Goal: Communication & Community: Answer question/provide support

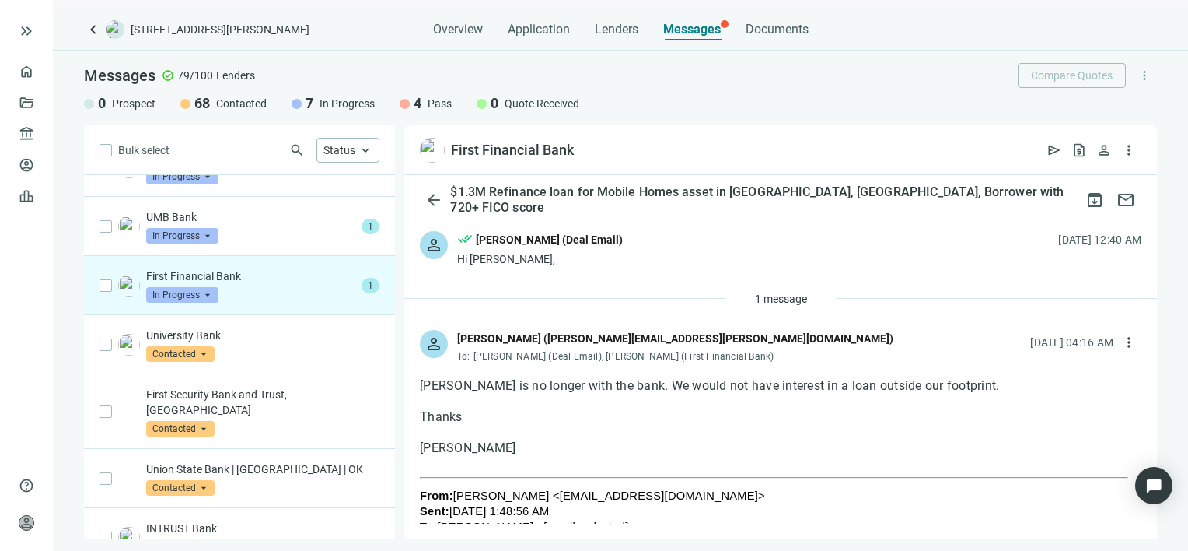
scroll to position [354, 0]
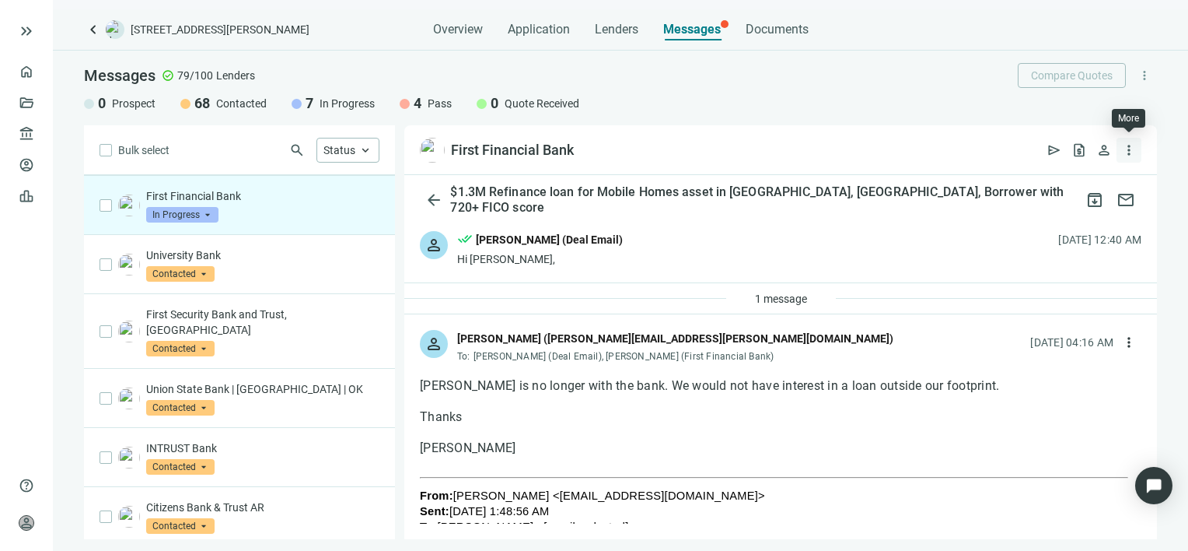
click at [1129, 149] on span "more_vert" at bounding box center [1129, 150] width 16 height 16
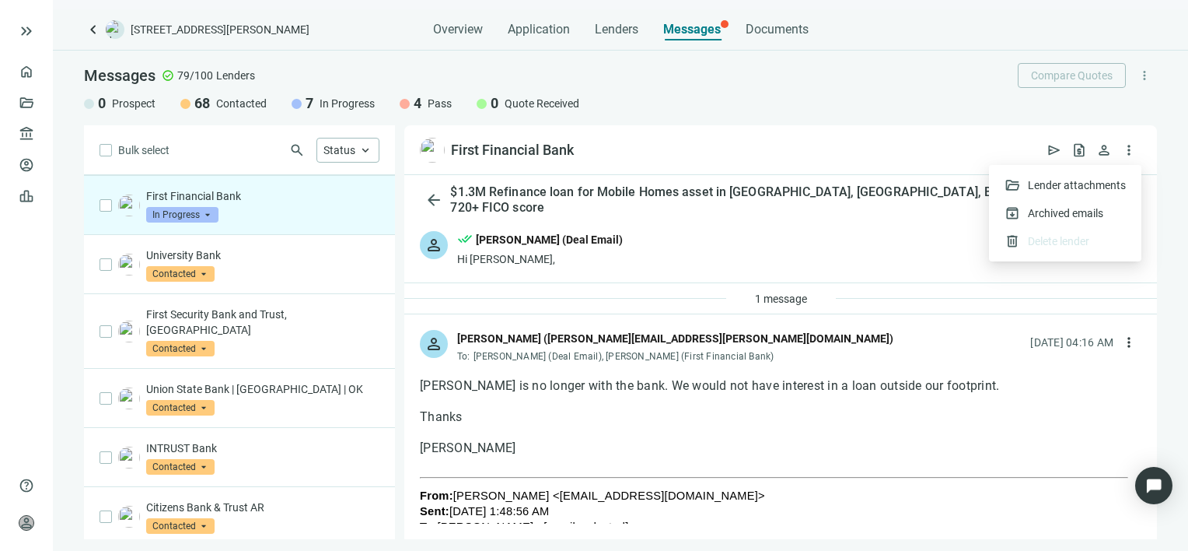
click at [805, 361] on div "person Sappenfield, Jacob (jacob.sappenfield@bankatfirst.com) To: Gabe Gruszyns…" at bounding box center [780, 339] width 753 height 51
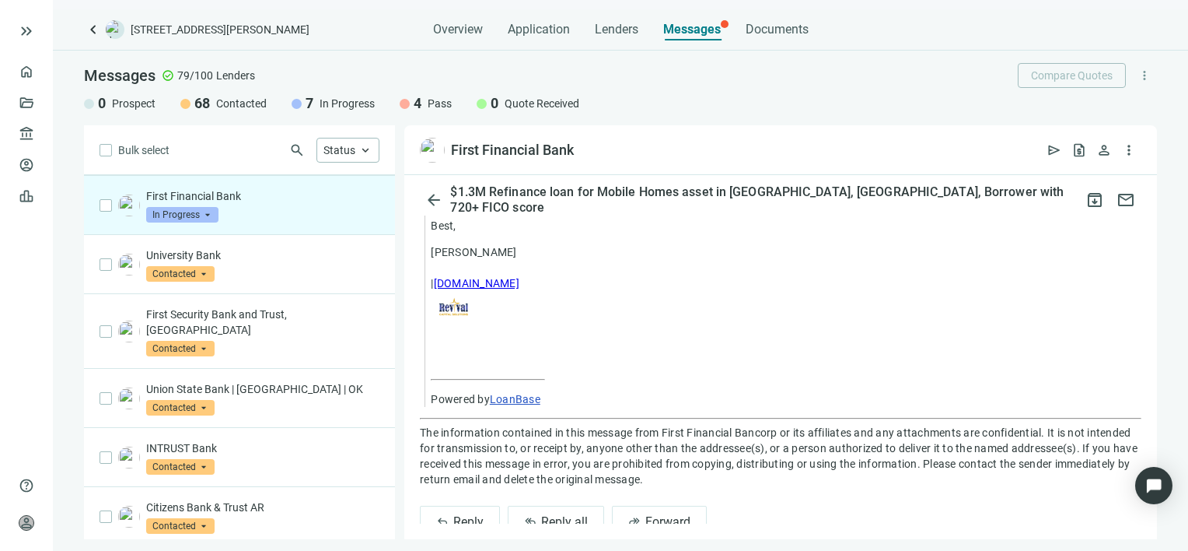
scroll to position [1558, 0]
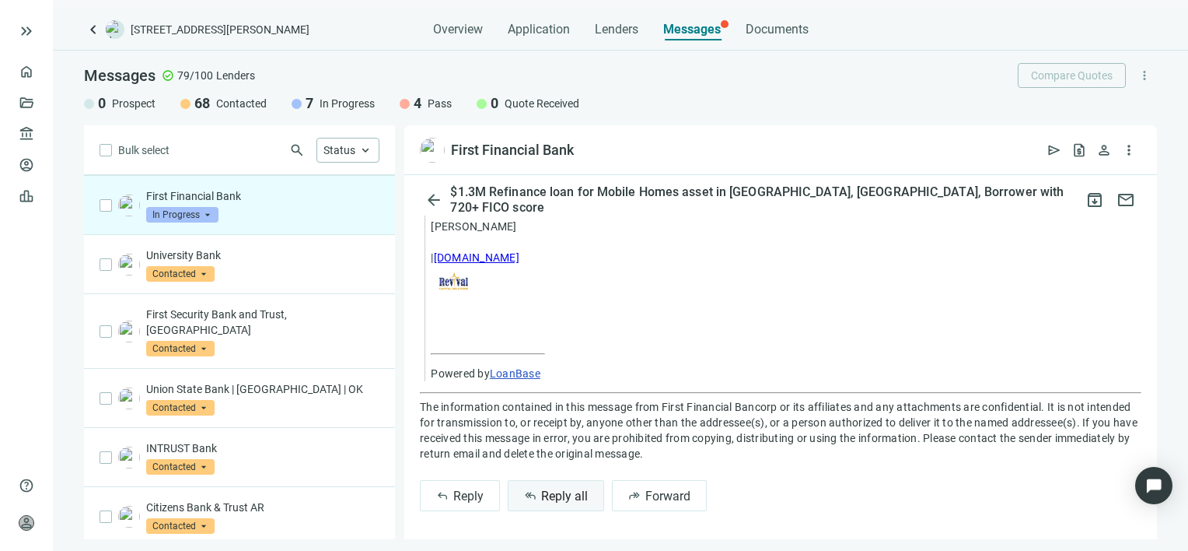
click at [559, 495] on span "Reply all" at bounding box center [564, 495] width 47 height 15
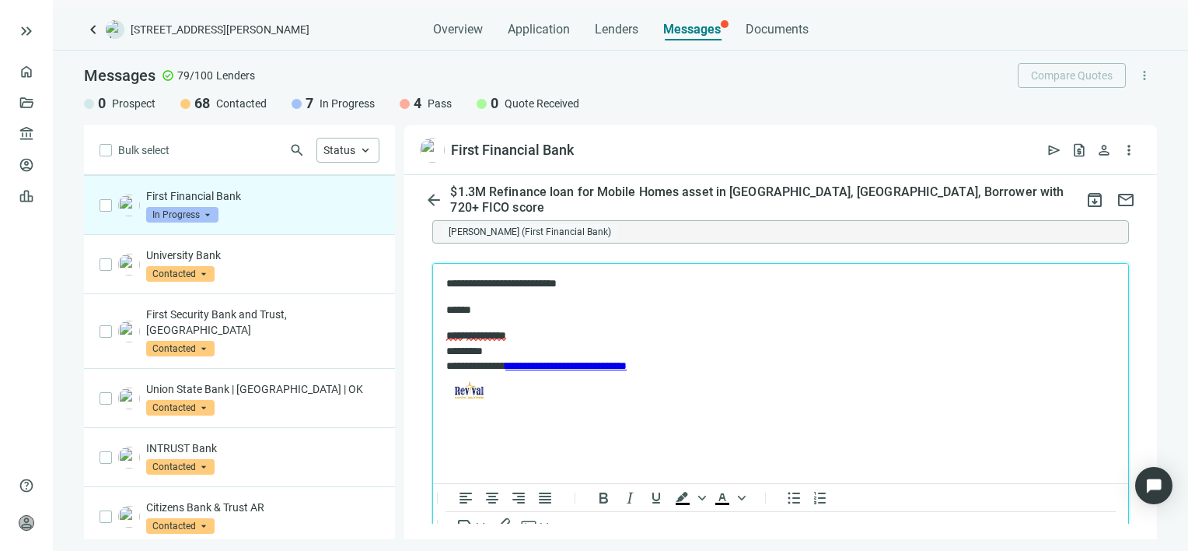
scroll to position [1988, 0]
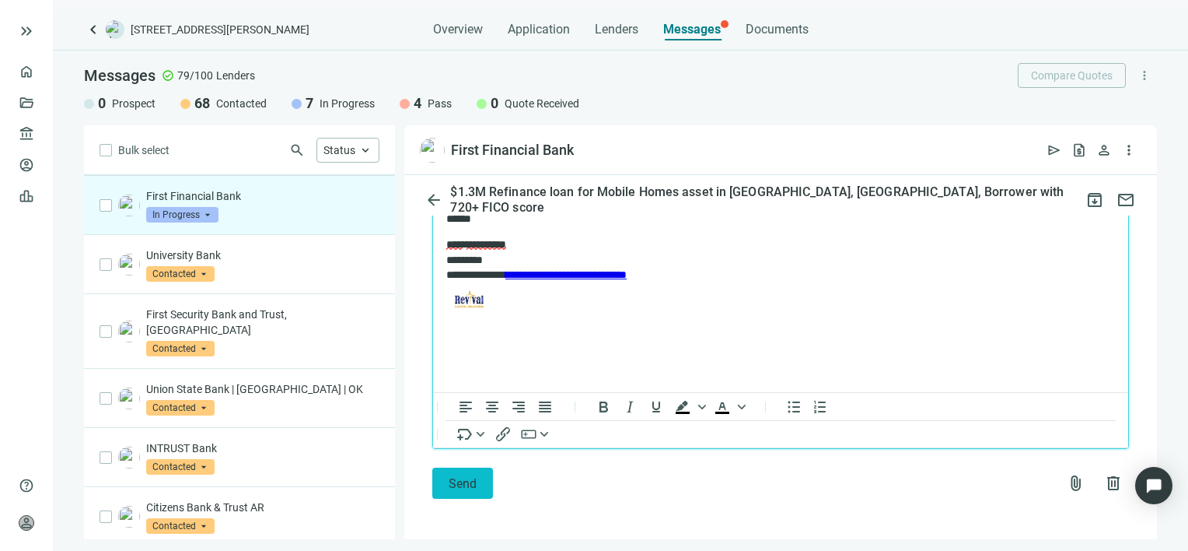
click at [463, 476] on span "Send" at bounding box center [463, 483] width 28 height 15
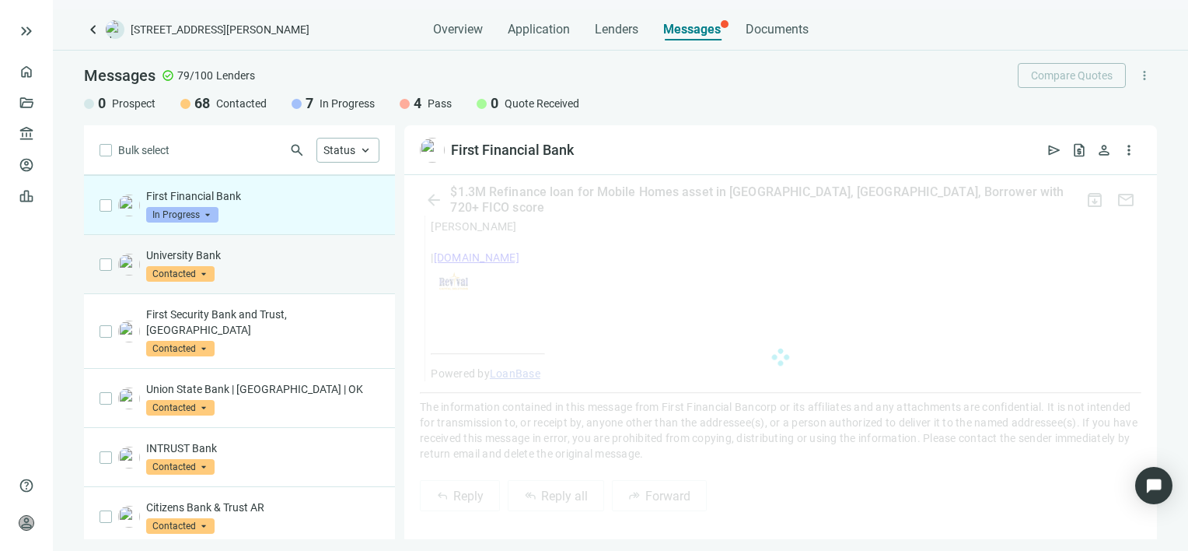
scroll to position [1908, 0]
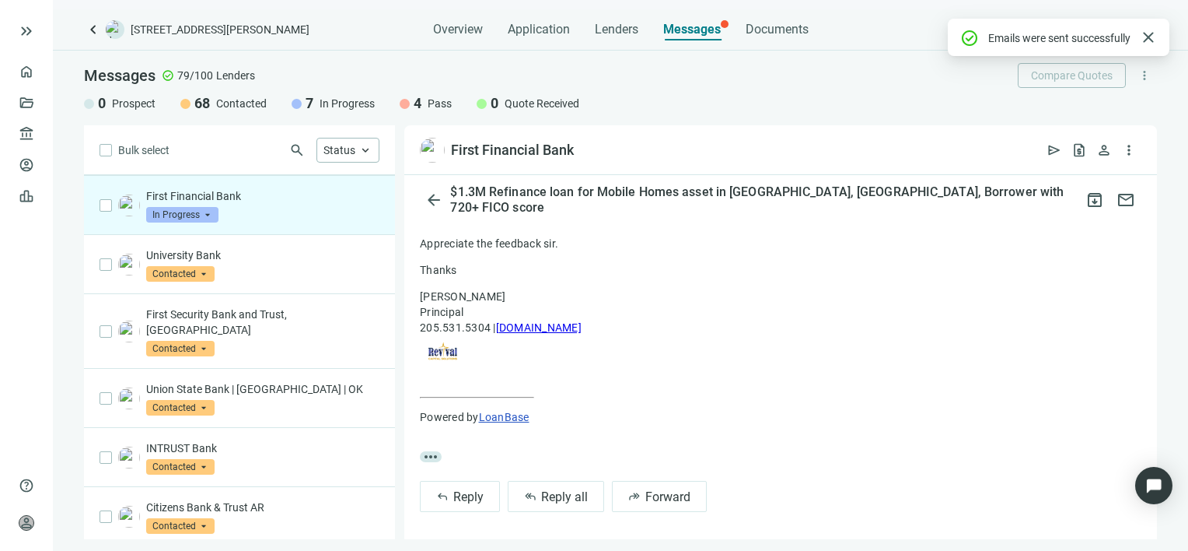
click at [205, 212] on span "In Progress" at bounding box center [182, 215] width 72 height 16
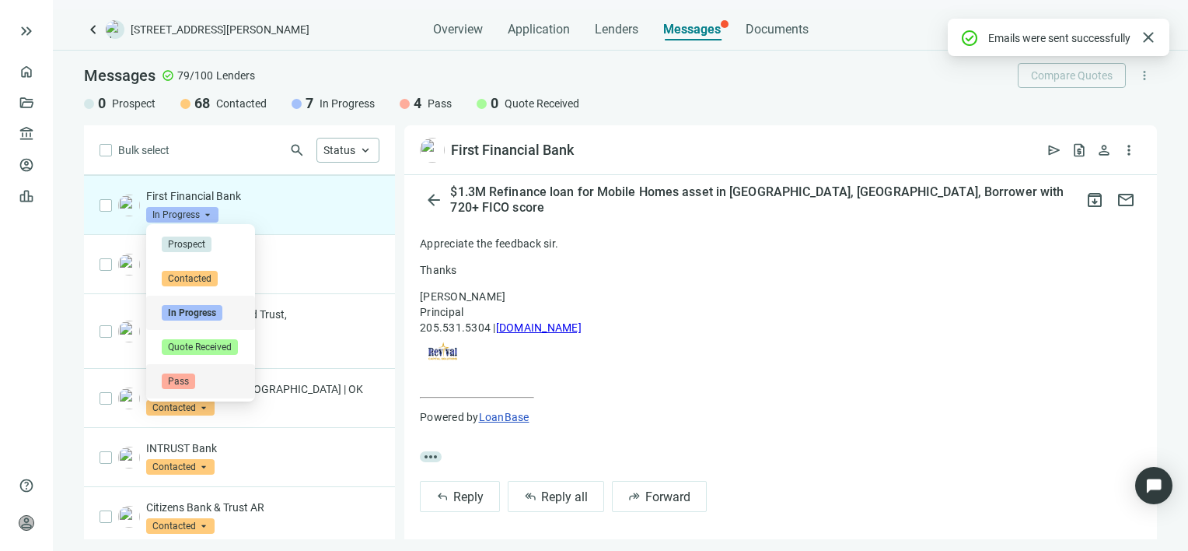
click at [186, 384] on span "Pass" at bounding box center [178, 381] width 33 height 16
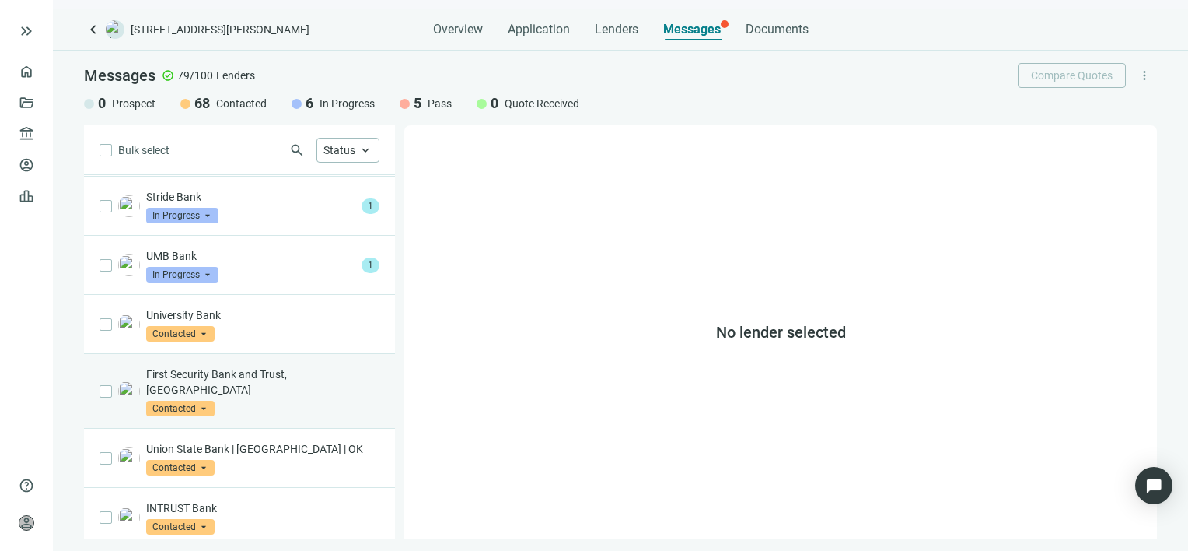
scroll to position [198, 0]
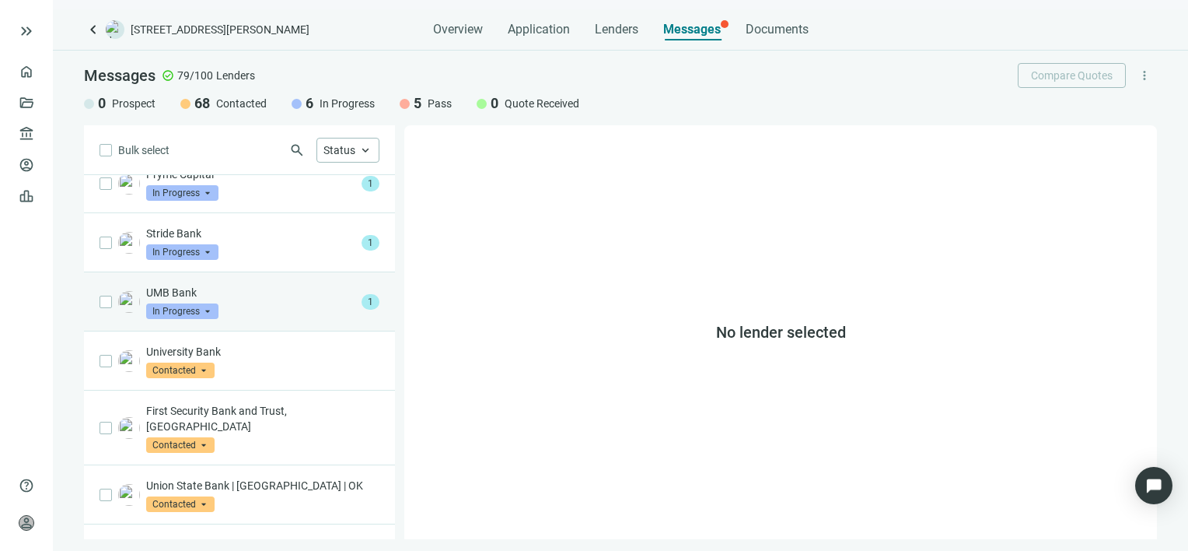
click at [243, 305] on div "UMB Bank In Progress arrow_drop_down" at bounding box center [250, 302] width 209 height 34
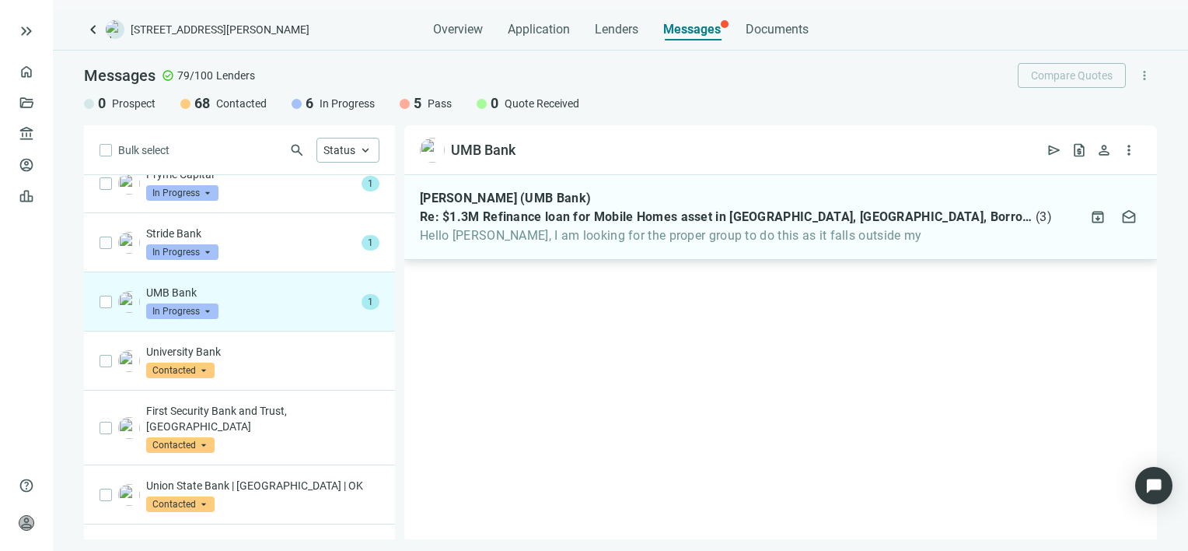
click at [885, 239] on span "Hello Gabe, I am looking for the proper group to do this as it falls outside my" at bounding box center [736, 236] width 632 height 16
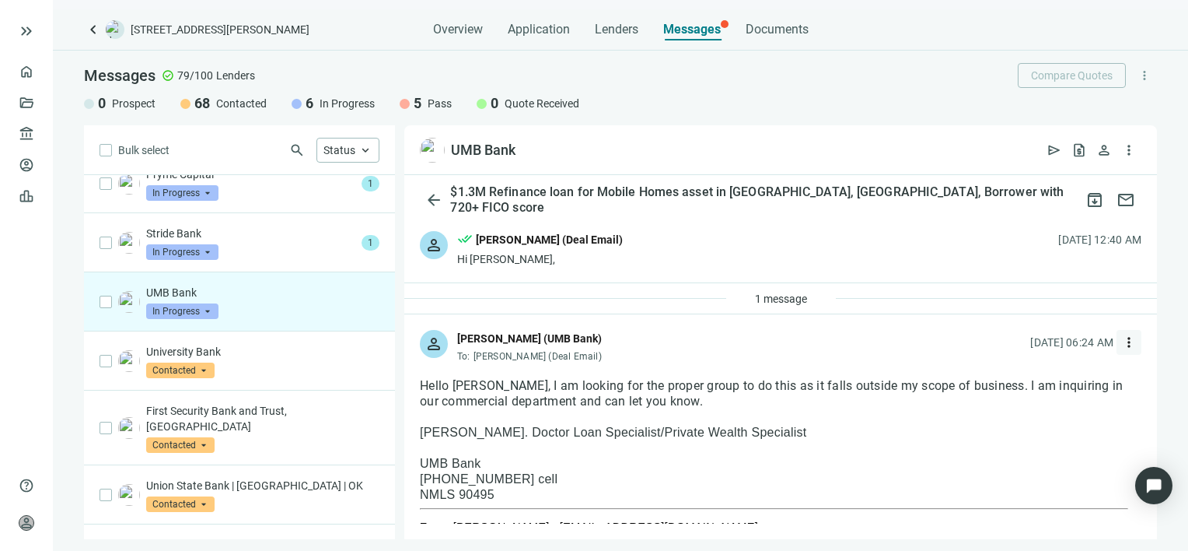
click at [1121, 344] on span "more_vert" at bounding box center [1129, 342] width 16 height 16
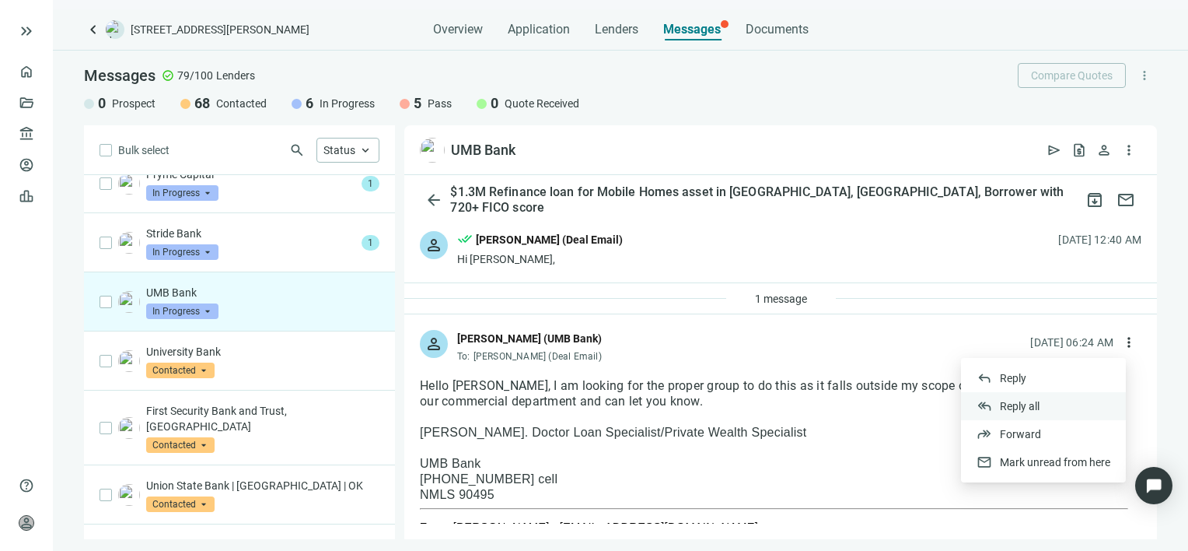
click at [1039, 406] on span "Reply all" at bounding box center [1020, 406] width 40 height 12
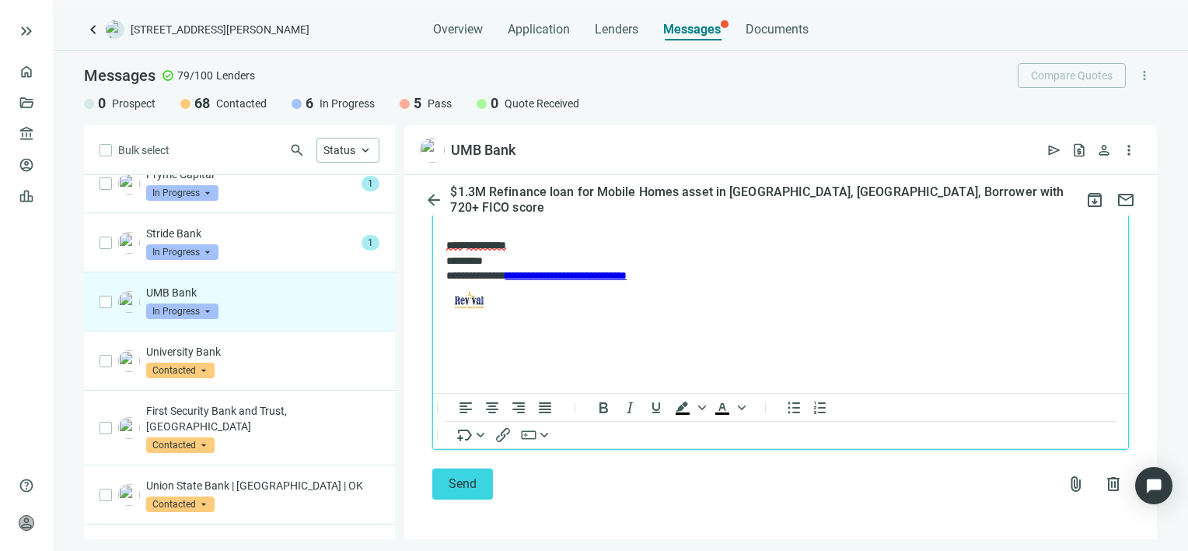
scroll to position [1949, 0]
click at [476, 481] on button "Send" at bounding box center [462, 482] width 61 height 31
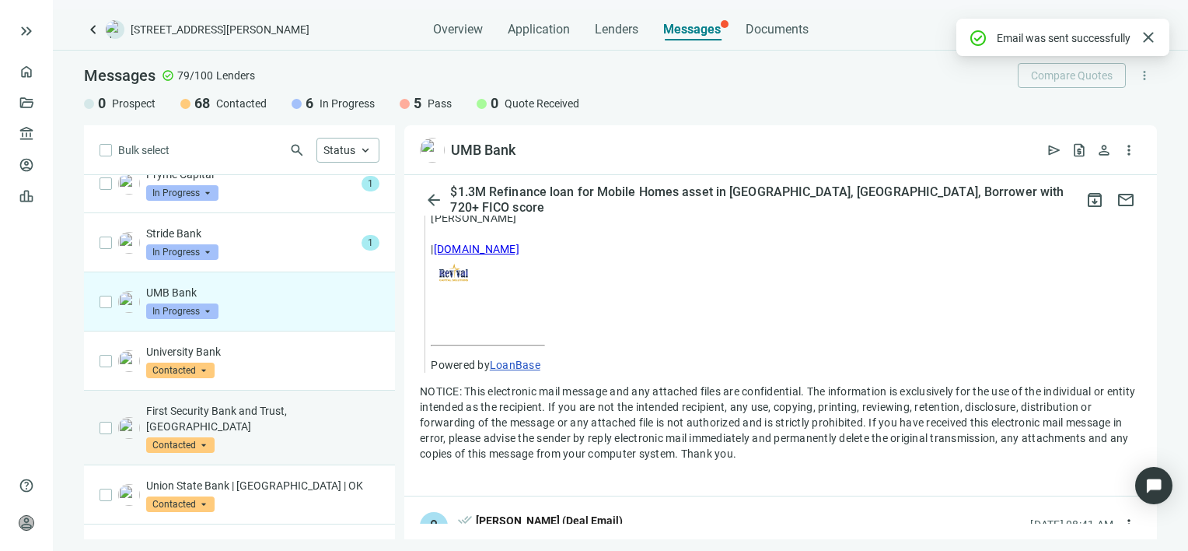
scroll to position [1897, 0]
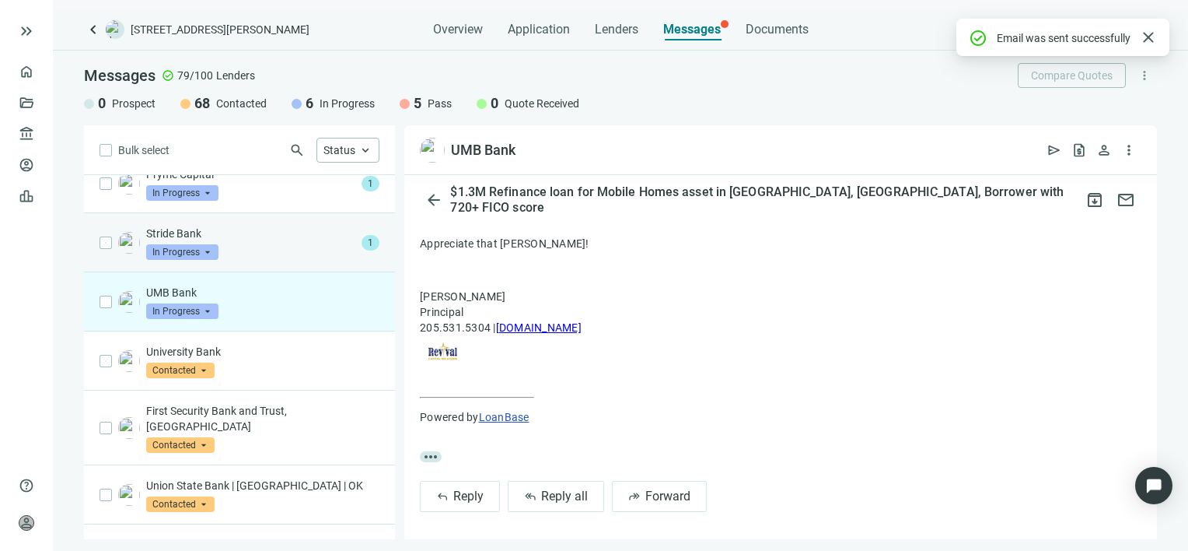
click at [236, 236] on p "Stride Bank" at bounding box center [250, 234] width 209 height 16
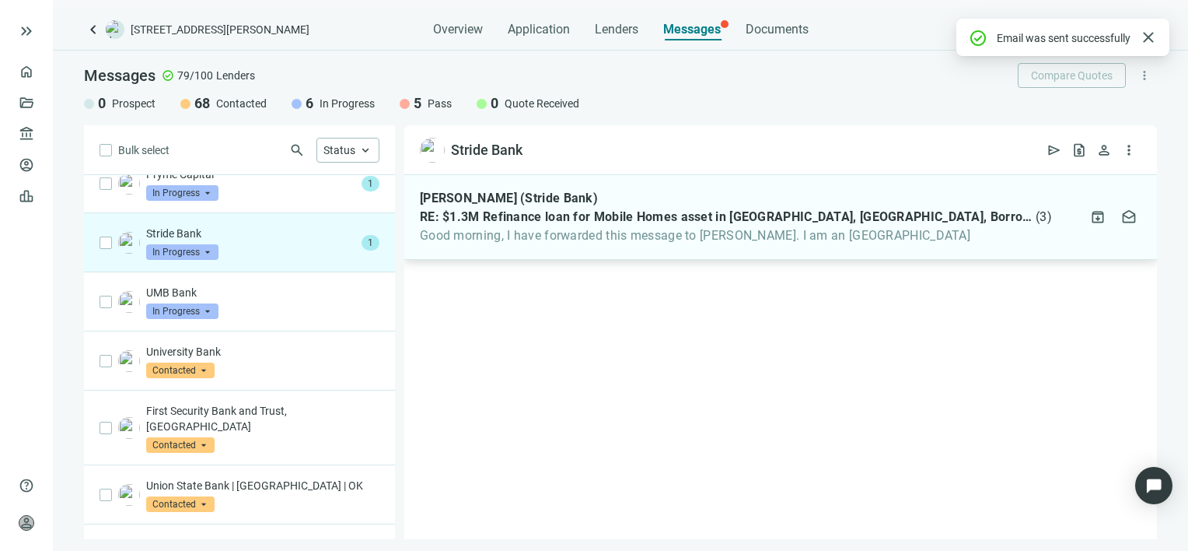
click at [920, 236] on span "Good morning, I have forwarded this message to Cayla Stevens. I am an Ag Lender" at bounding box center [736, 236] width 632 height 16
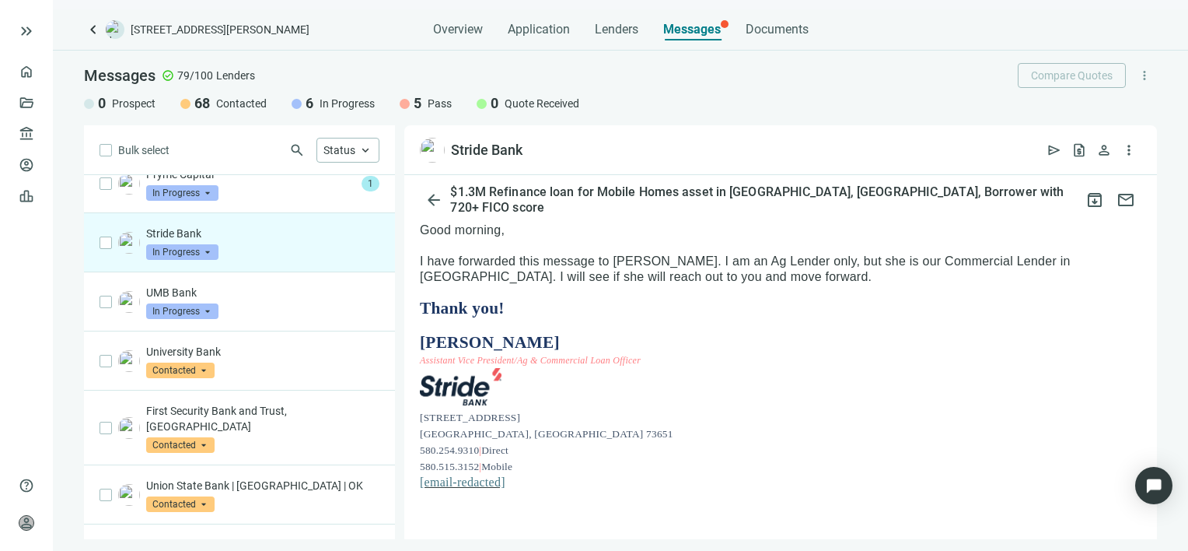
scroll to position [78, 0]
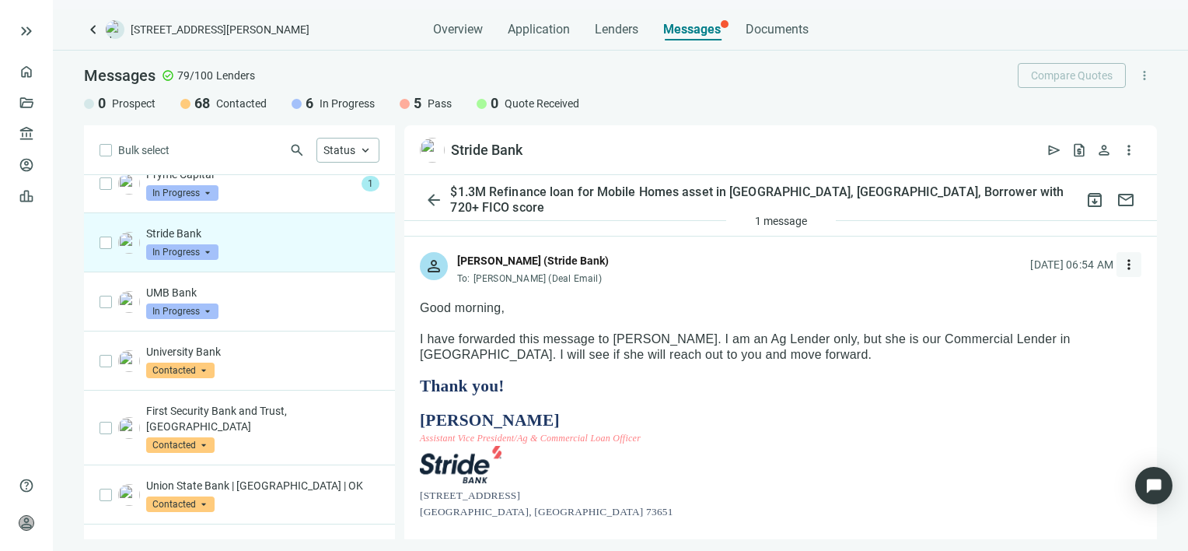
click at [1121, 264] on span "more_vert" at bounding box center [1129, 265] width 16 height 16
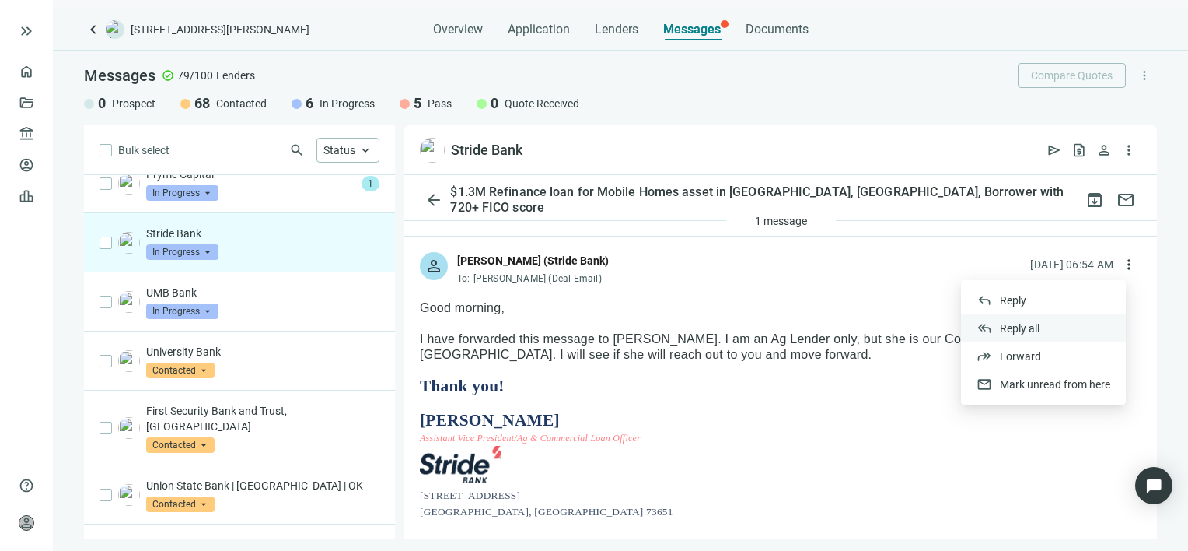
click at [1037, 327] on span "Reply all" at bounding box center [1020, 328] width 40 height 12
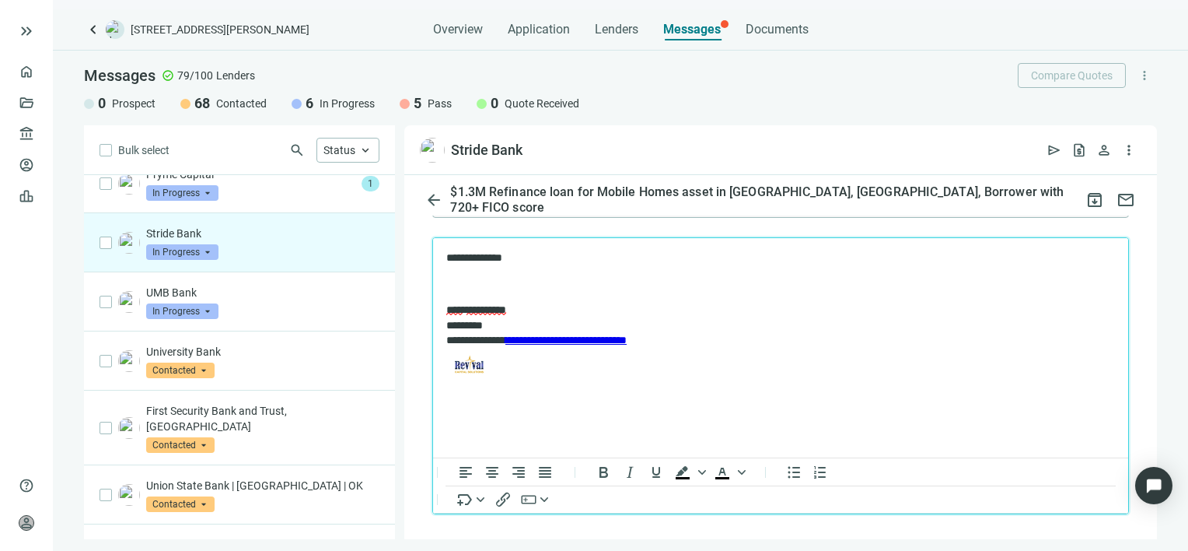
scroll to position [2184, 0]
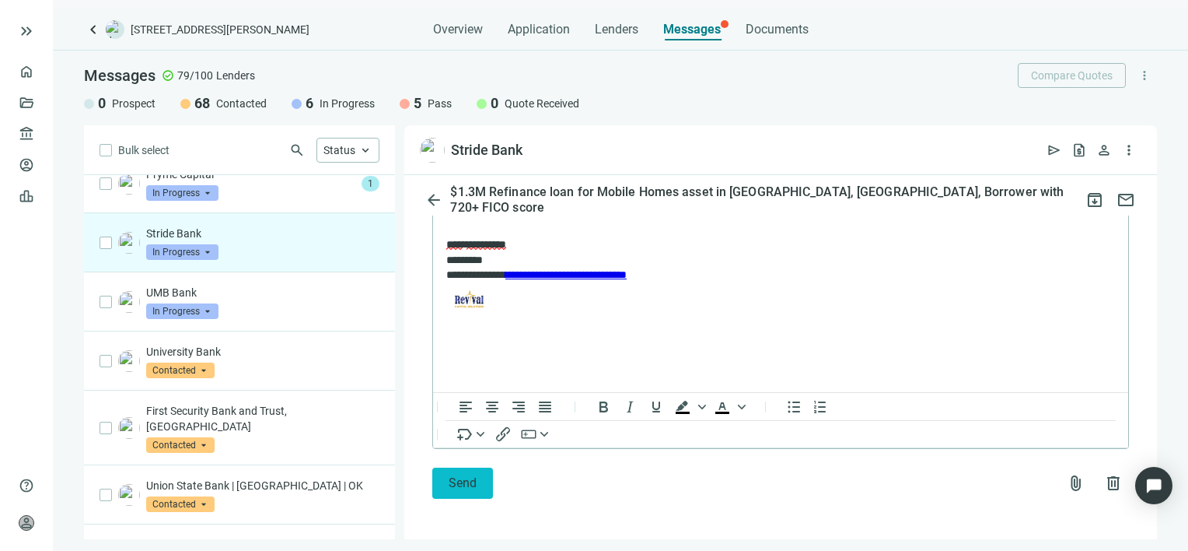
click at [469, 484] on span "Send" at bounding box center [463, 482] width 28 height 15
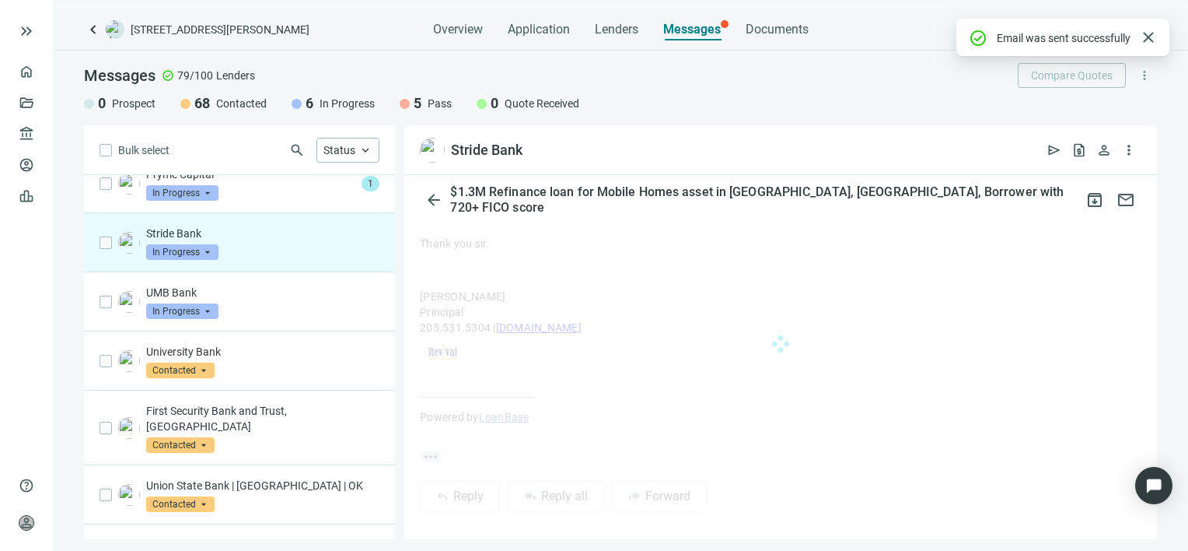
scroll to position [121, 0]
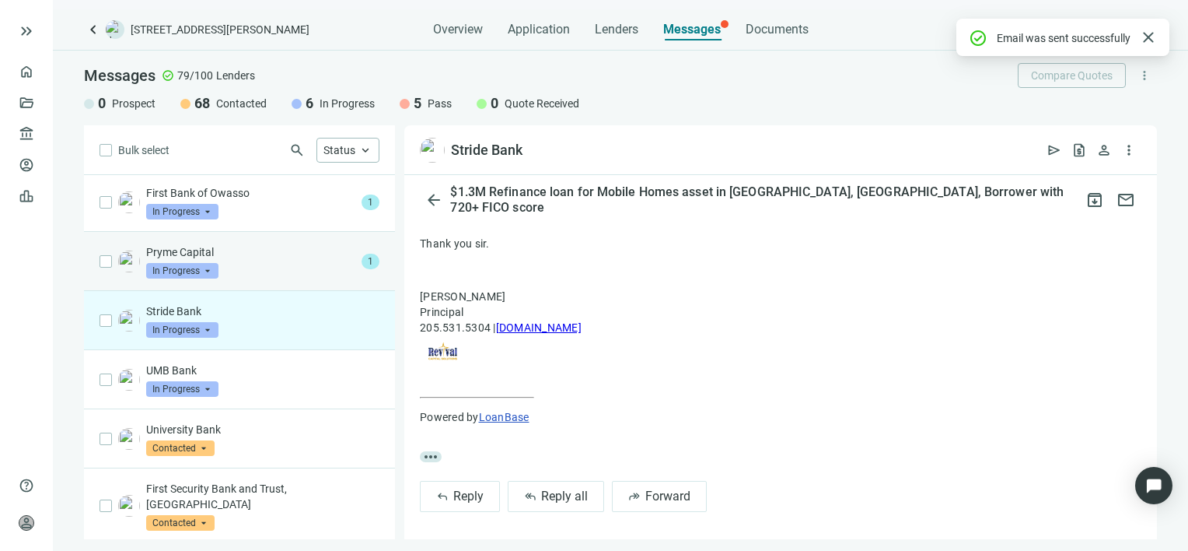
click at [270, 254] on p "Pryme Capital" at bounding box center [250, 252] width 209 height 16
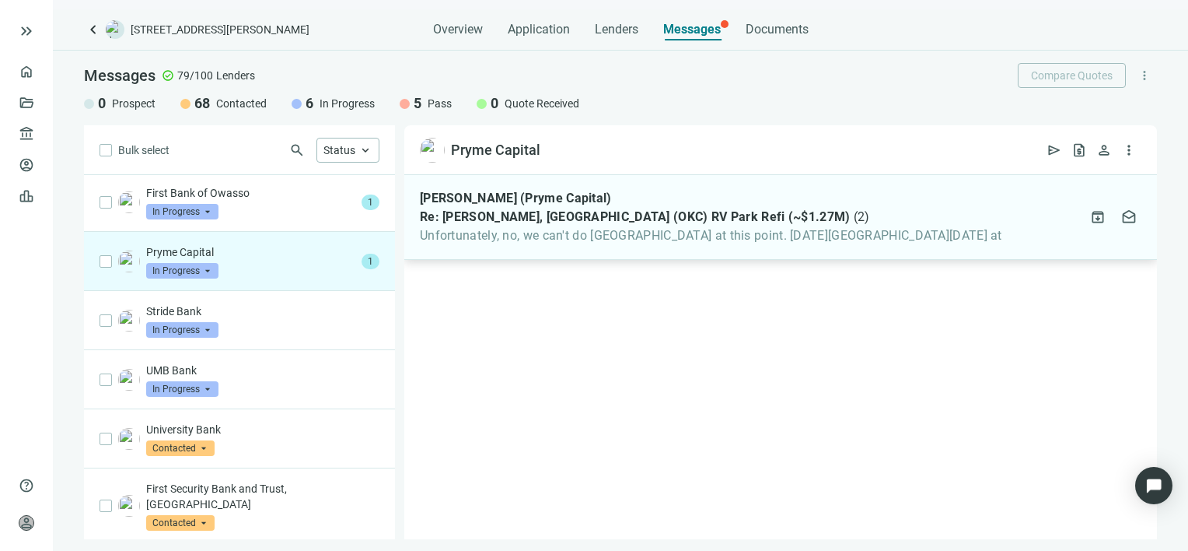
click at [659, 232] on span "Unfortunately, no, we can't do RV park at this point. On Tue, Aug 19, 2025 at" at bounding box center [711, 236] width 582 height 16
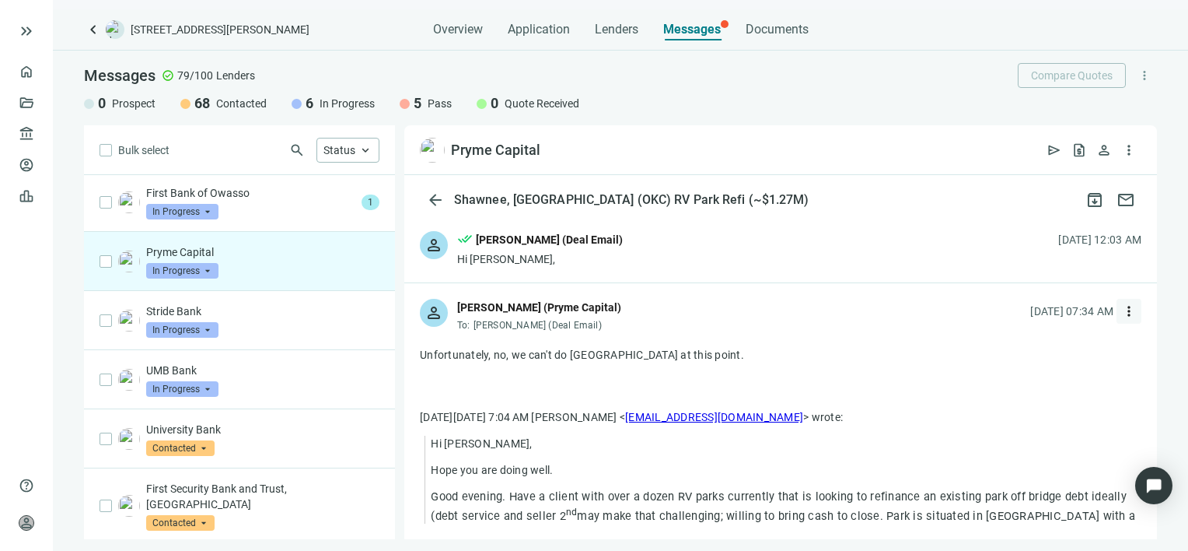
click at [1121, 309] on span "more_vert" at bounding box center [1129, 311] width 16 height 16
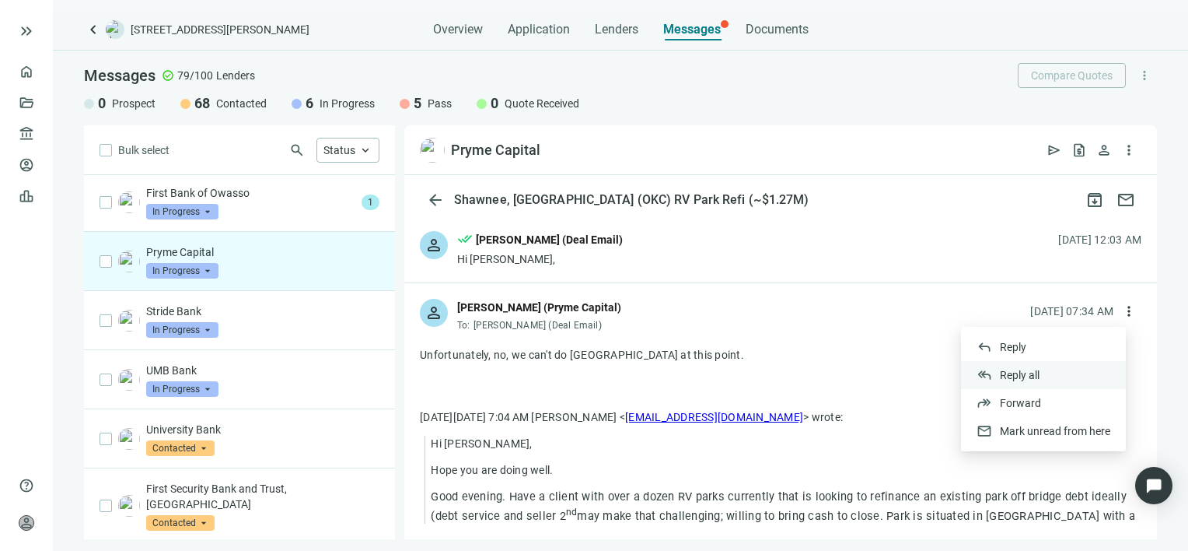
click at [1020, 373] on span "Reply all" at bounding box center [1020, 375] width 40 height 12
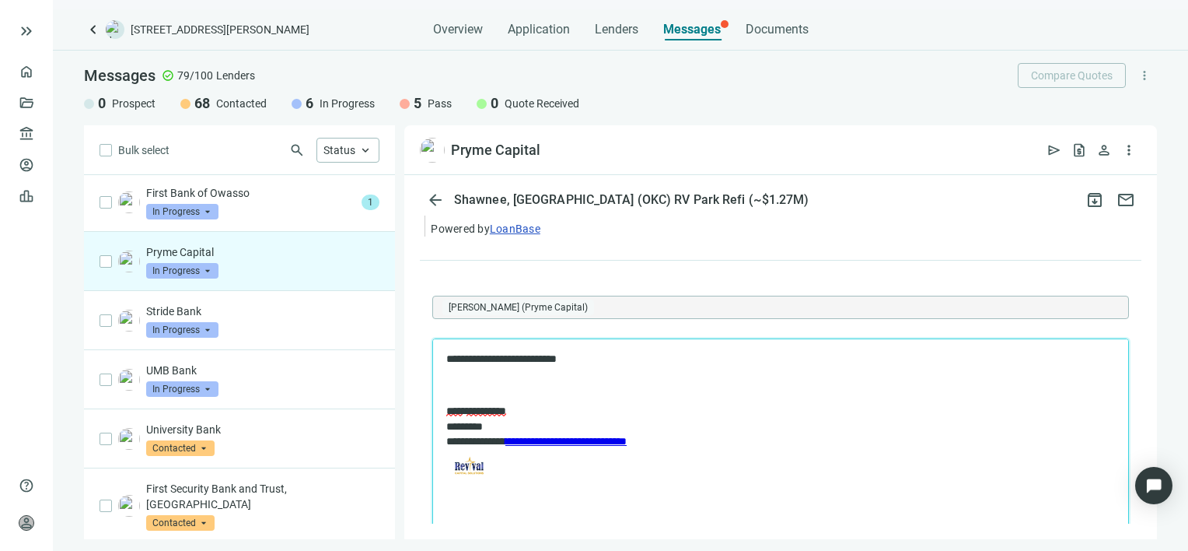
scroll to position [1363, 0]
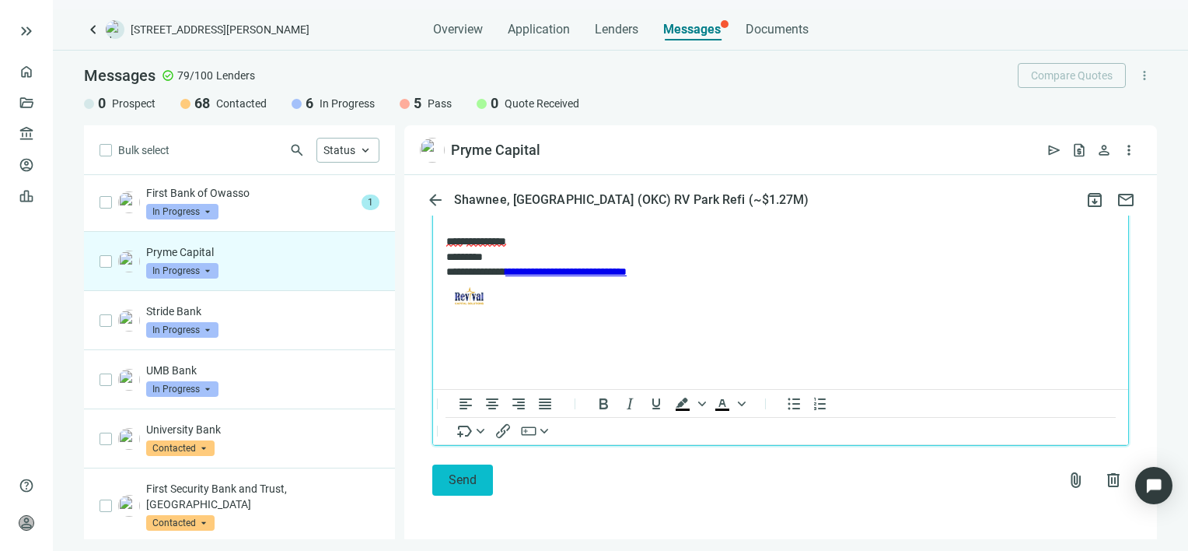
click at [461, 477] on span "Send" at bounding box center [463, 479] width 28 height 15
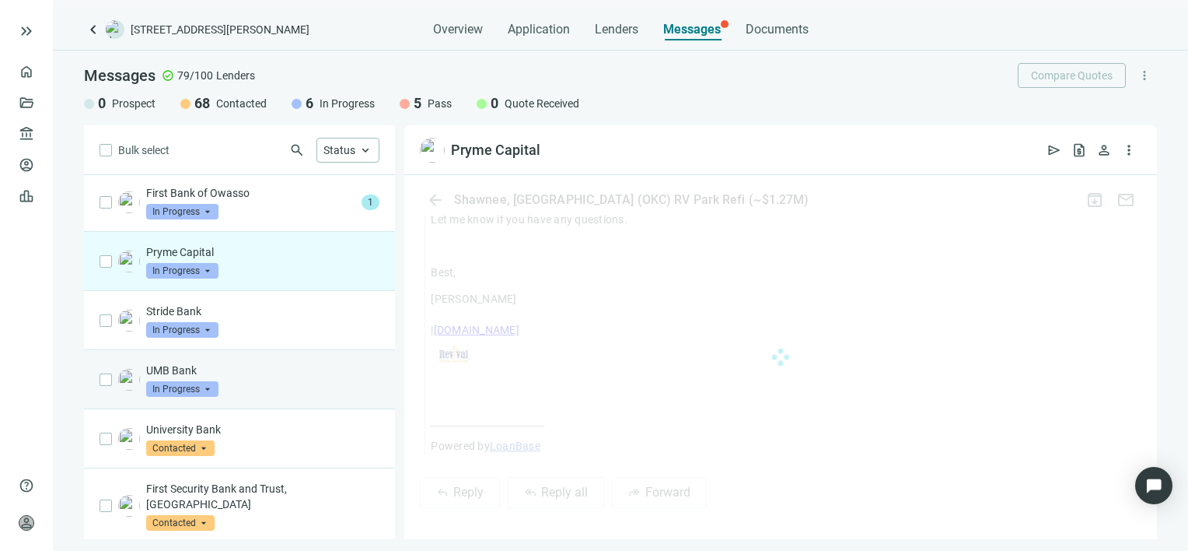
scroll to position [1313, 0]
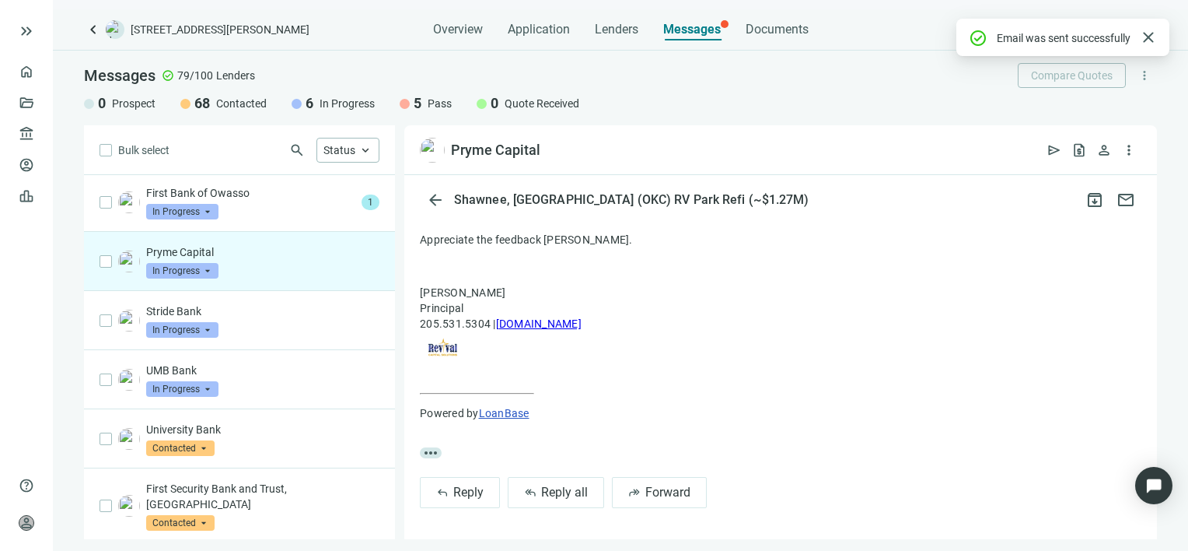
click at [206, 270] on span "In Progress" at bounding box center [182, 271] width 72 height 16
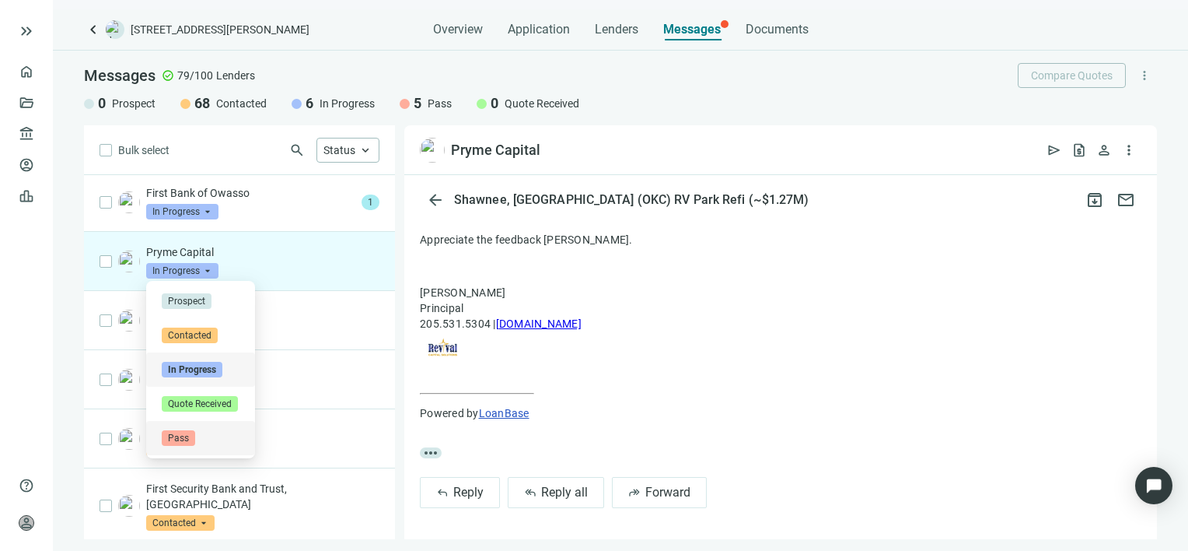
click at [176, 440] on span "Pass" at bounding box center [178, 438] width 33 height 16
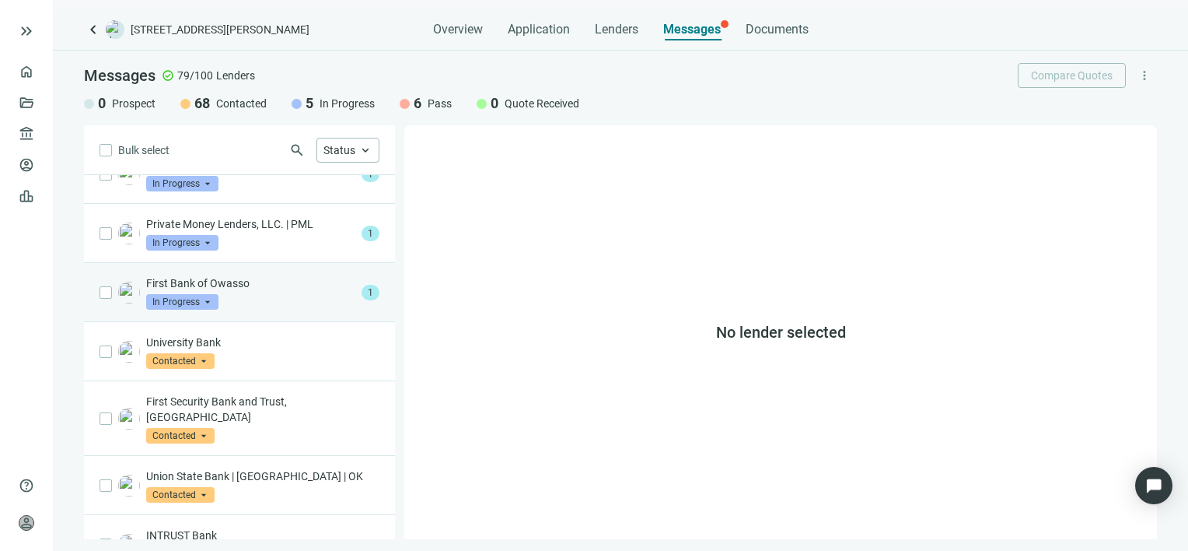
scroll to position [156, 0]
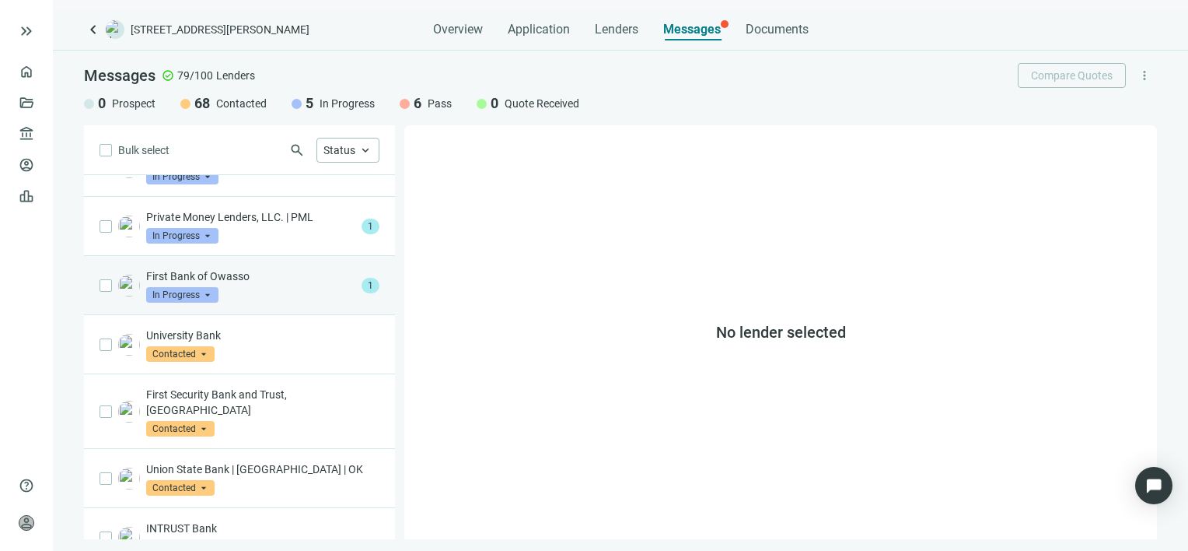
click at [289, 291] on div "First Bank of Owasso In Progress arrow_drop_down" at bounding box center [250, 285] width 209 height 34
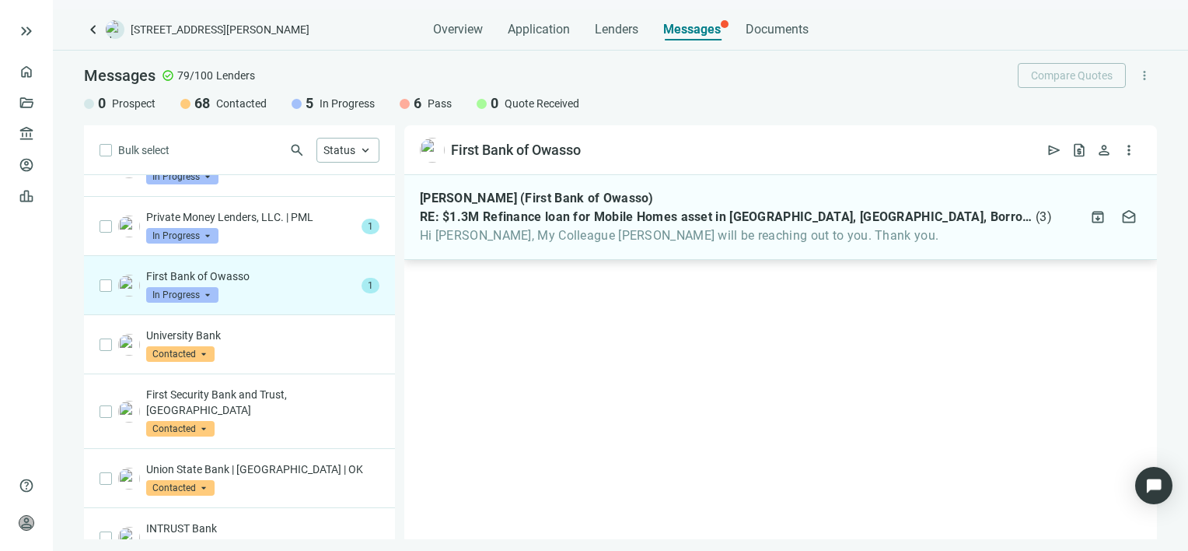
click at [866, 231] on span "Hi Gabe, My Colleague David King will be reaching out to you. Thank you." at bounding box center [736, 236] width 632 height 16
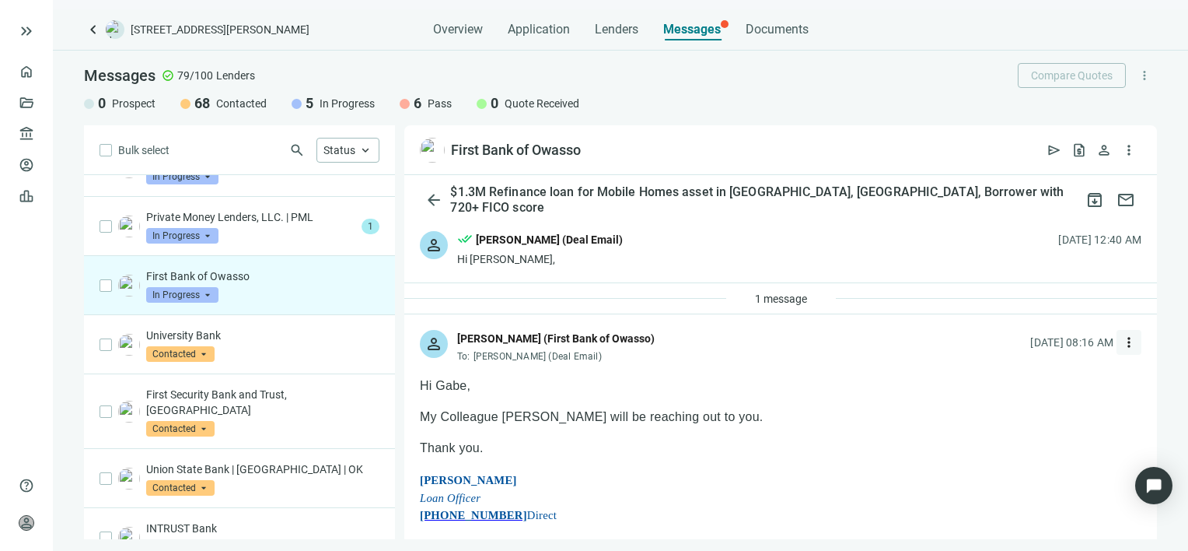
click at [1121, 341] on span "more_vert" at bounding box center [1129, 342] width 16 height 16
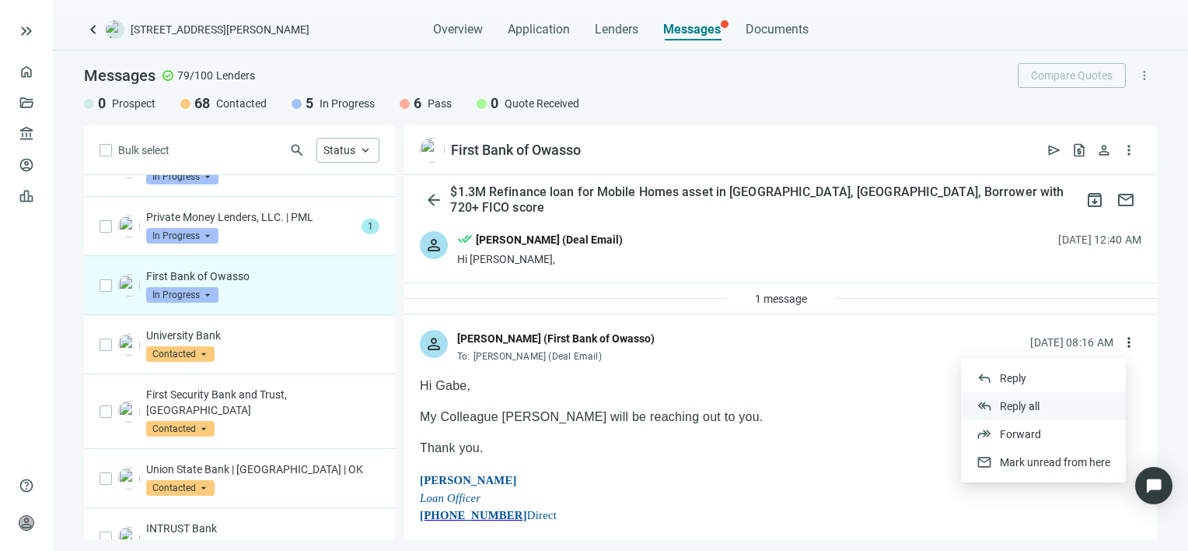
click at [1035, 405] on span "Reply all" at bounding box center [1020, 406] width 40 height 12
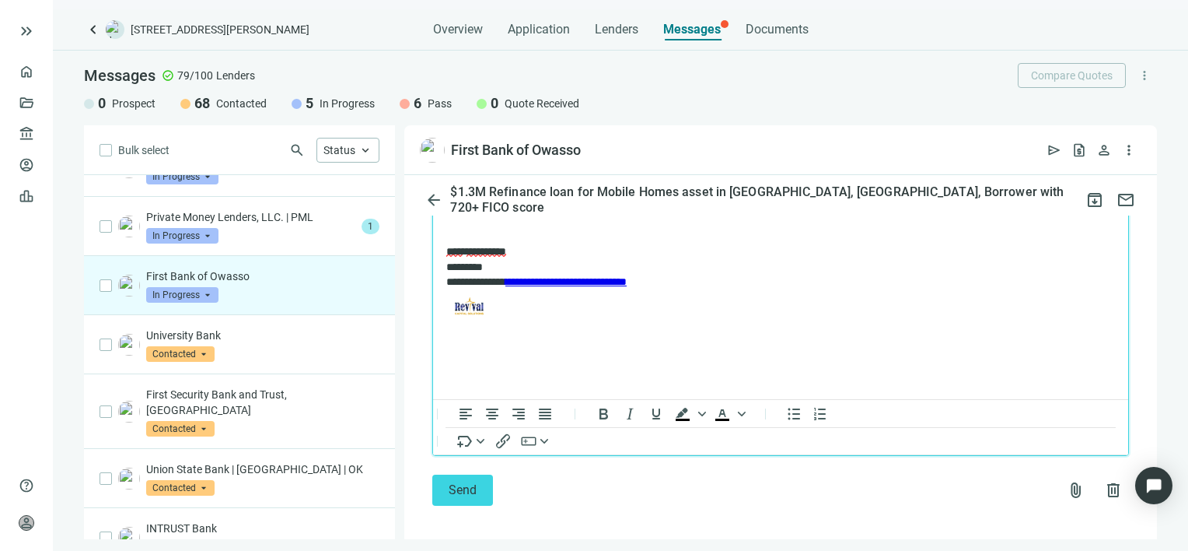
scroll to position [1986, 0]
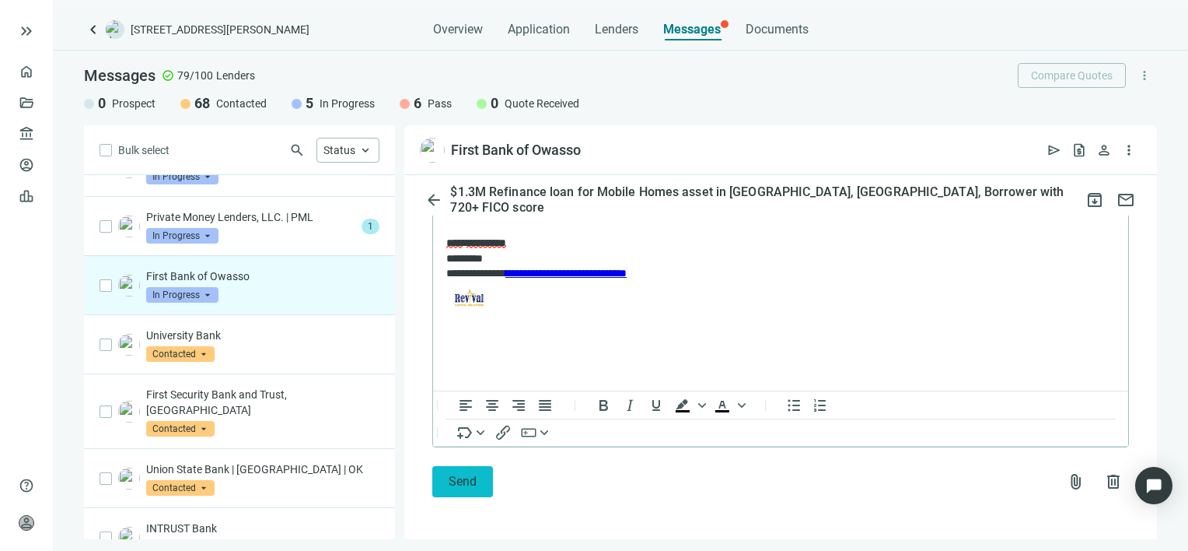
click at [470, 477] on span "Send" at bounding box center [463, 481] width 28 height 15
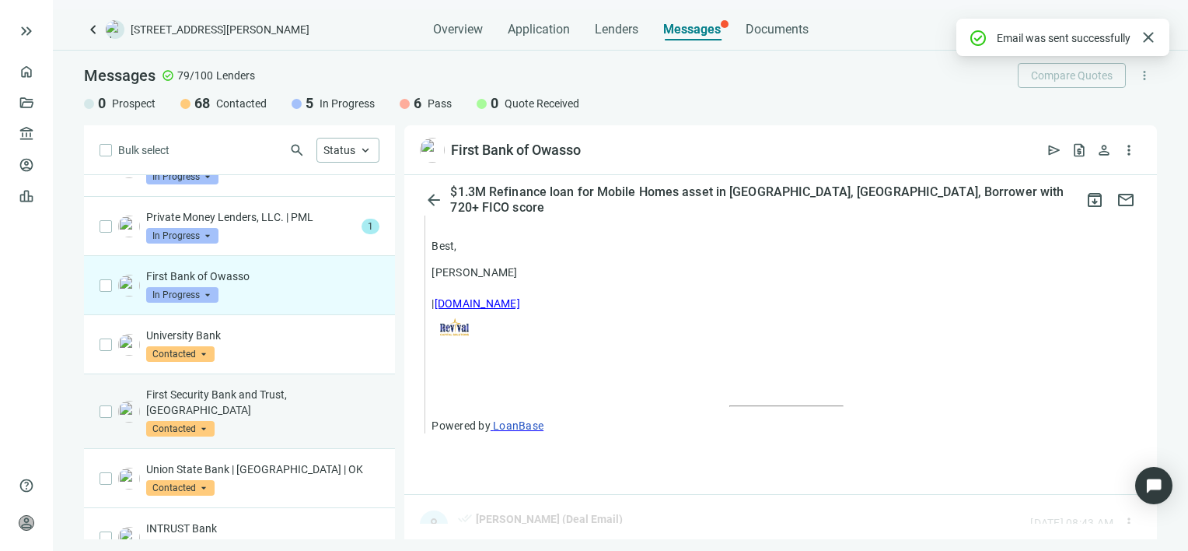
scroll to position [1935, 0]
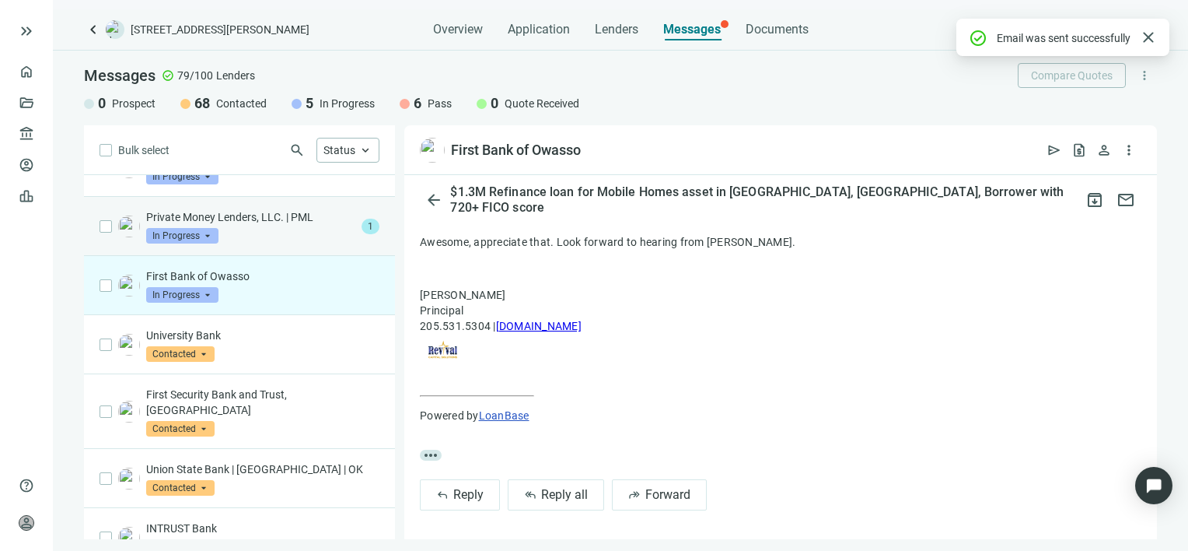
click at [241, 221] on p "Private Money Lenders, LLC. | PML" at bounding box center [250, 217] width 209 height 16
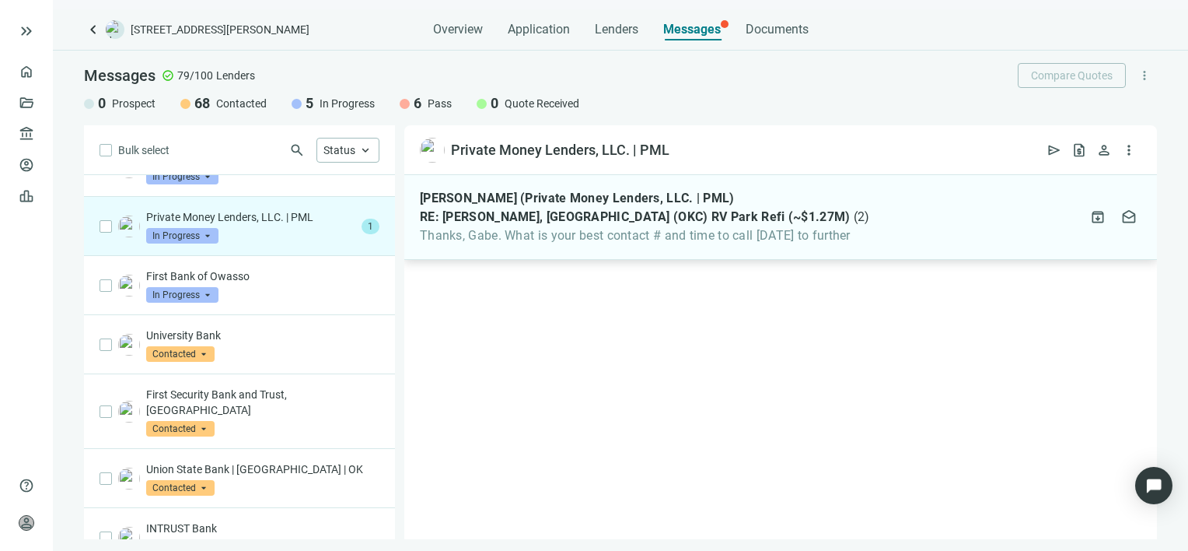
click at [569, 223] on span "RE: Shawnee, OK (OKC) RV Park Refi (~$1.27M)" at bounding box center [635, 217] width 431 height 16
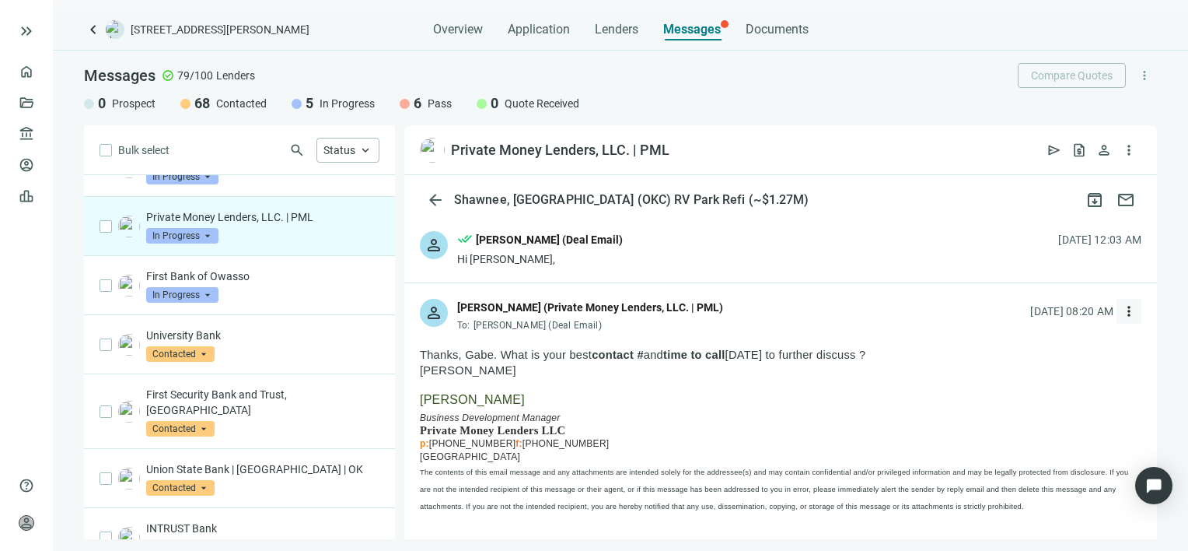
click at [1121, 311] on span "more_vert" at bounding box center [1129, 311] width 16 height 16
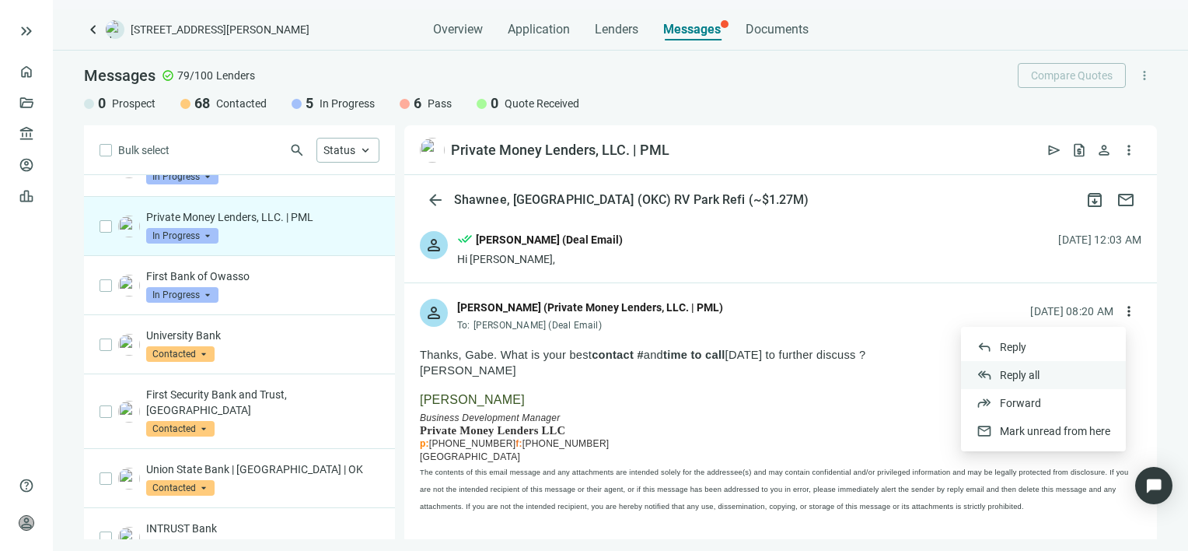
click at [1023, 371] on span "Reply all" at bounding box center [1020, 375] width 40 height 12
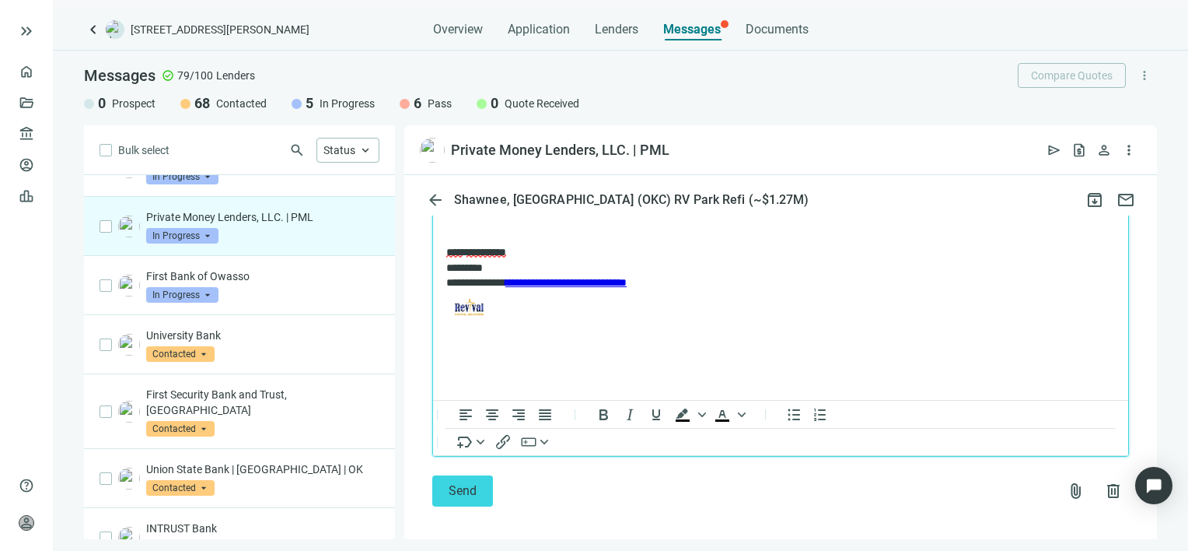
scroll to position [1586, 0]
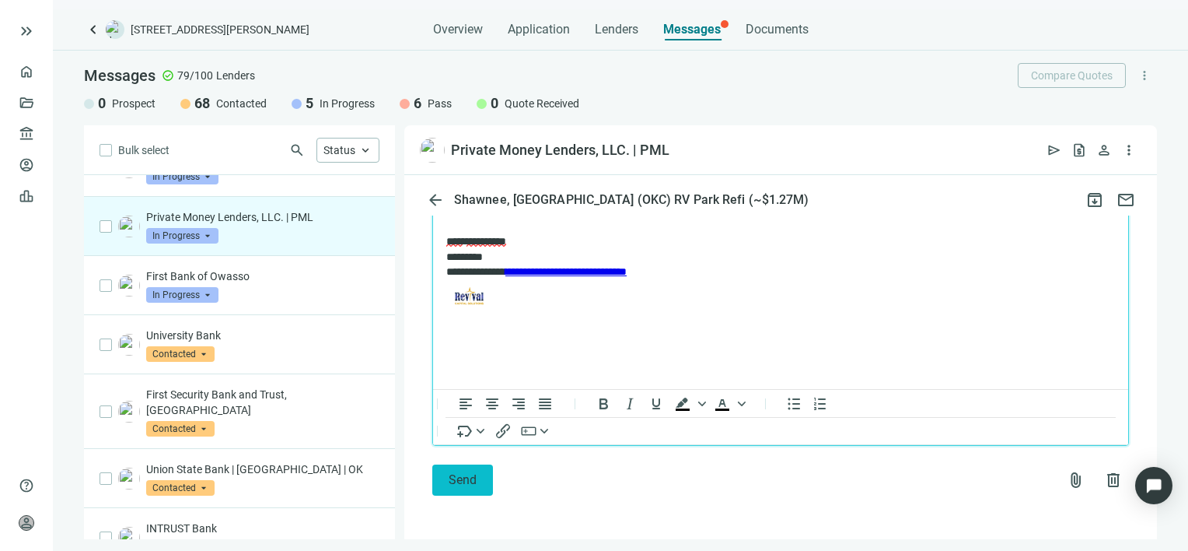
click at [465, 482] on span "Send" at bounding box center [463, 479] width 28 height 15
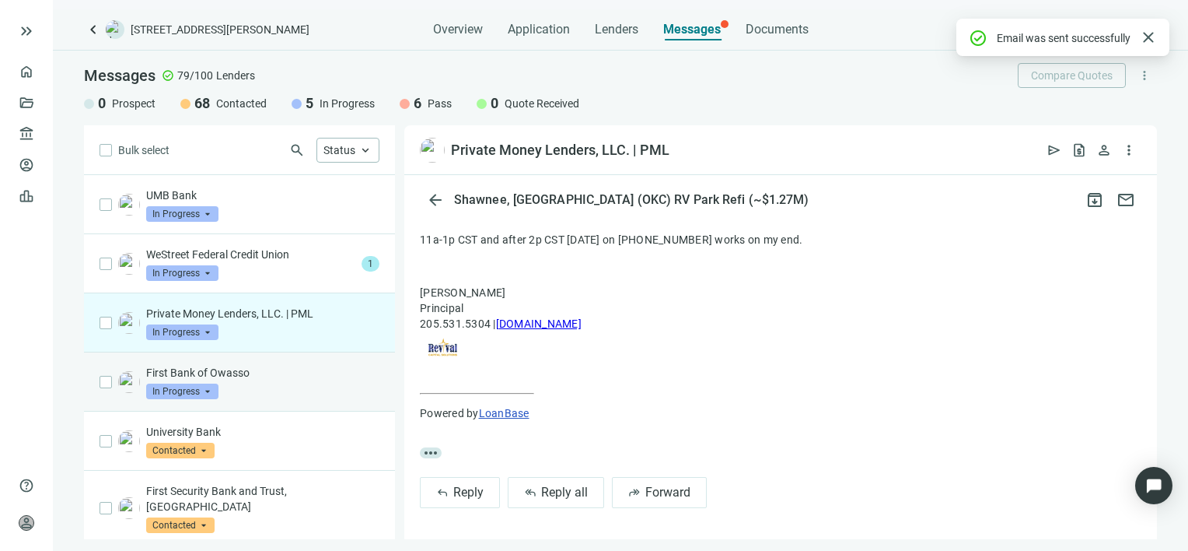
scroll to position [0, 0]
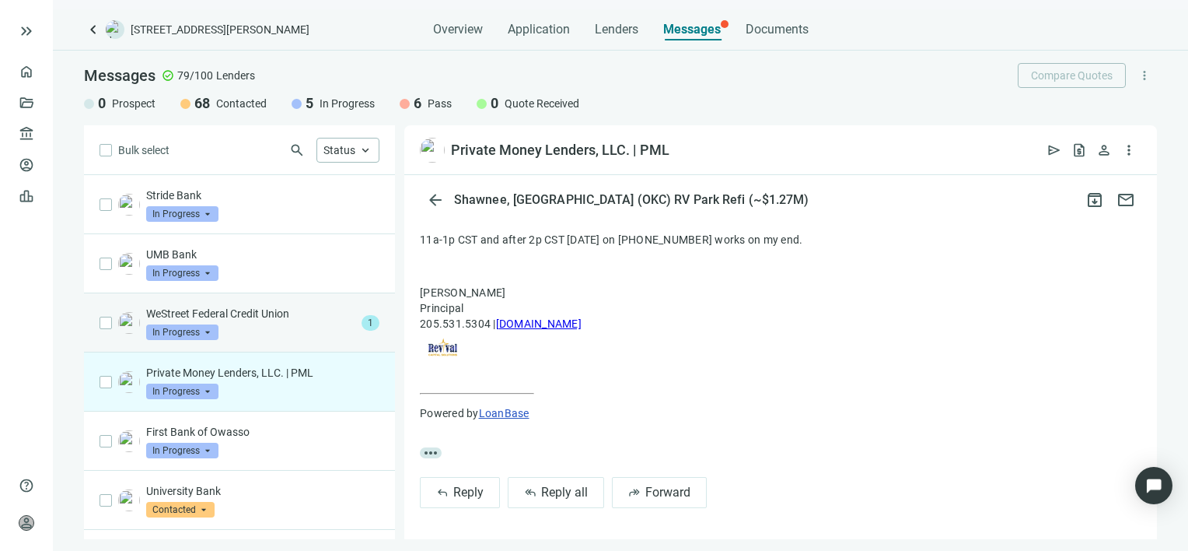
click at [261, 327] on div "WeStreet Federal Credit Union In Progress arrow_drop_down" at bounding box center [250, 323] width 209 height 34
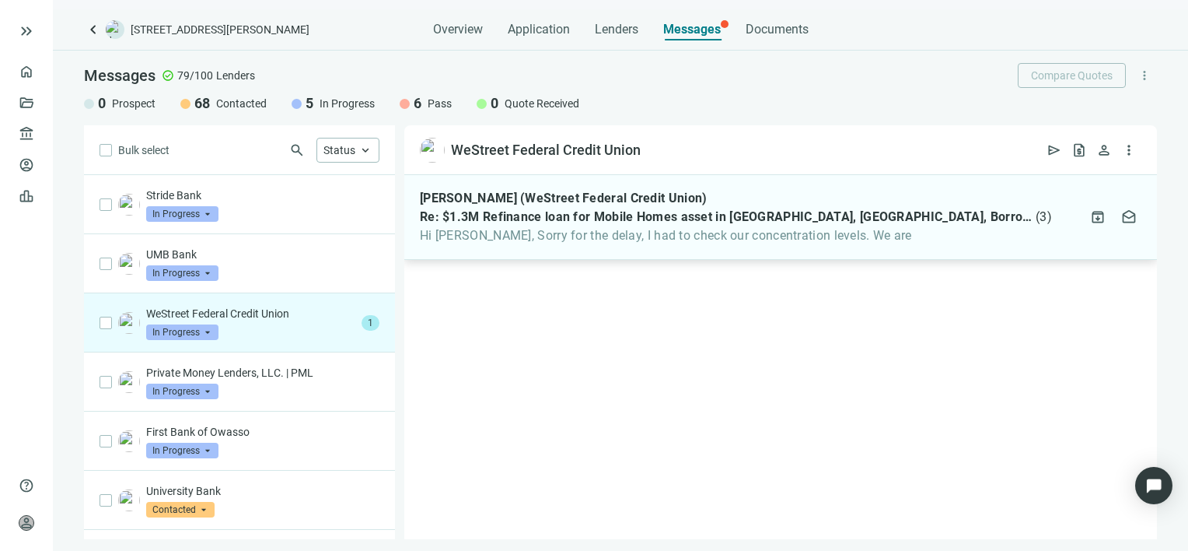
click at [523, 228] on span "Hi Gabe, Sorry for the delay, I had to check our concentration levels. We are" at bounding box center [736, 236] width 632 height 16
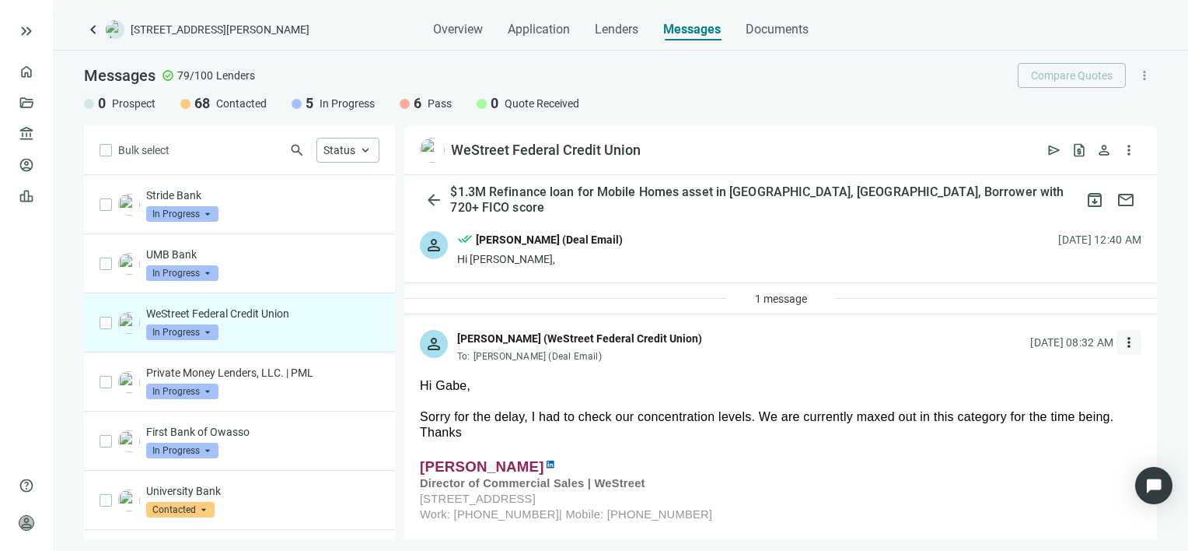
click at [1121, 341] on span "more_vert" at bounding box center [1129, 342] width 16 height 16
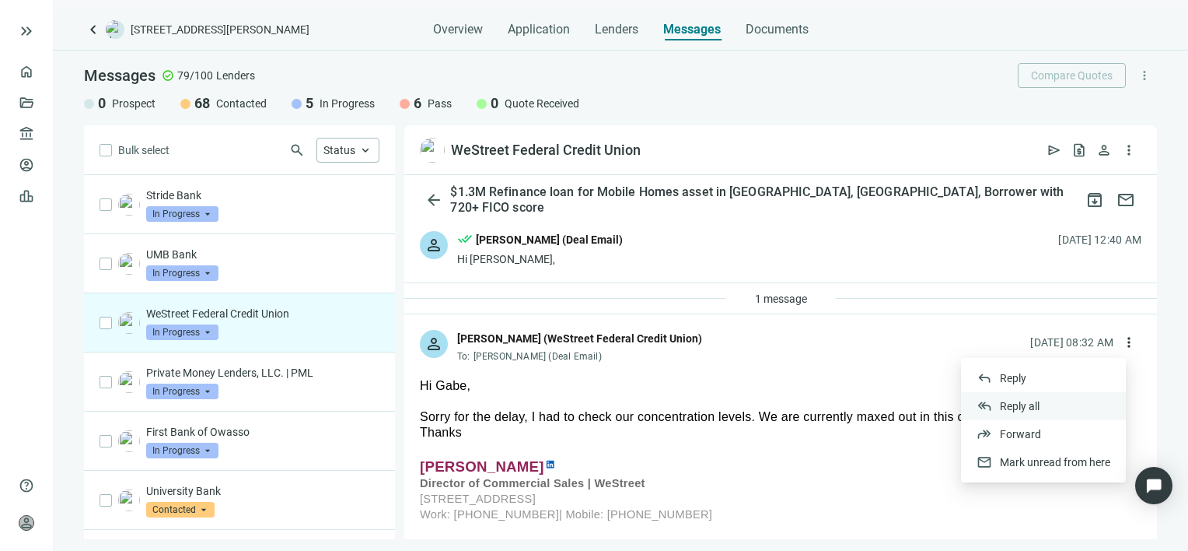
click at [1026, 405] on span "Reply all" at bounding box center [1020, 406] width 40 height 12
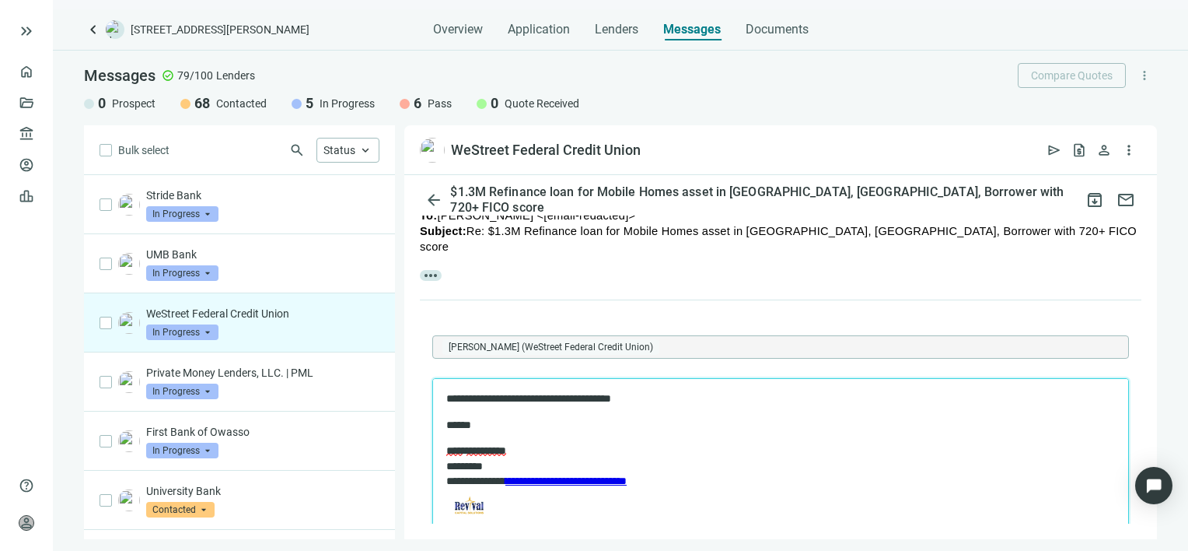
scroll to position [637, 0]
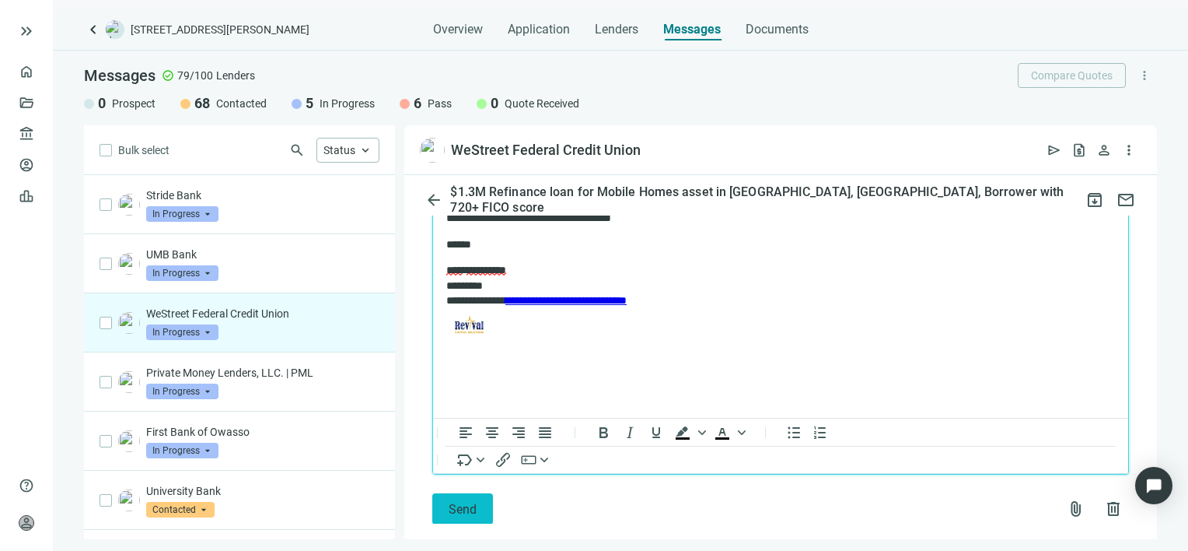
click at [451, 502] on span "Send" at bounding box center [463, 509] width 28 height 15
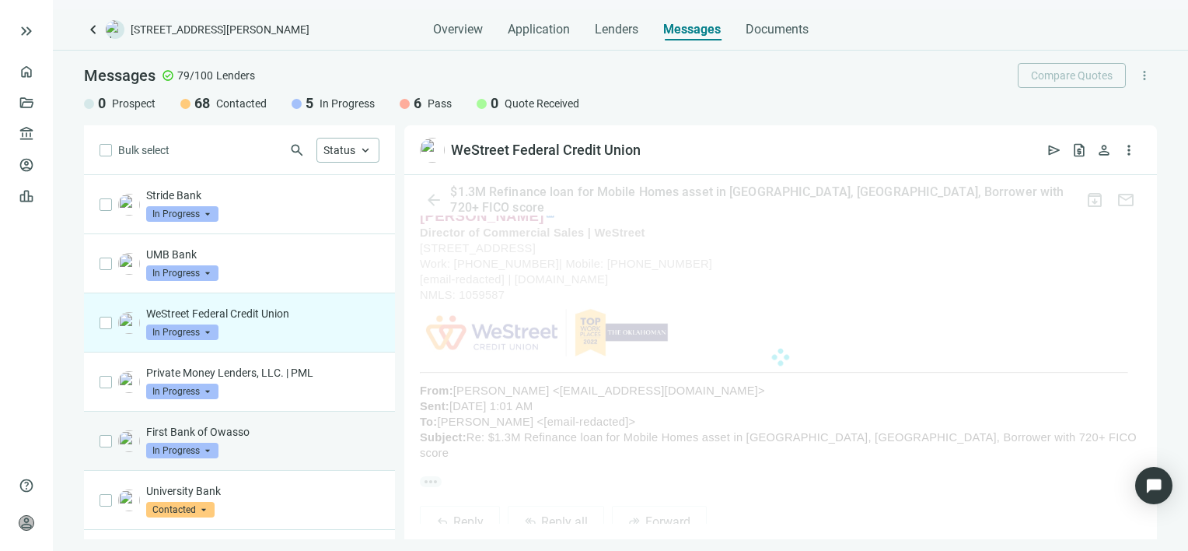
scroll to position [586, 0]
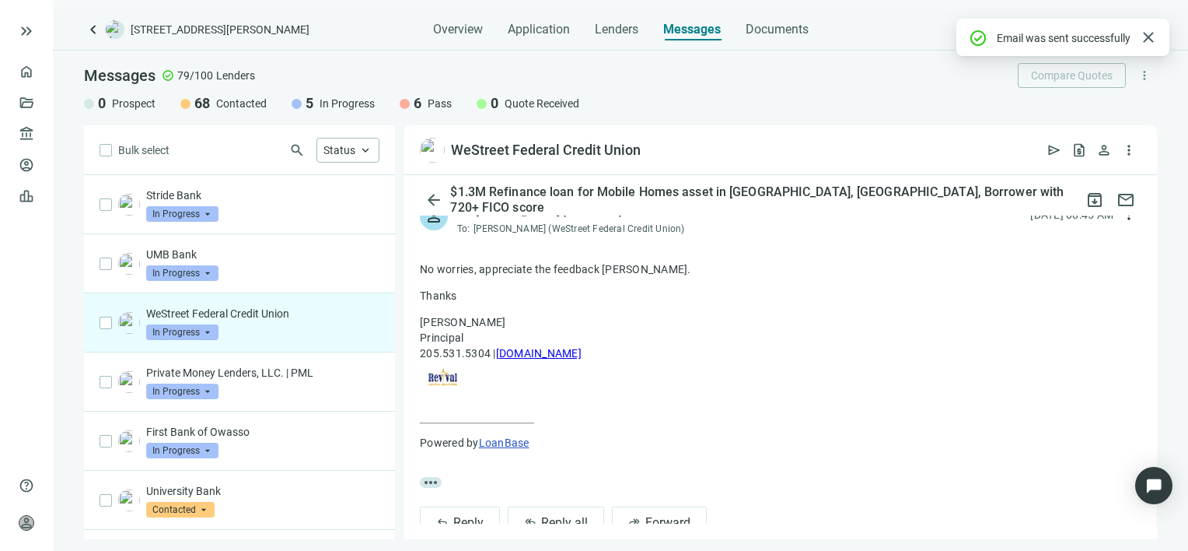
click at [205, 334] on span "In Progress" at bounding box center [182, 332] width 72 height 16
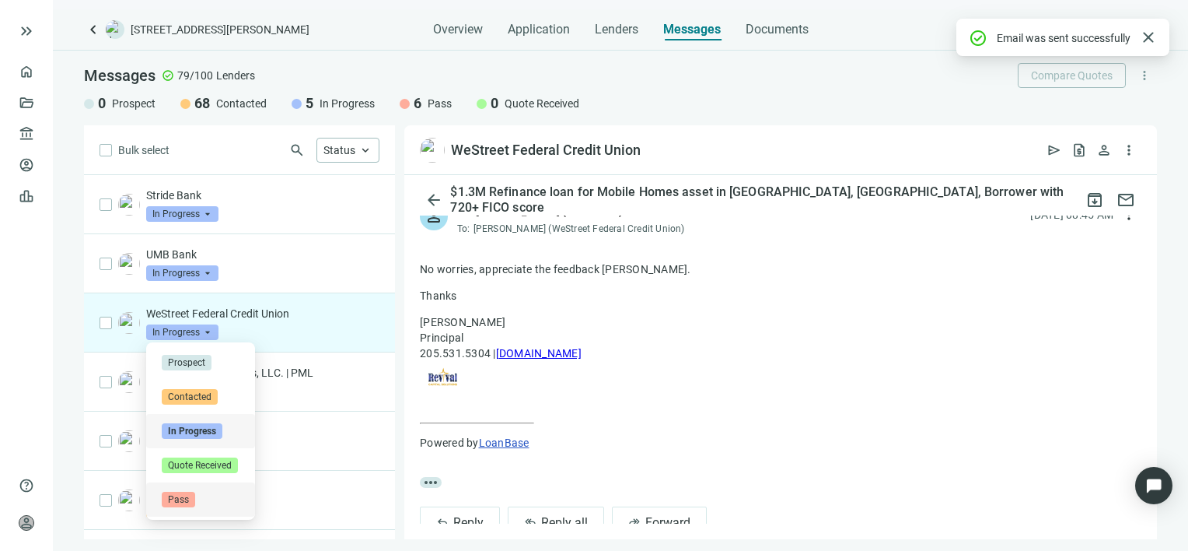
click at [174, 498] on span "Pass" at bounding box center [178, 499] width 33 height 16
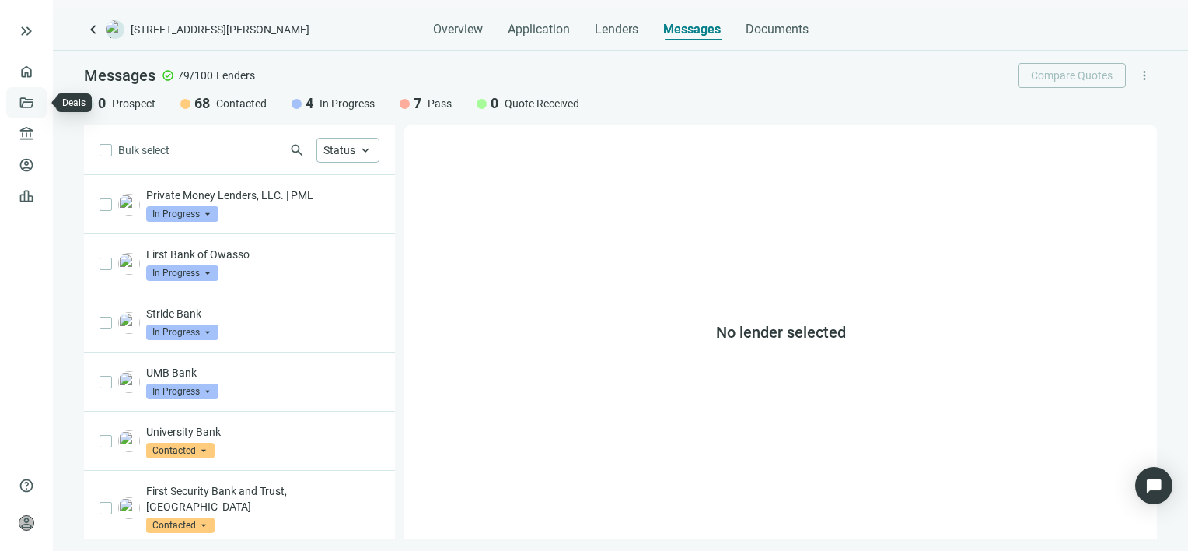
click at [39, 97] on link "Deals" at bounding box center [53, 102] width 28 height 12
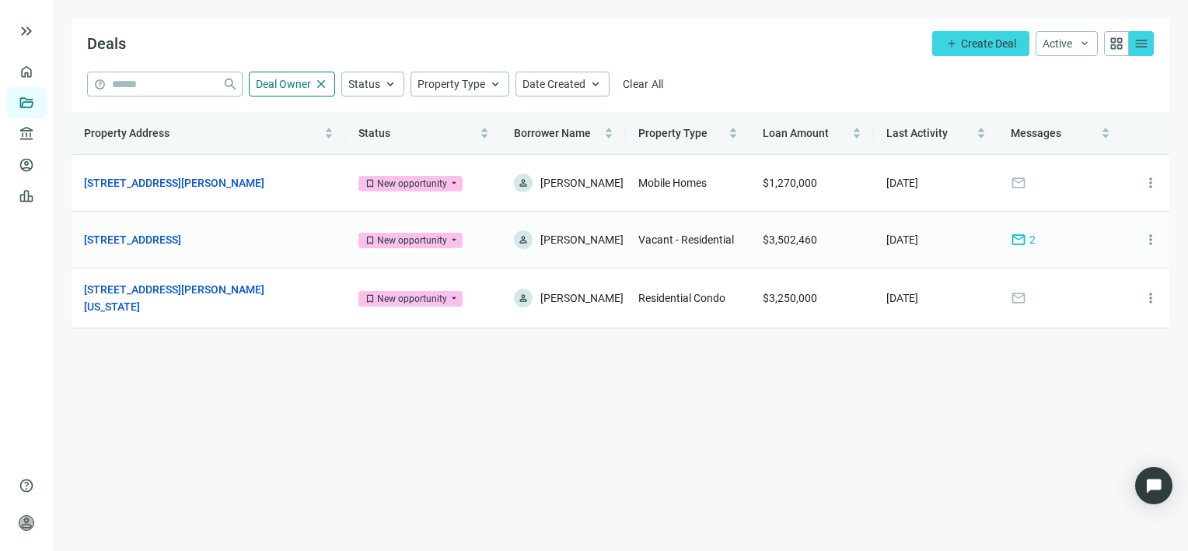
click at [1028, 236] on div "mail 2" at bounding box center [1023, 239] width 25 height 17
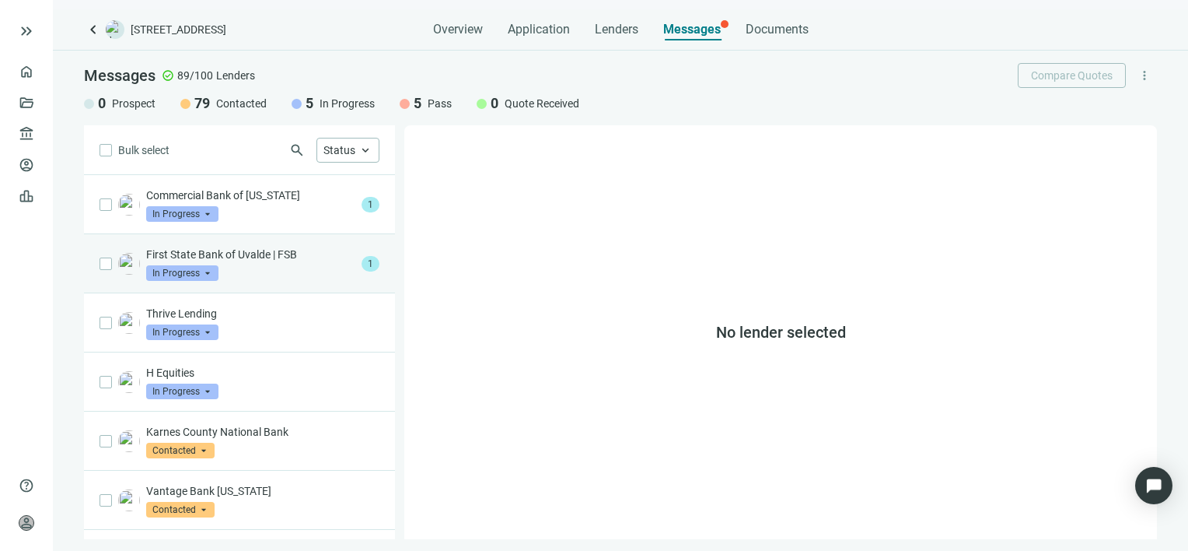
click at [241, 263] on div "First State Bank of Uvalde | FSB In Progress arrow_drop_down" at bounding box center [250, 264] width 209 height 34
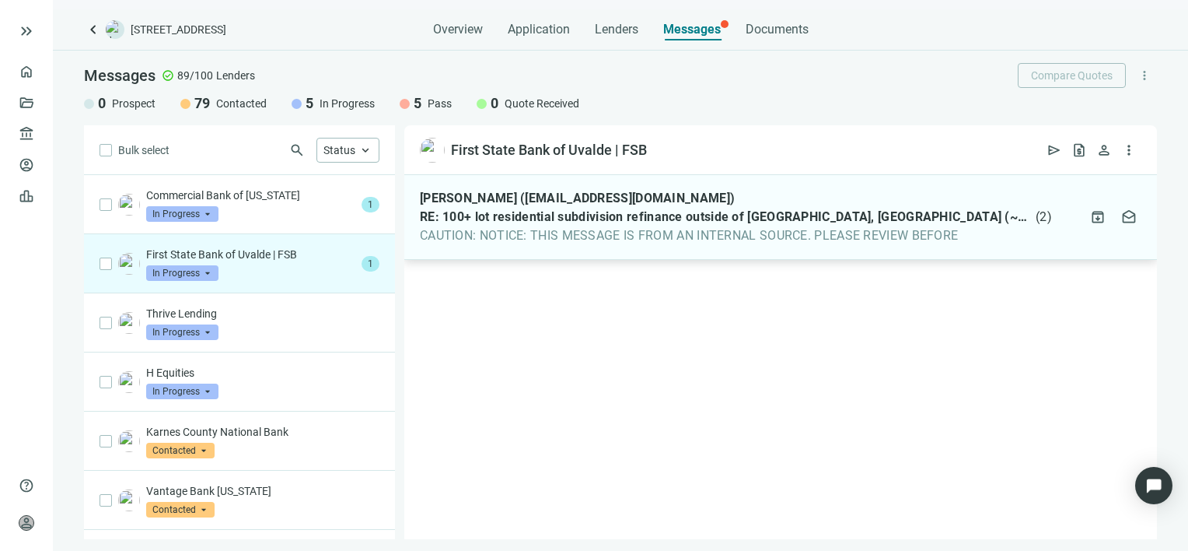
click at [553, 236] on span "CAUTION: NOTICE: THIS MESSAGE IS FROM AN INTERNAL SOURCE. PLEASE REVIEW BEFORE" at bounding box center [736, 236] width 632 height 16
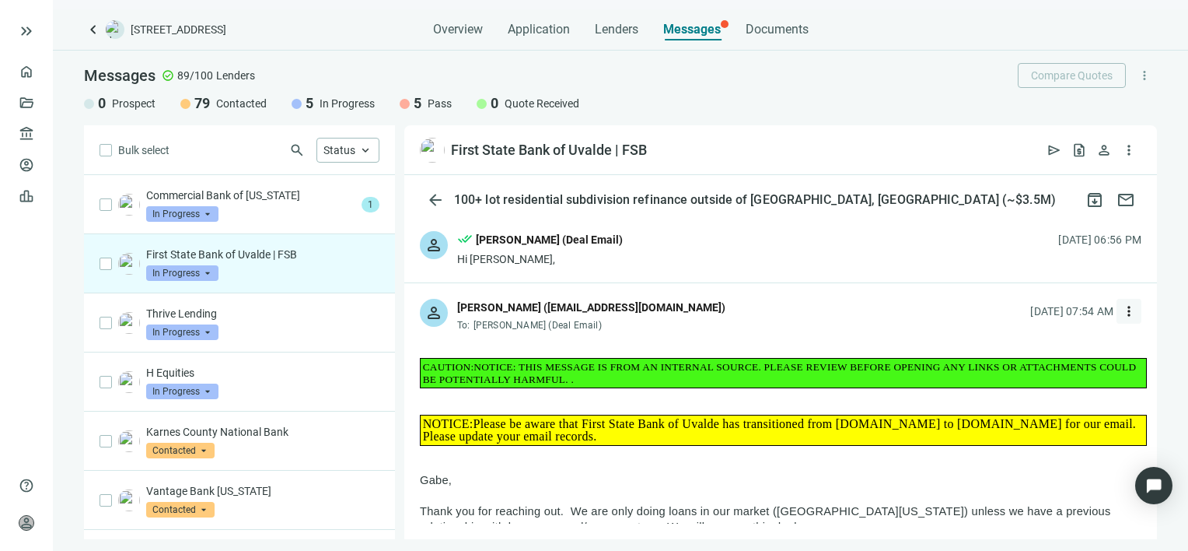
click at [1121, 311] on span "more_vert" at bounding box center [1129, 311] width 16 height 16
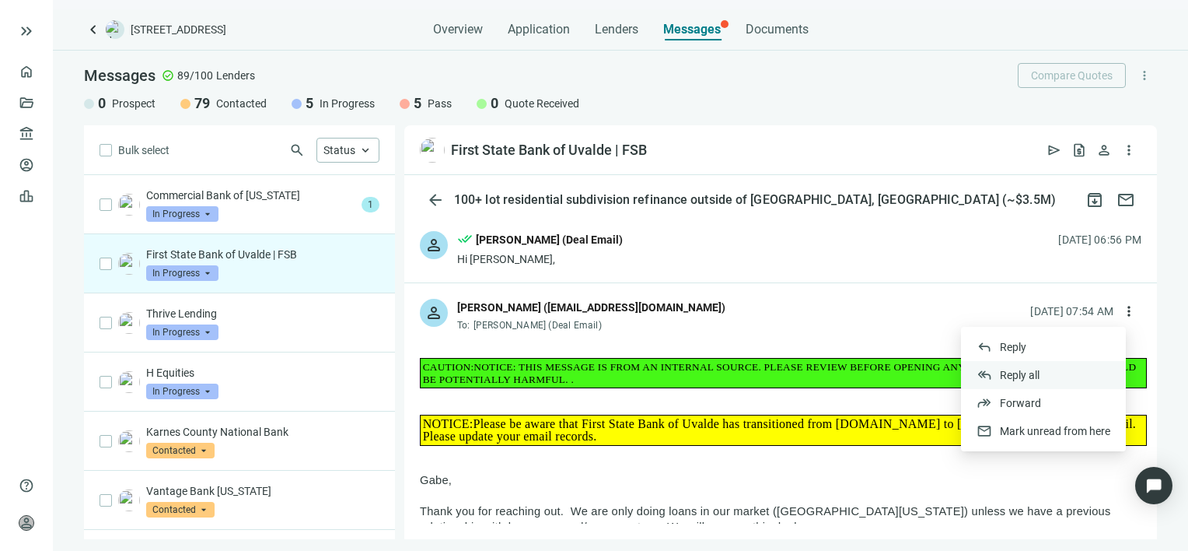
click at [1034, 371] on span "Reply all" at bounding box center [1020, 375] width 40 height 12
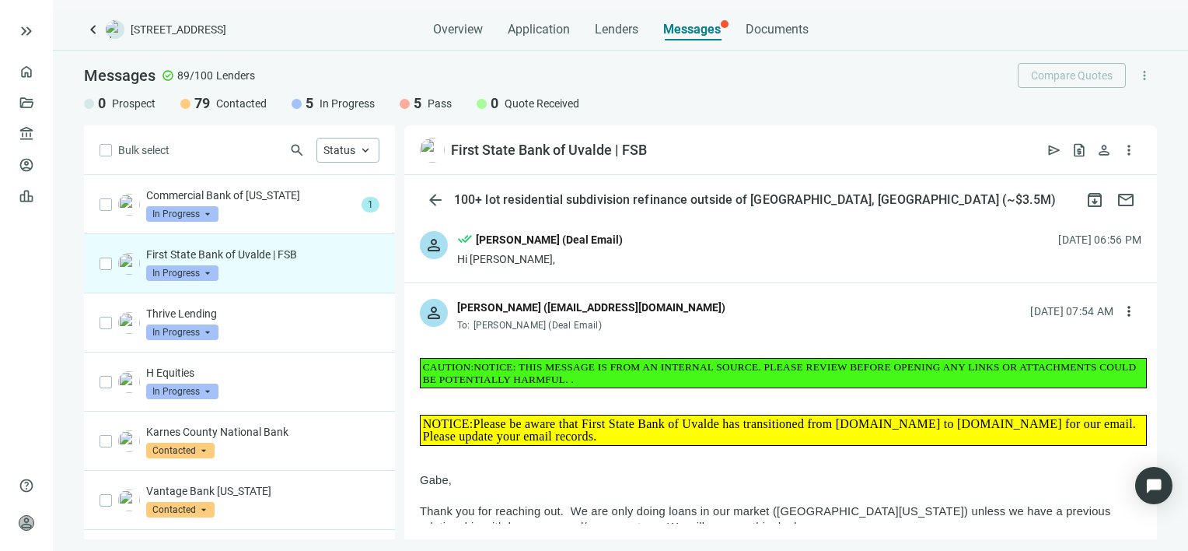
type textarea "**********"
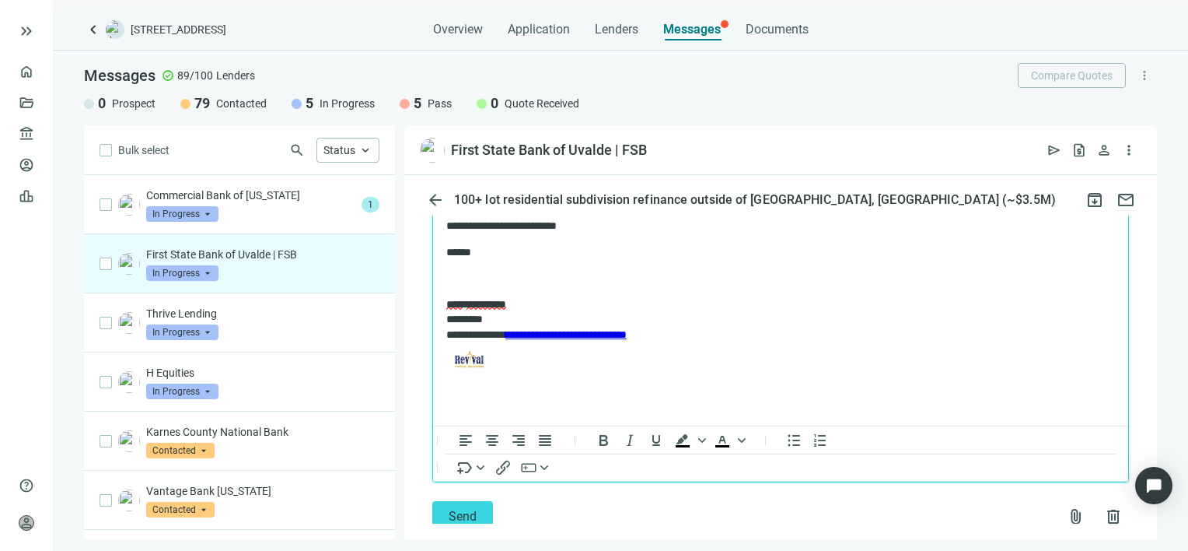
scroll to position [2003, 0]
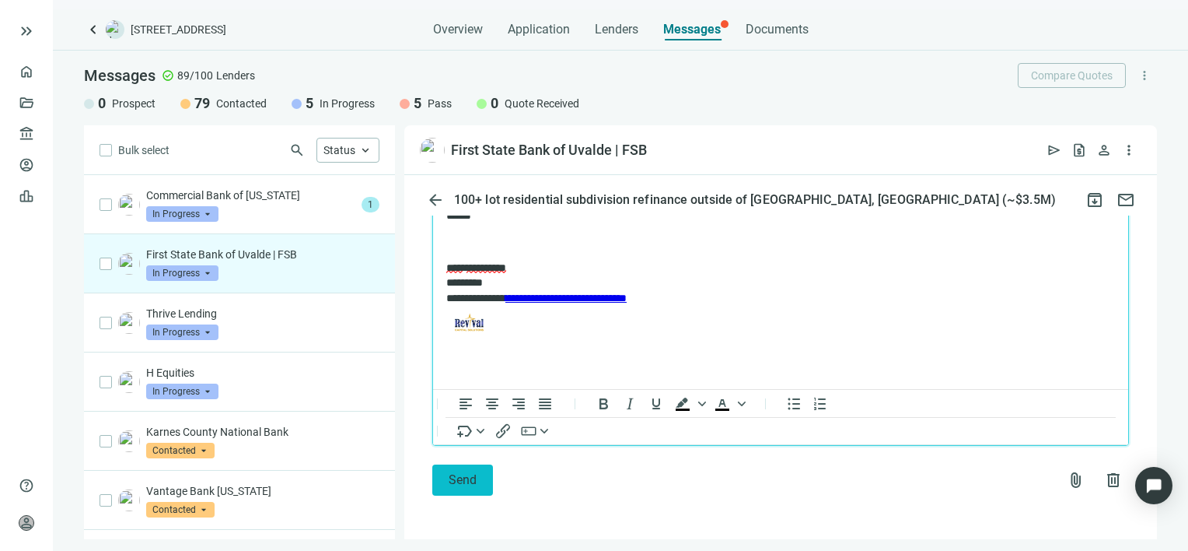
click at [449, 487] on button "Send" at bounding box center [462, 479] width 61 height 31
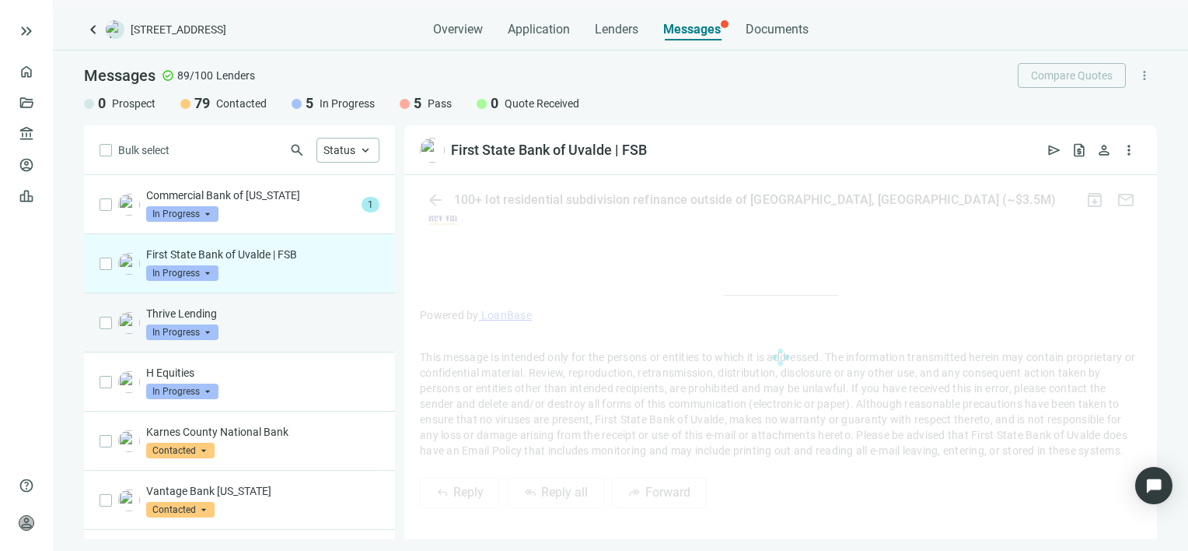
scroll to position [1978, 0]
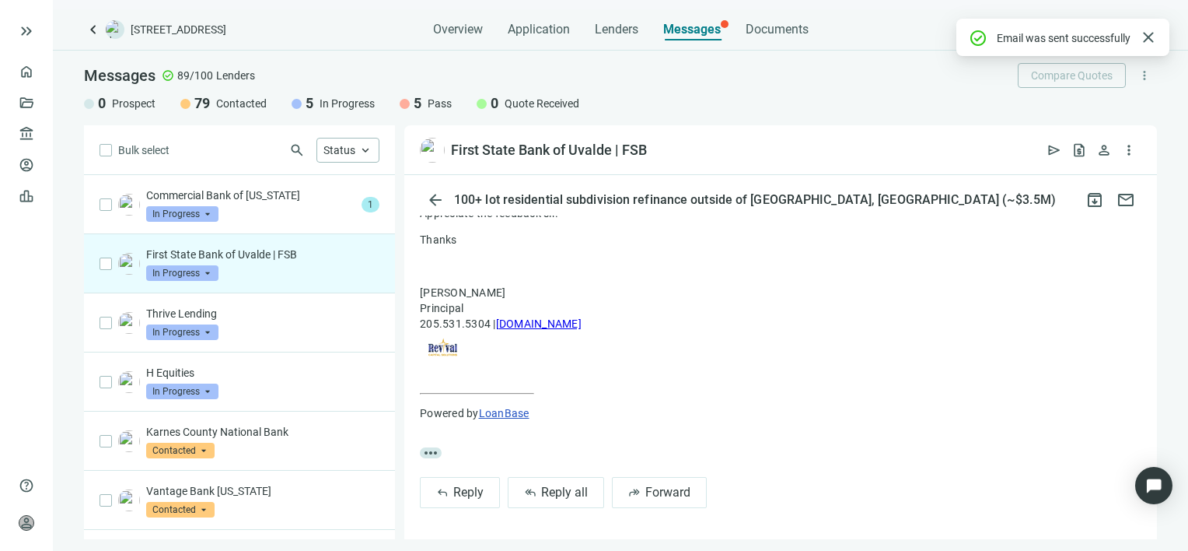
click at [208, 269] on span "In Progress" at bounding box center [182, 273] width 72 height 16
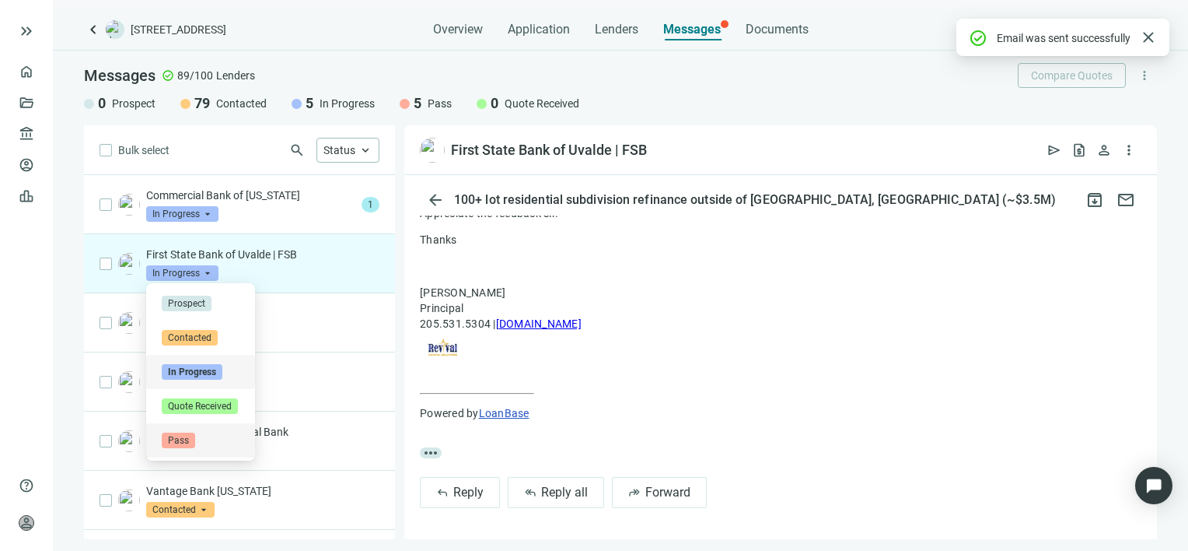
click at [179, 438] on span "Pass" at bounding box center [178, 440] width 33 height 16
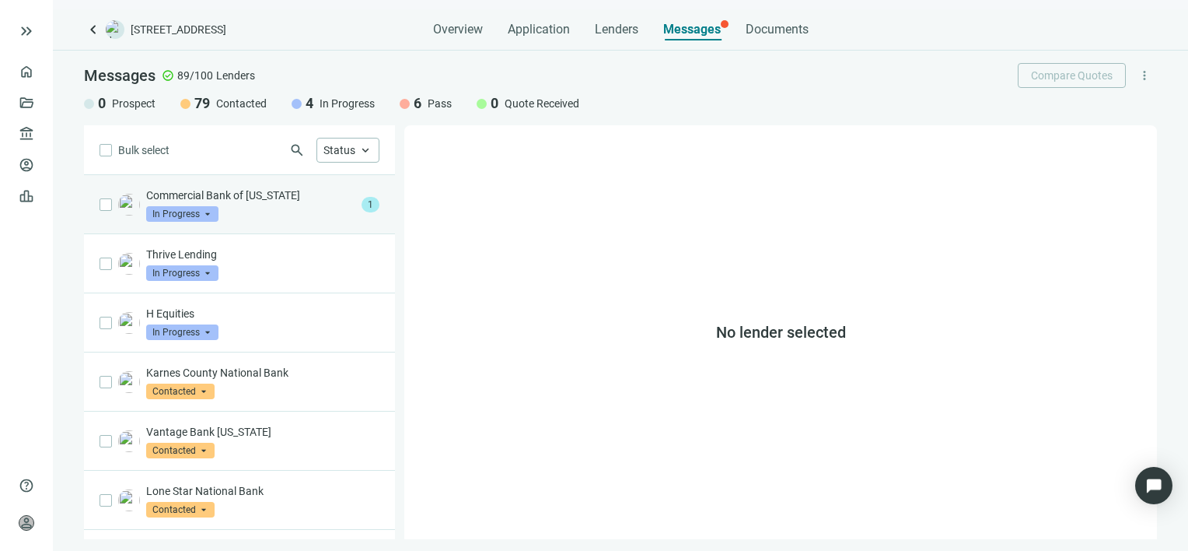
click at [243, 208] on div "Commercial Bank of Texas In Progress arrow_drop_down" at bounding box center [250, 204] width 209 height 34
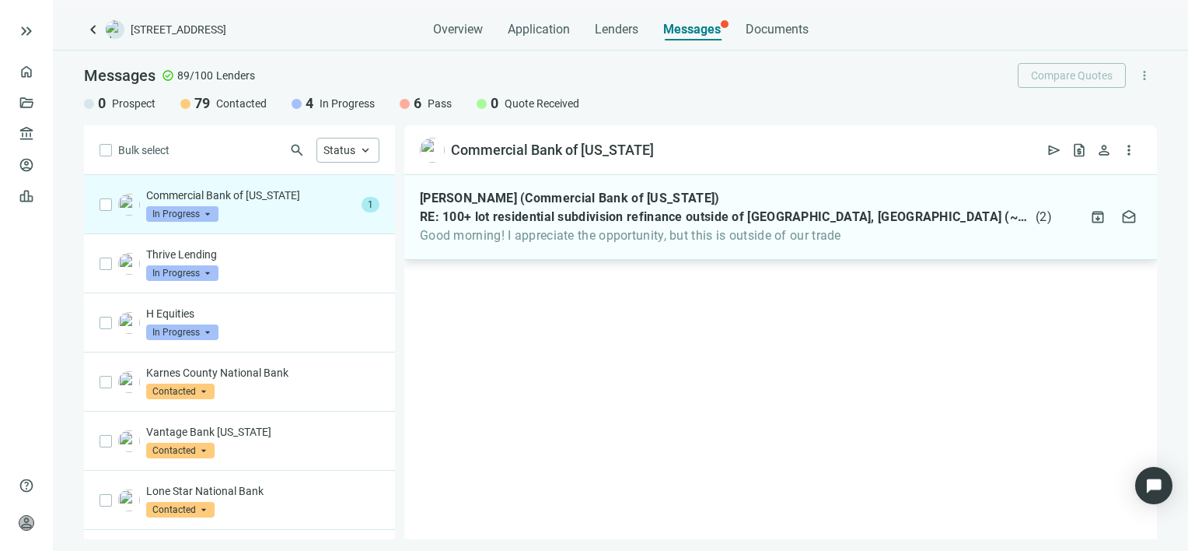
click at [552, 226] on div "Kim Henson (Commercial Bank of Texas) RE: 100+ lot residential subdivision refi…" at bounding box center [736, 217] width 632 height 53
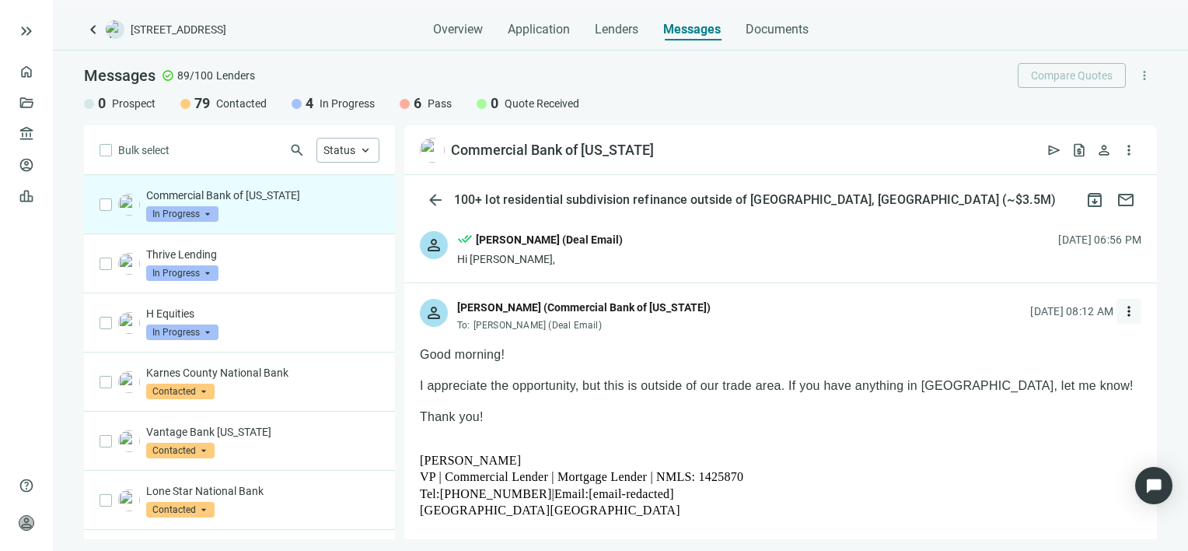
click at [1121, 310] on span "more_vert" at bounding box center [1129, 311] width 16 height 16
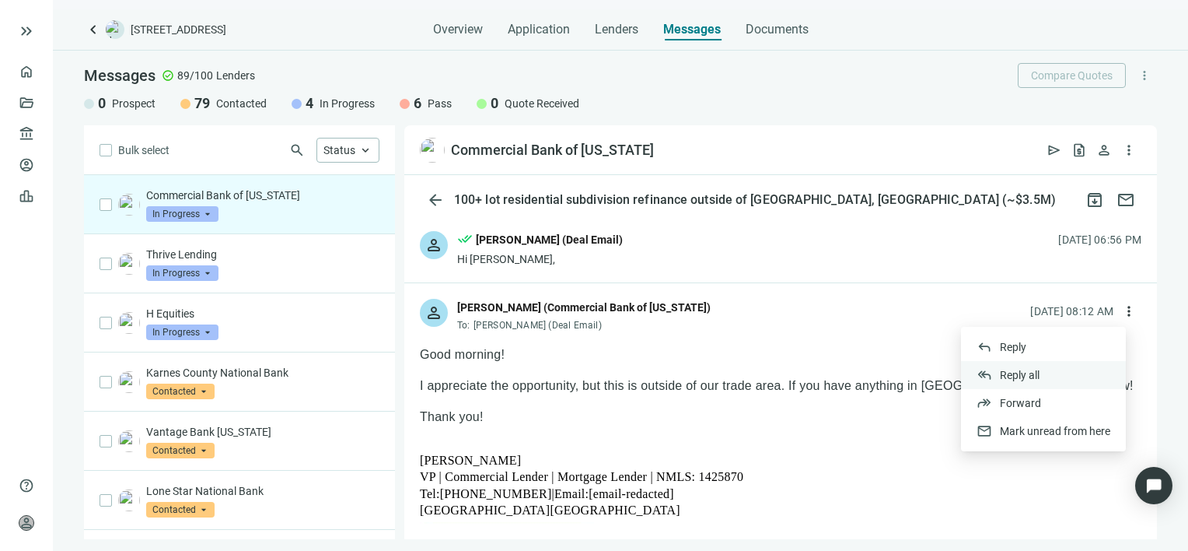
click at [1025, 374] on span "Reply all" at bounding box center [1020, 375] width 40 height 12
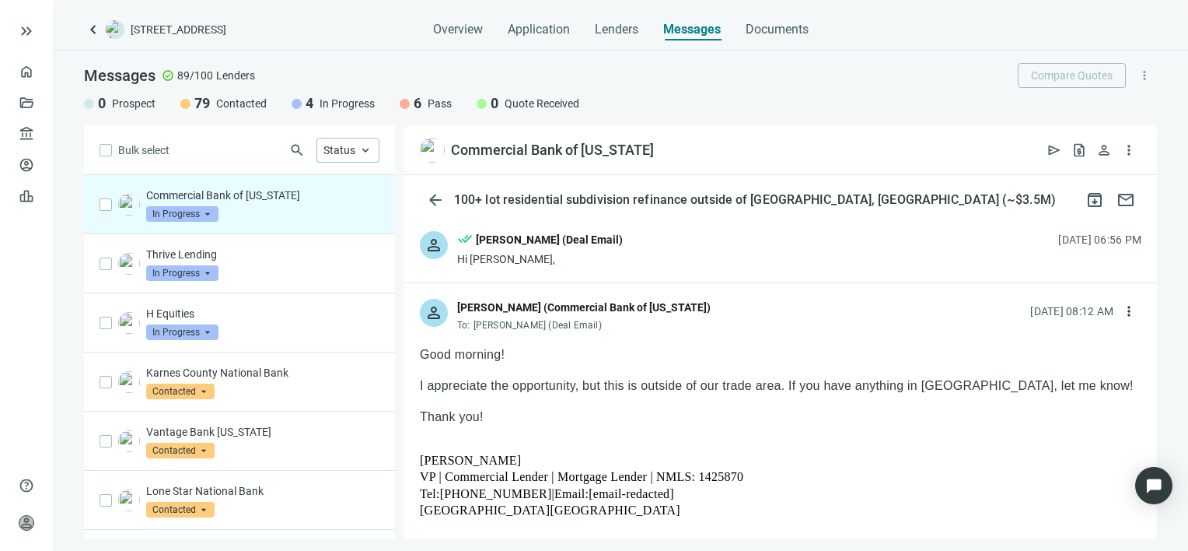
scroll to position [1600, 0]
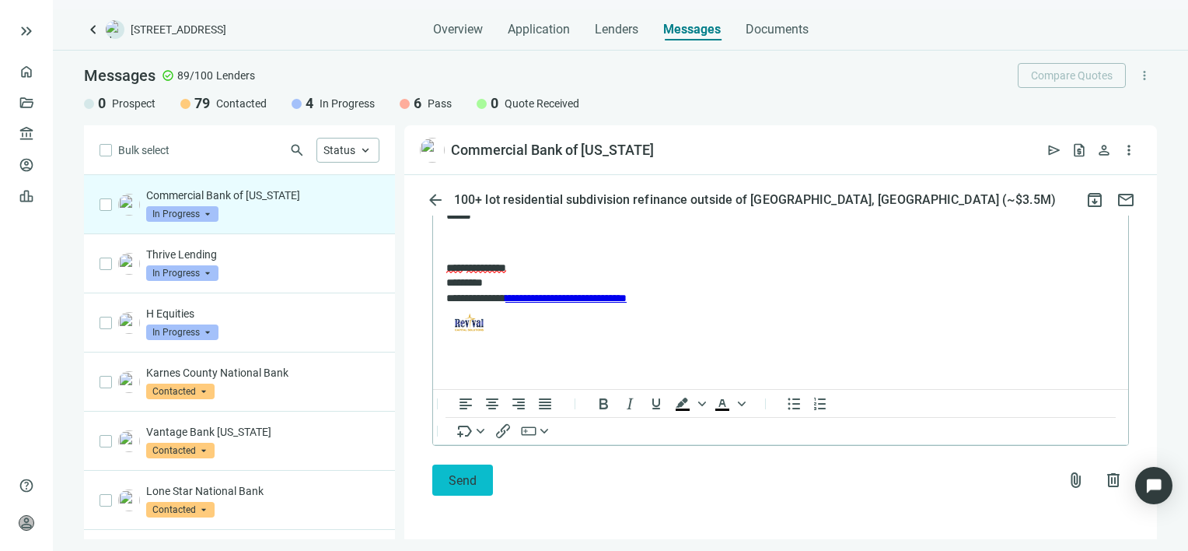
click at [461, 473] on span "Send" at bounding box center [463, 480] width 28 height 15
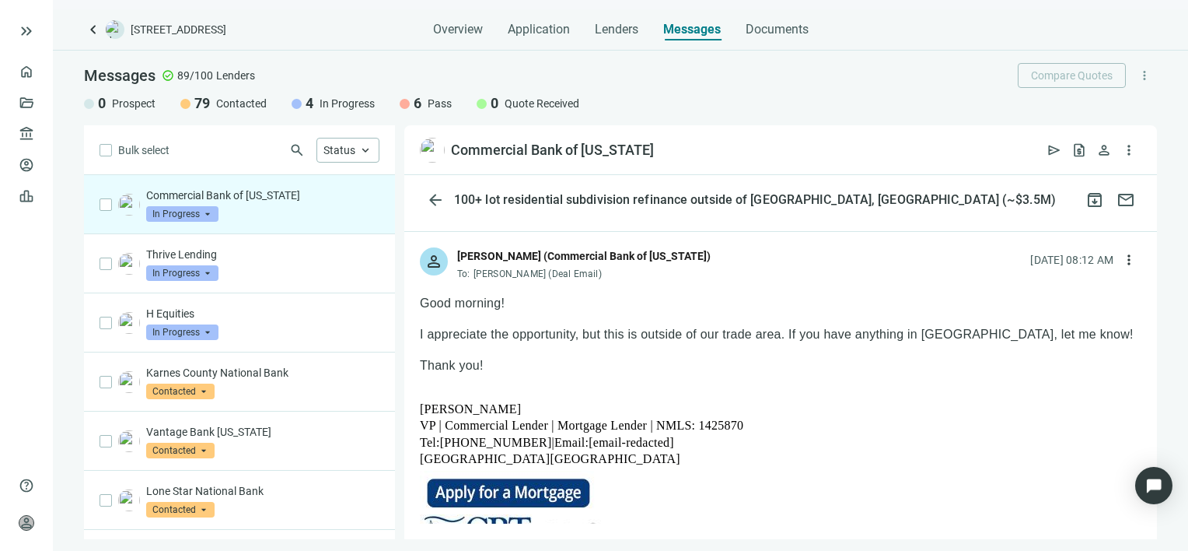
scroll to position [0, 0]
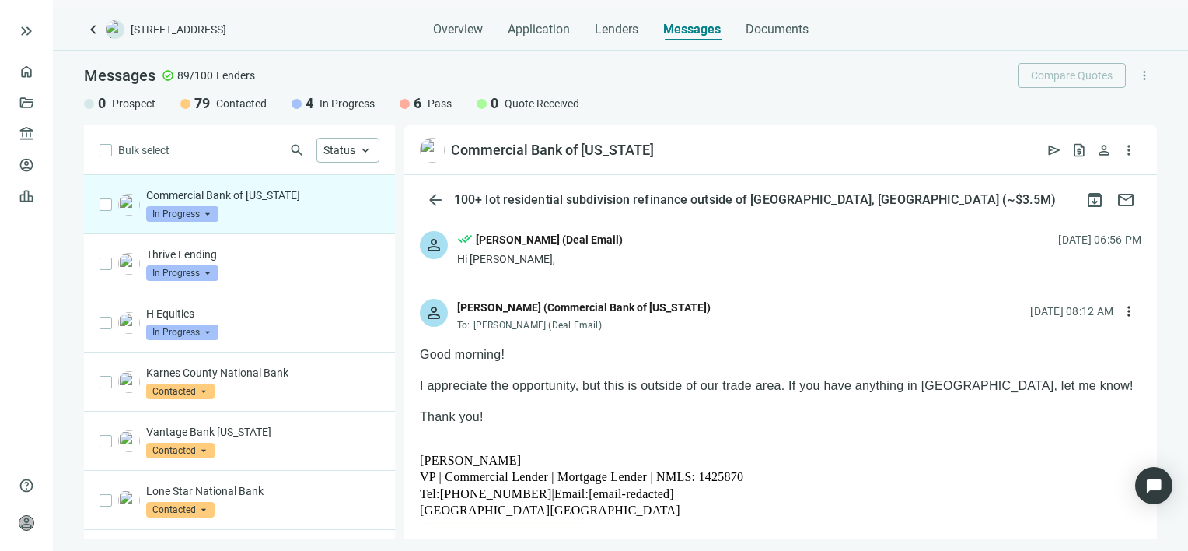
click at [208, 212] on span "In Progress" at bounding box center [182, 214] width 72 height 16
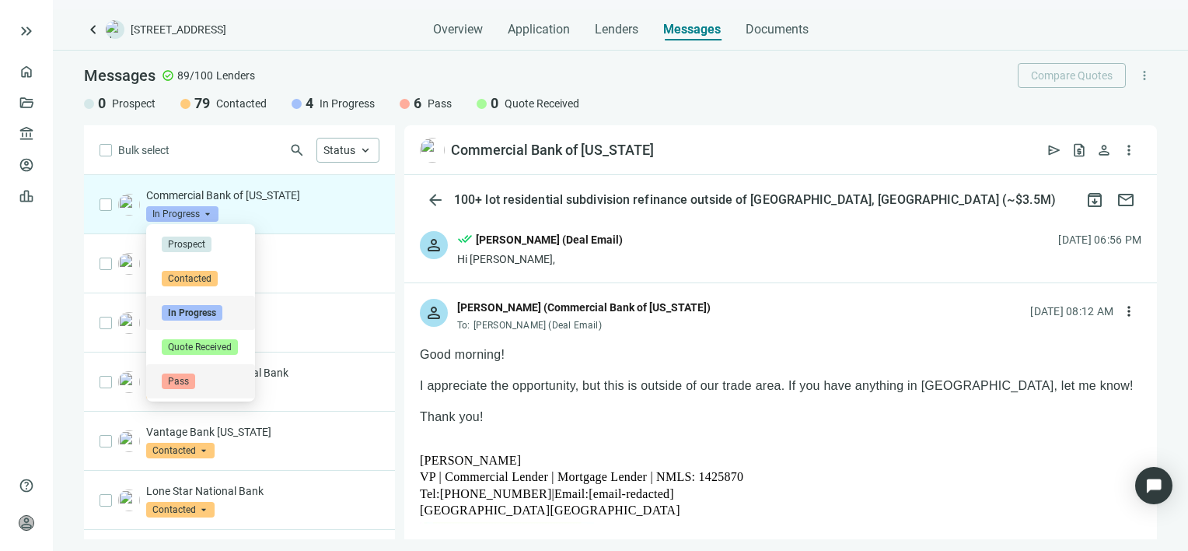
click at [180, 384] on span "Pass" at bounding box center [178, 381] width 33 height 16
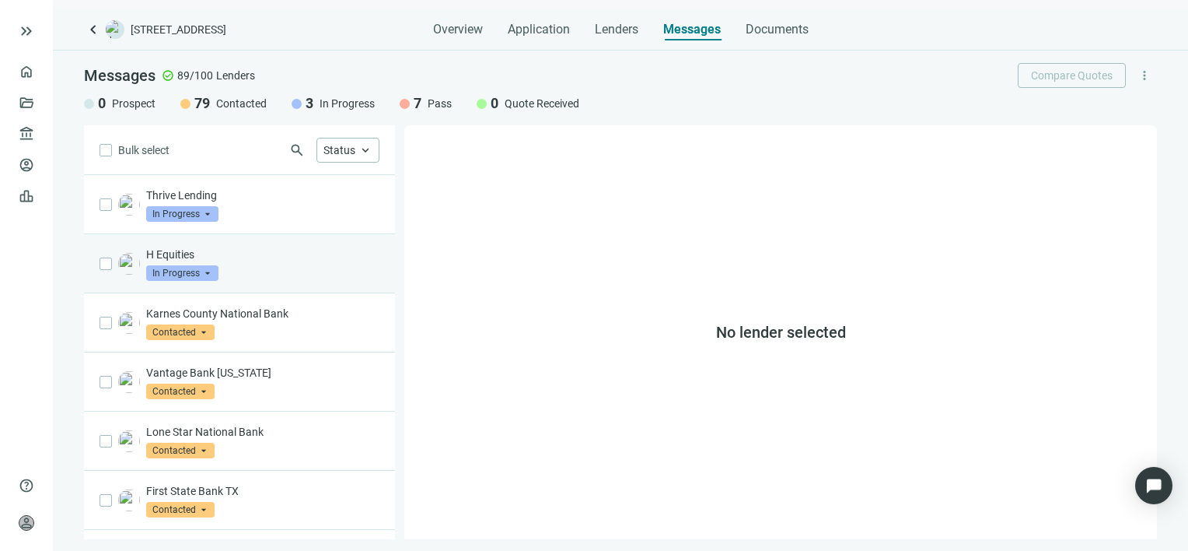
click at [240, 255] on p "H Equities" at bounding box center [262, 255] width 233 height 16
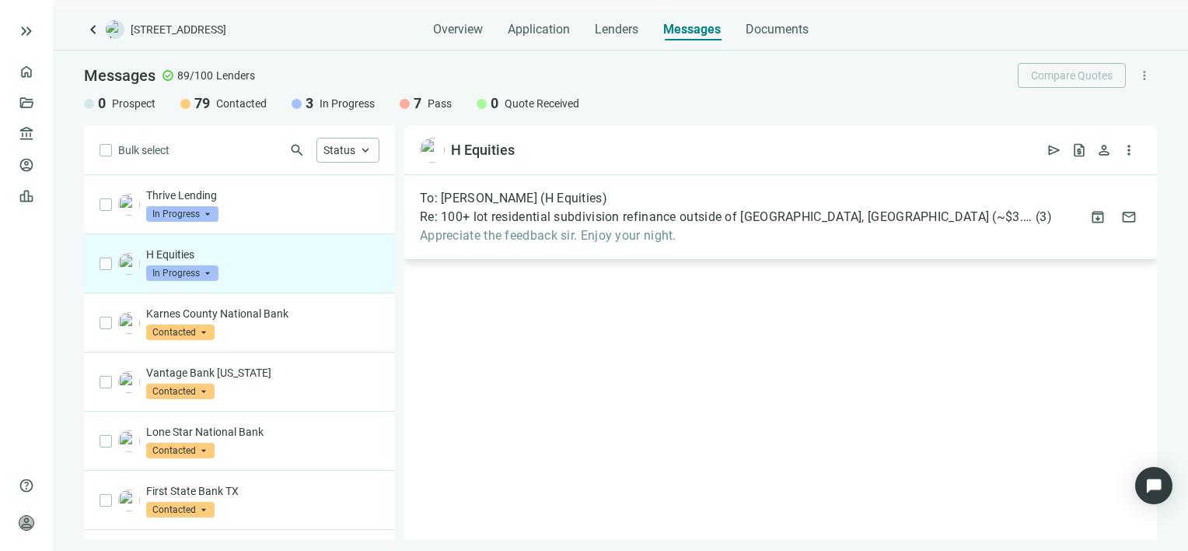
click at [641, 227] on div "To: Elliot Horowitz (H Equities) Re: 100+ lot residential subdivision refinance…" at bounding box center [736, 217] width 632 height 53
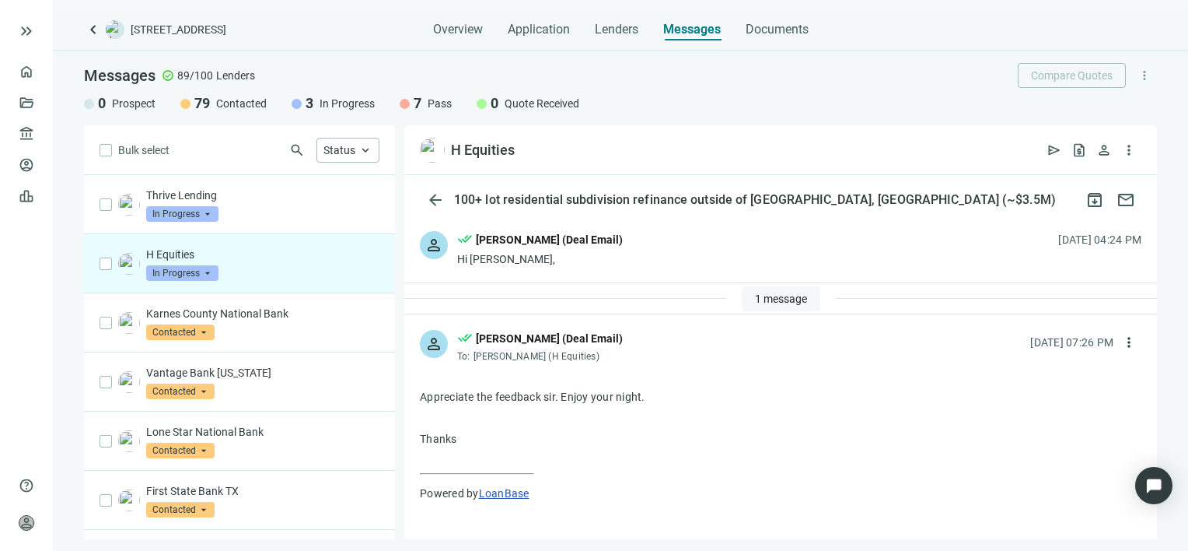
click at [764, 299] on span "1 message" at bounding box center [781, 298] width 52 height 12
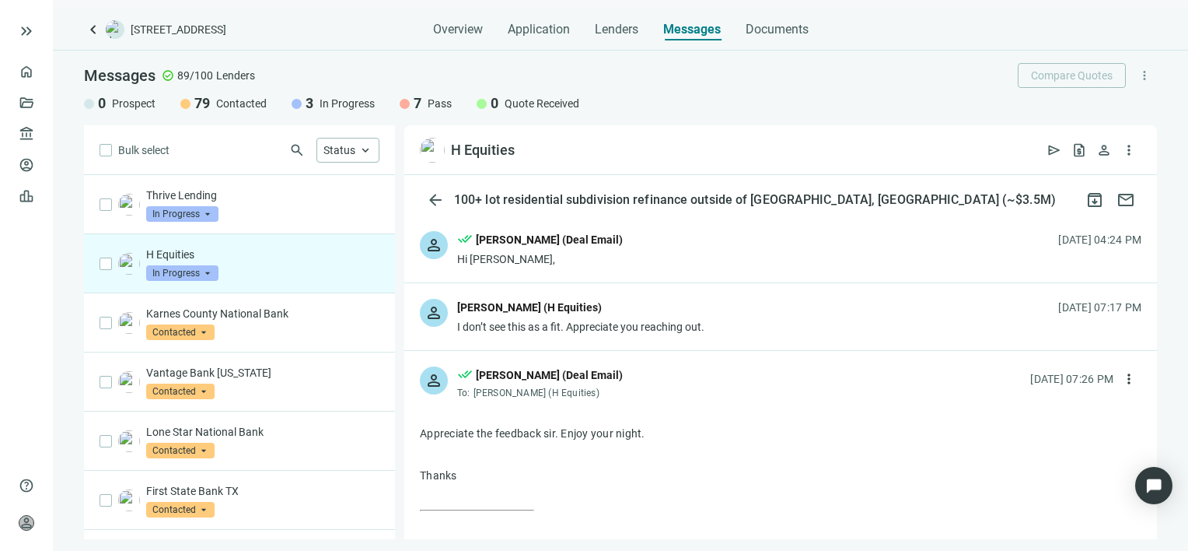
click at [208, 274] on span "In Progress" at bounding box center [182, 273] width 72 height 16
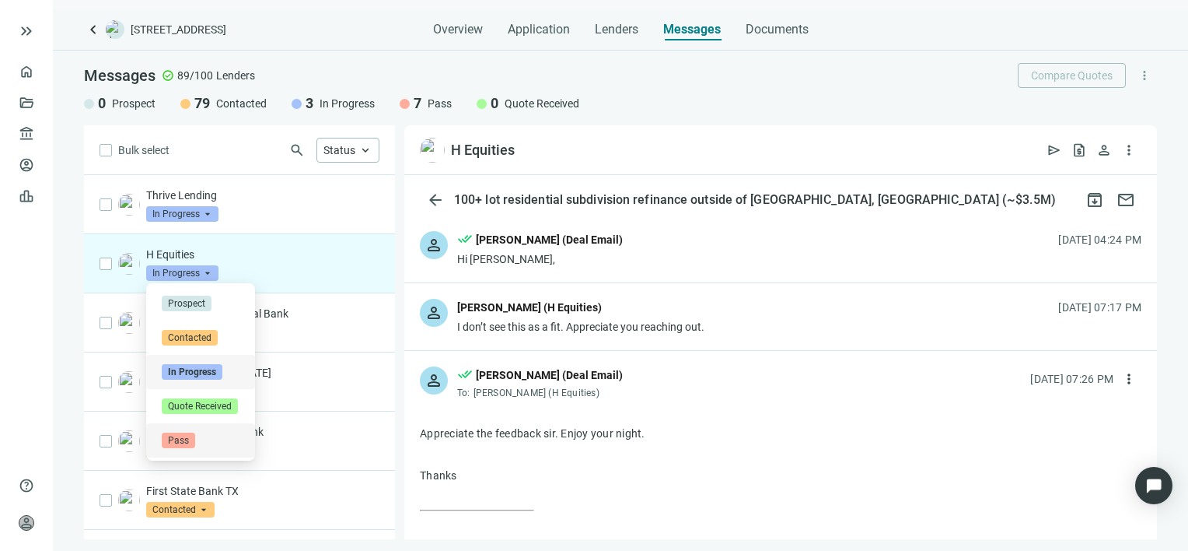
click at [183, 440] on span "Pass" at bounding box center [178, 440] width 33 height 16
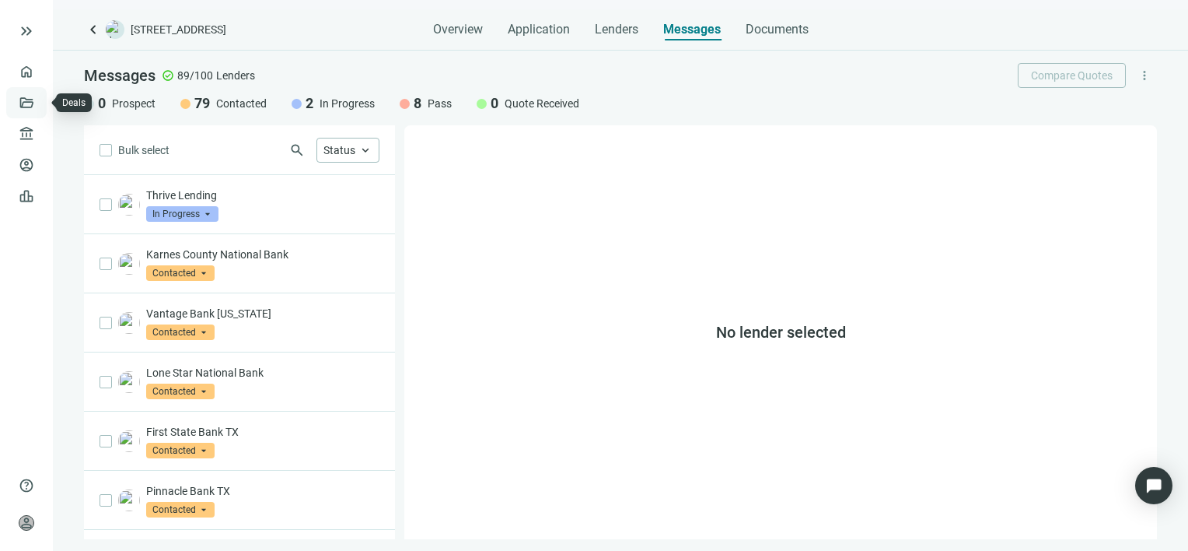
click at [39, 100] on link "Deals" at bounding box center [53, 102] width 28 height 12
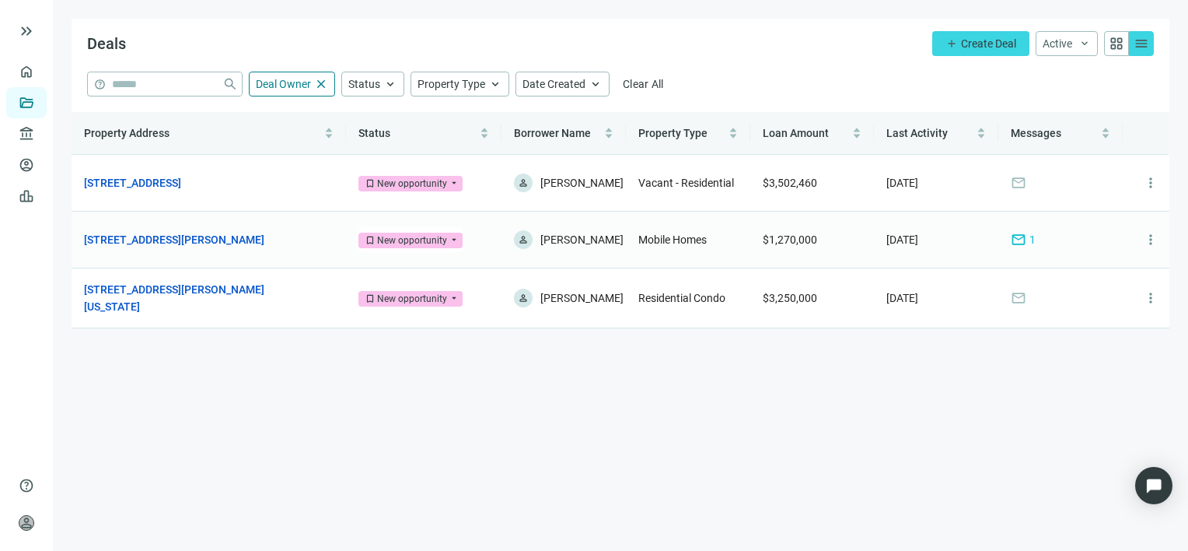
click at [1022, 236] on span "mail" at bounding box center [1019, 240] width 16 height 16
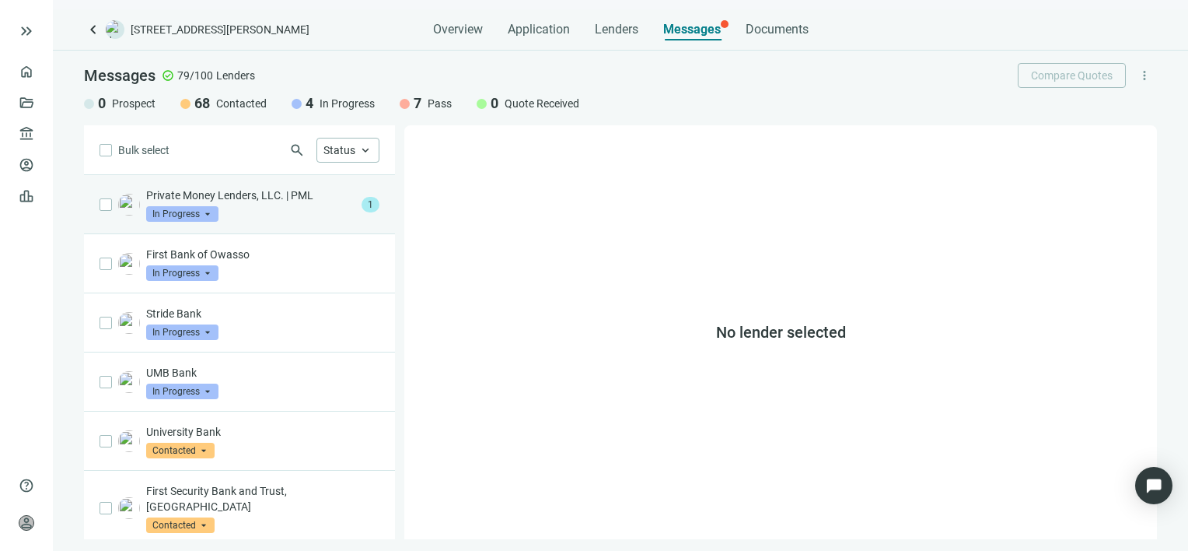
click at [268, 204] on div "Private Money Lenders, LLC. | PML In Progress arrow_drop_down" at bounding box center [250, 204] width 209 height 34
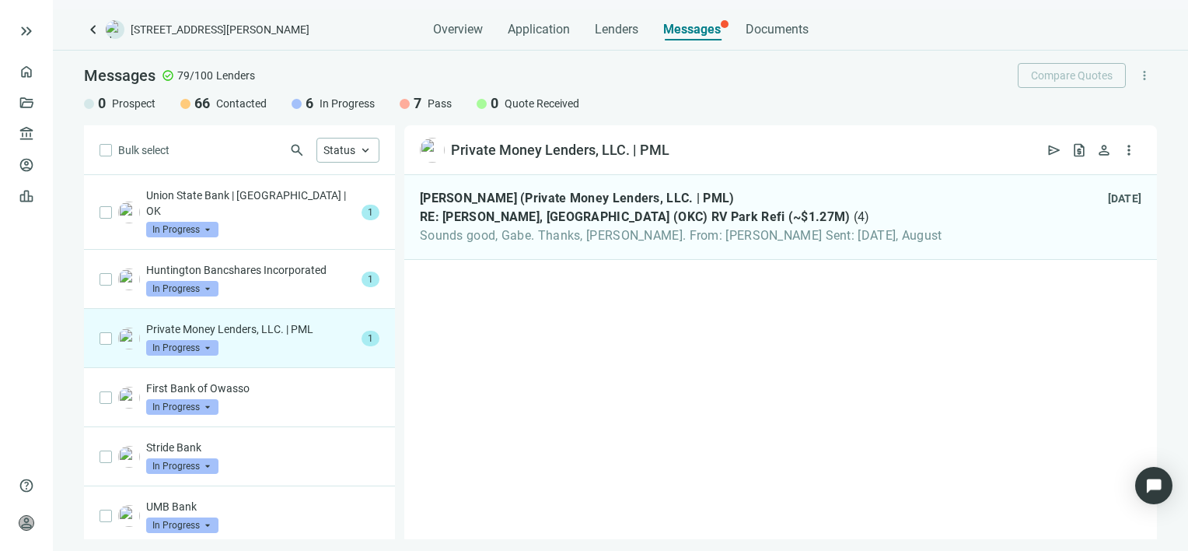
click at [256, 321] on p "Private Money Lenders, LLC. | PML" at bounding box center [250, 329] width 209 height 16
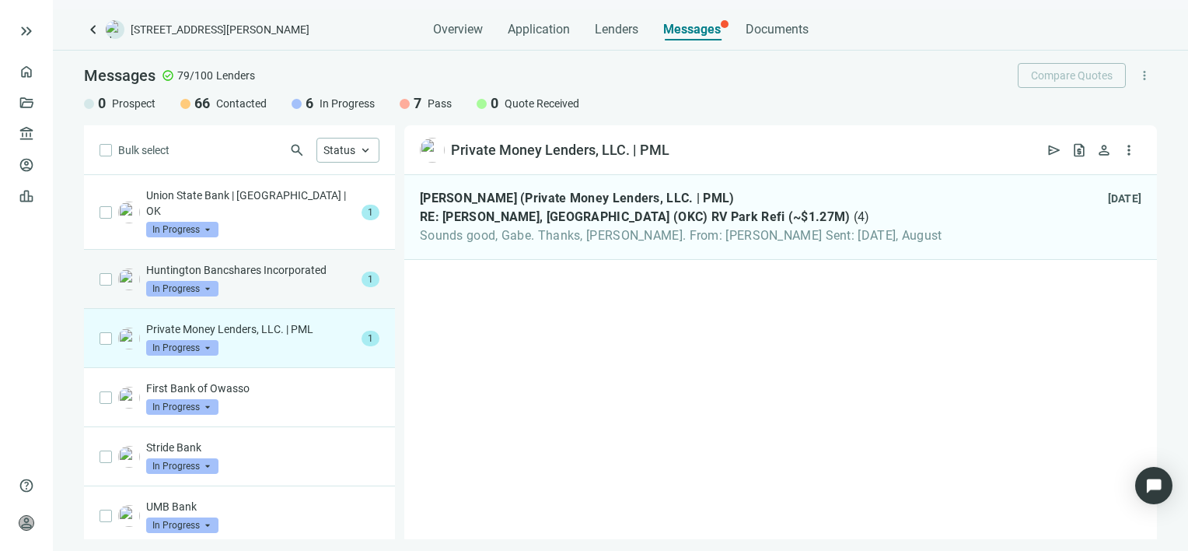
click at [250, 262] on p "Huntington Bancshares Incorporated" at bounding box center [250, 270] width 209 height 16
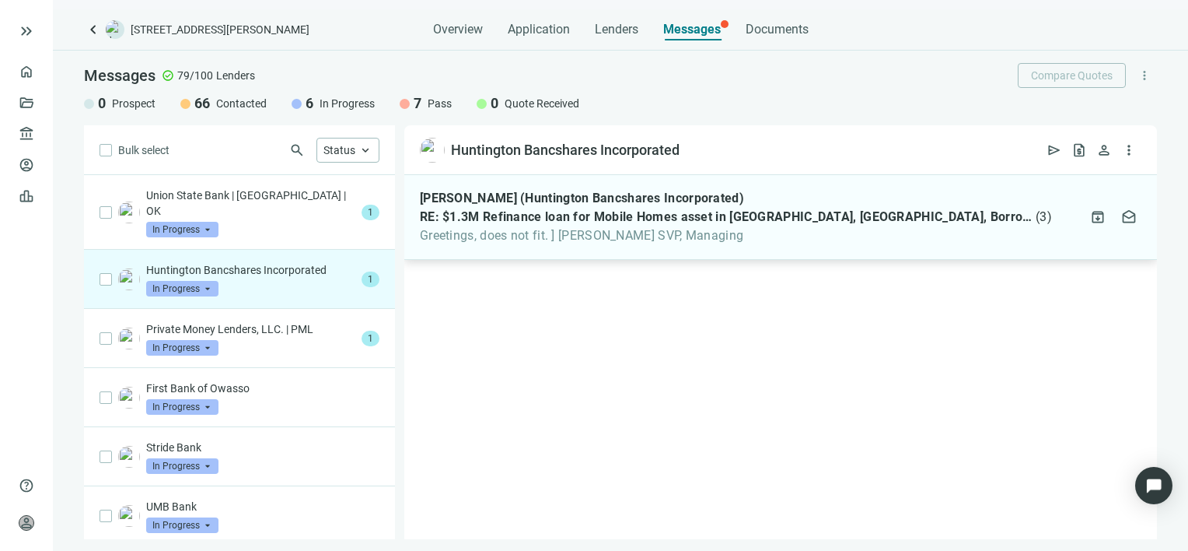
click at [775, 230] on span "Greetings, does not fit. ] Bill McGee SVP, Managing" at bounding box center [736, 236] width 632 height 16
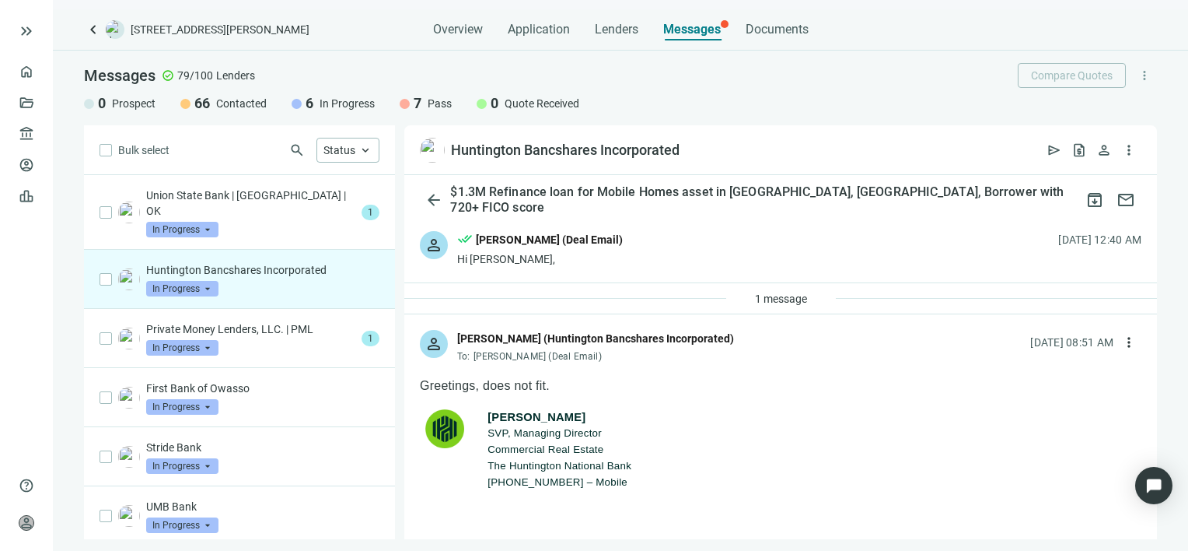
click at [205, 281] on span "In Progress" at bounding box center [182, 289] width 72 height 16
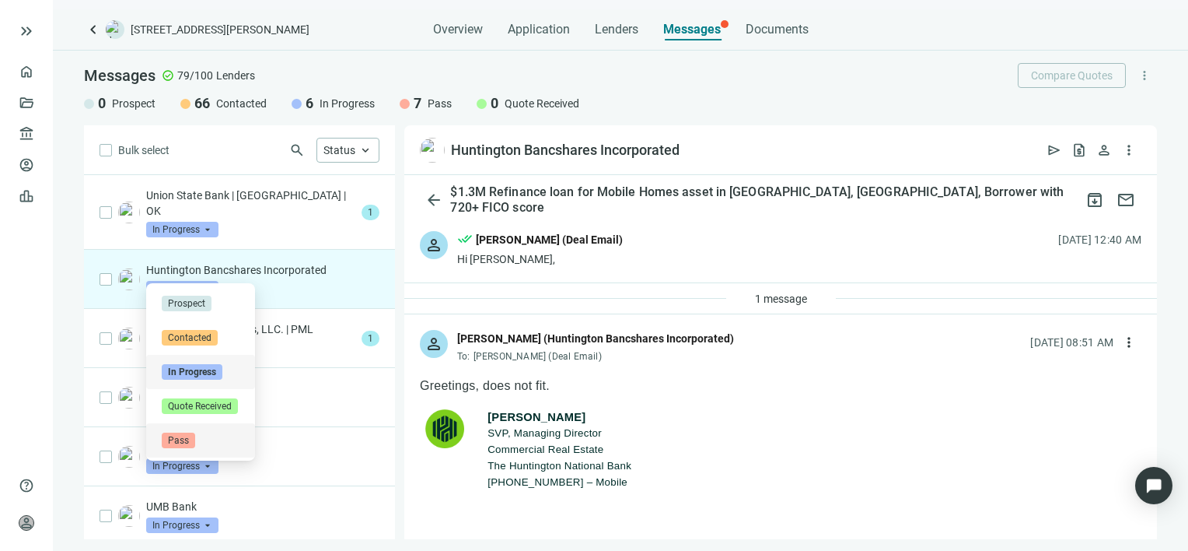
click at [191, 440] on span "Pass" at bounding box center [178, 440] width 33 height 16
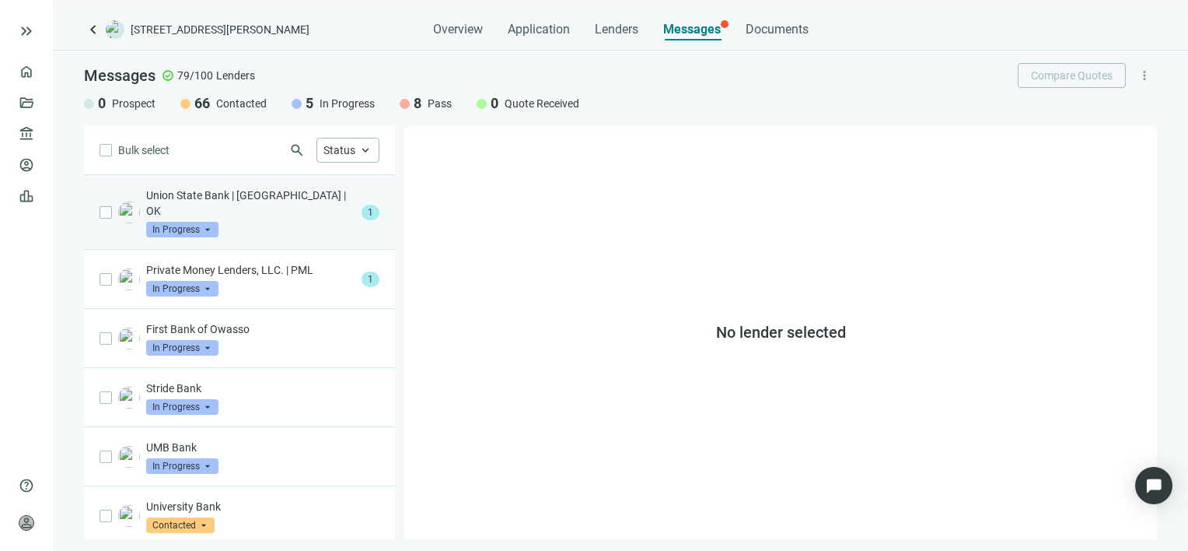
click at [240, 198] on p "Union State Bank | KS | OK" at bounding box center [250, 202] width 209 height 31
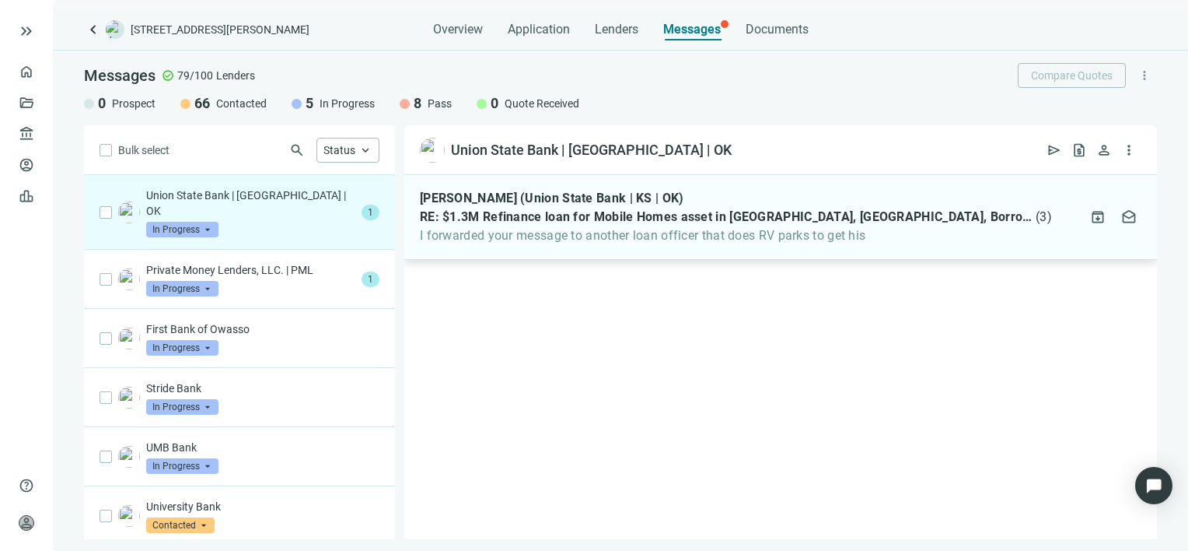
click at [490, 222] on span "RE: $1.3M Refinance loan for Mobile Homes asset in Shawnee, OK, Borrower with 7…" at bounding box center [726, 217] width 613 height 16
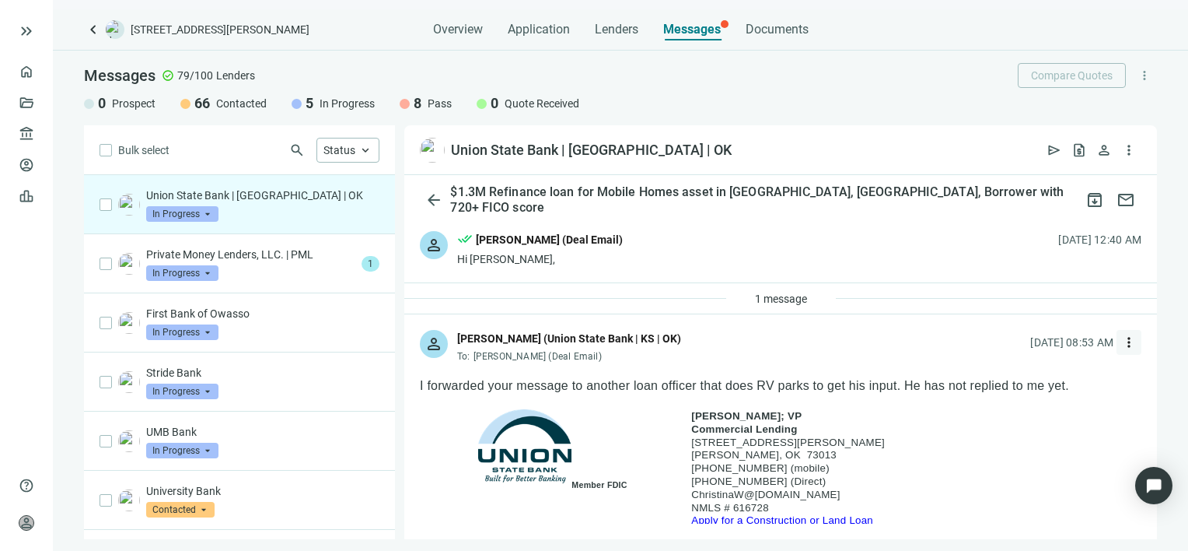
click at [1121, 342] on span "more_vert" at bounding box center [1129, 342] width 16 height 16
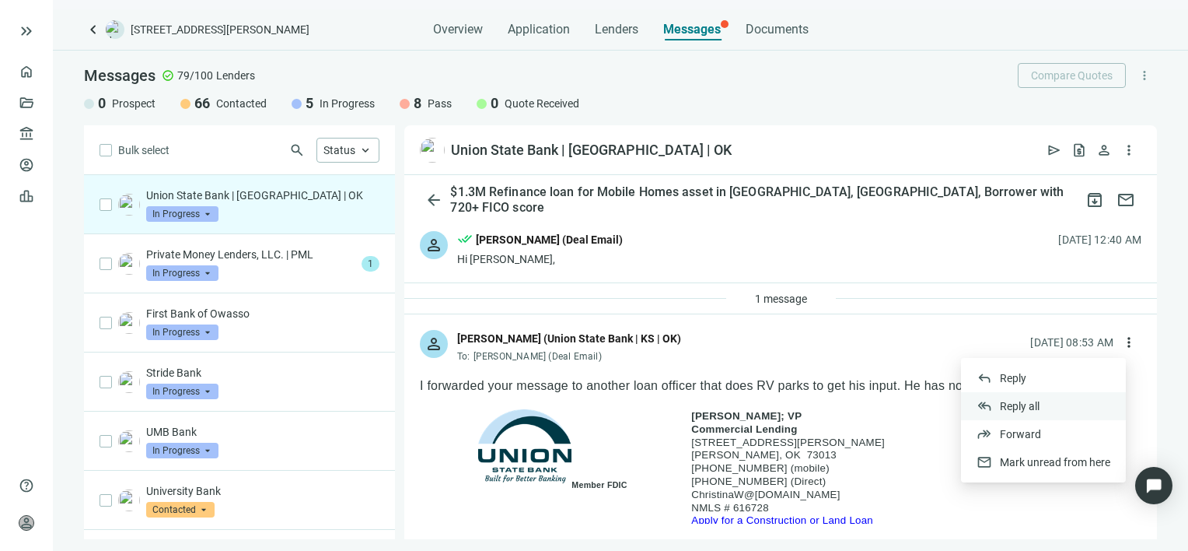
click at [1023, 404] on span "Reply all" at bounding box center [1020, 406] width 40 height 12
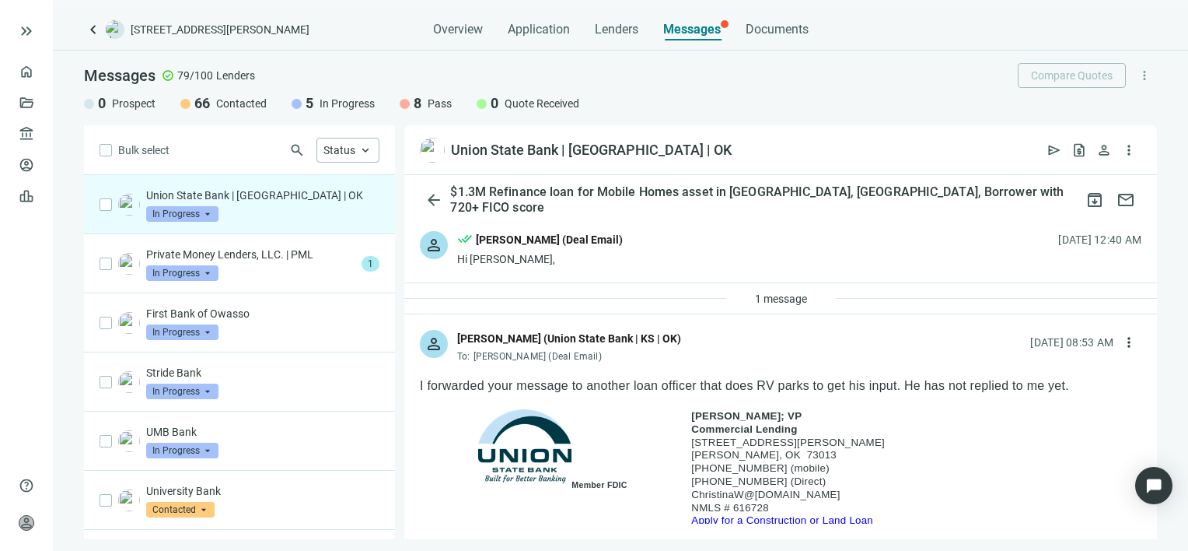
type textarea "**********"
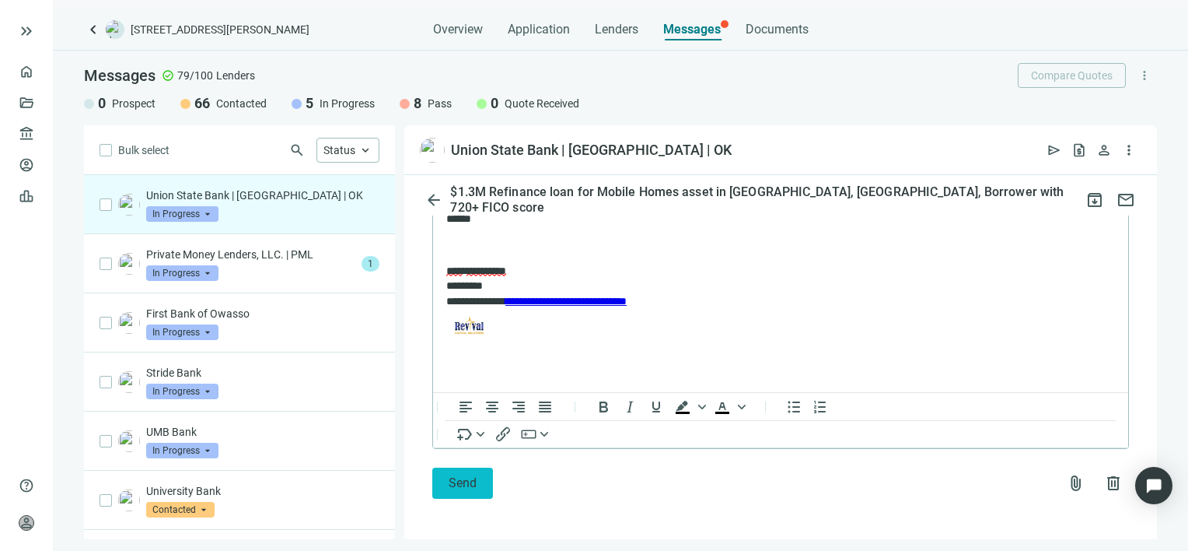
click at [453, 477] on span "Send" at bounding box center [463, 482] width 28 height 15
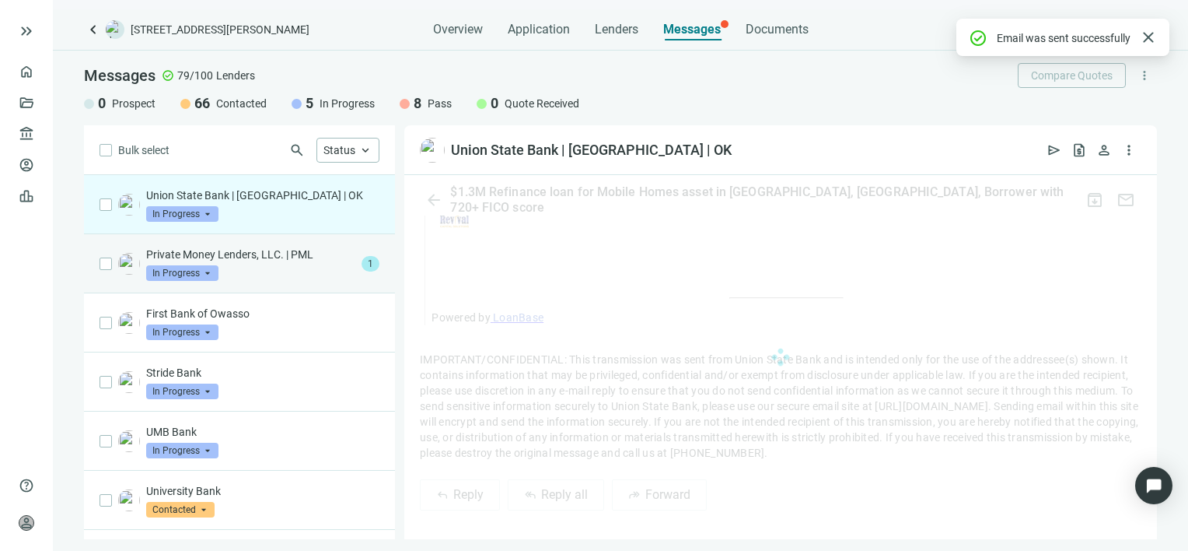
scroll to position [2144, 0]
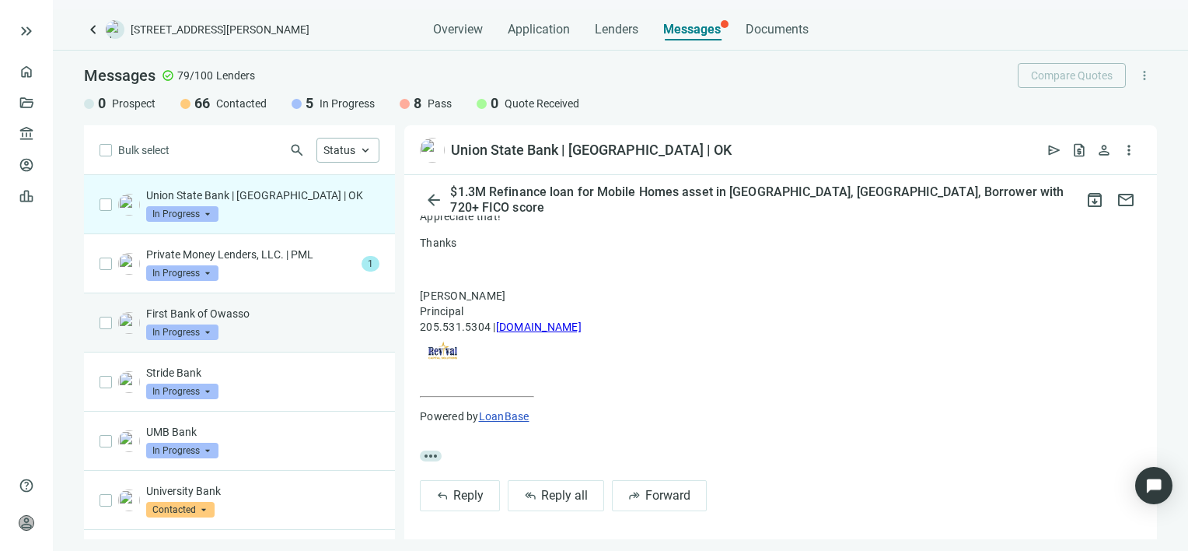
click at [264, 325] on div "First Bank of Owasso In Progress arrow_drop_down" at bounding box center [262, 323] width 233 height 34
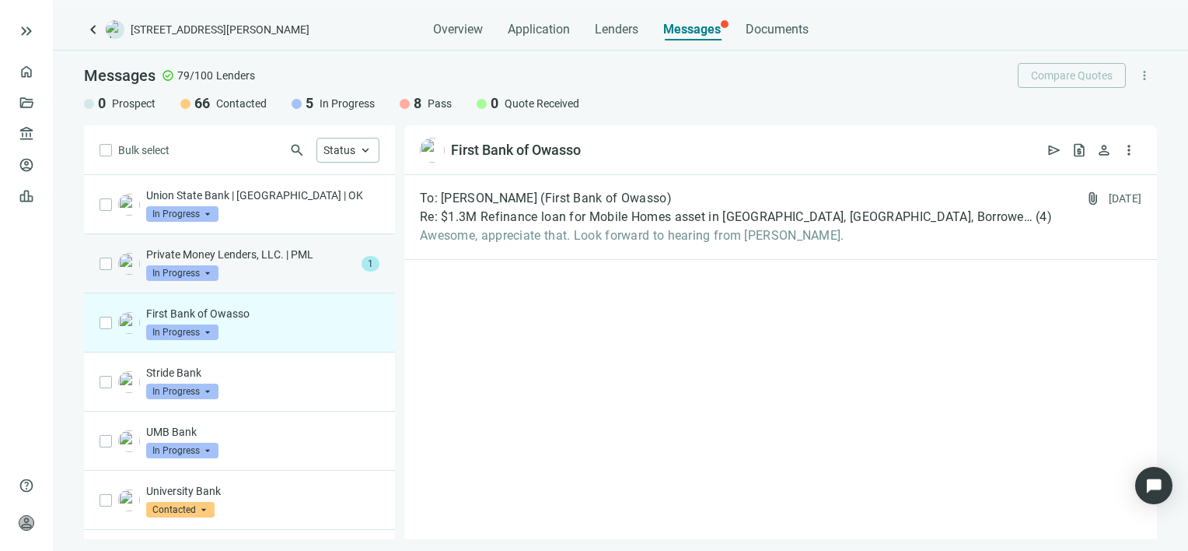
click at [257, 271] on div "Private Money Lenders, LLC. | PML In Progress arrow_drop_down" at bounding box center [250, 264] width 209 height 34
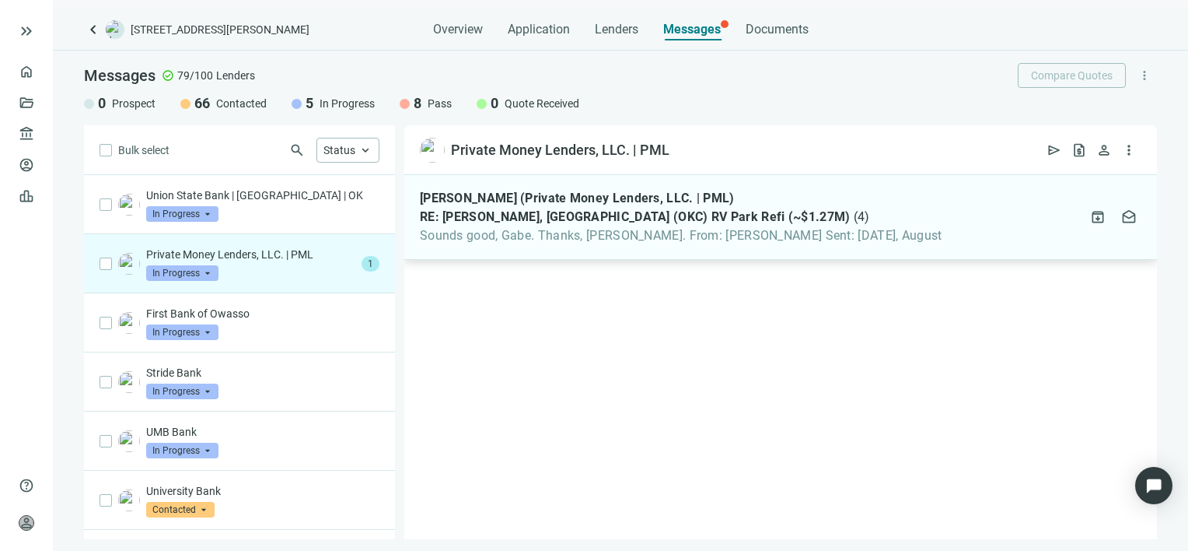
click at [599, 224] on span "RE: Shawnee, OK (OKC) RV Park Refi (~$1.27M)" at bounding box center [635, 217] width 431 height 16
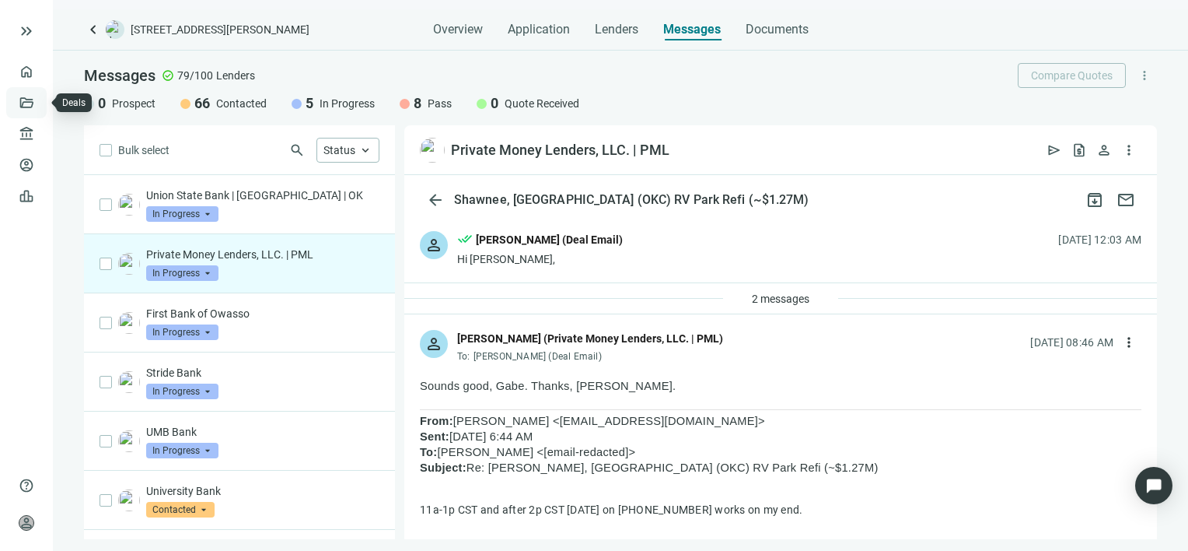
click at [39, 100] on link "Deals" at bounding box center [53, 102] width 28 height 12
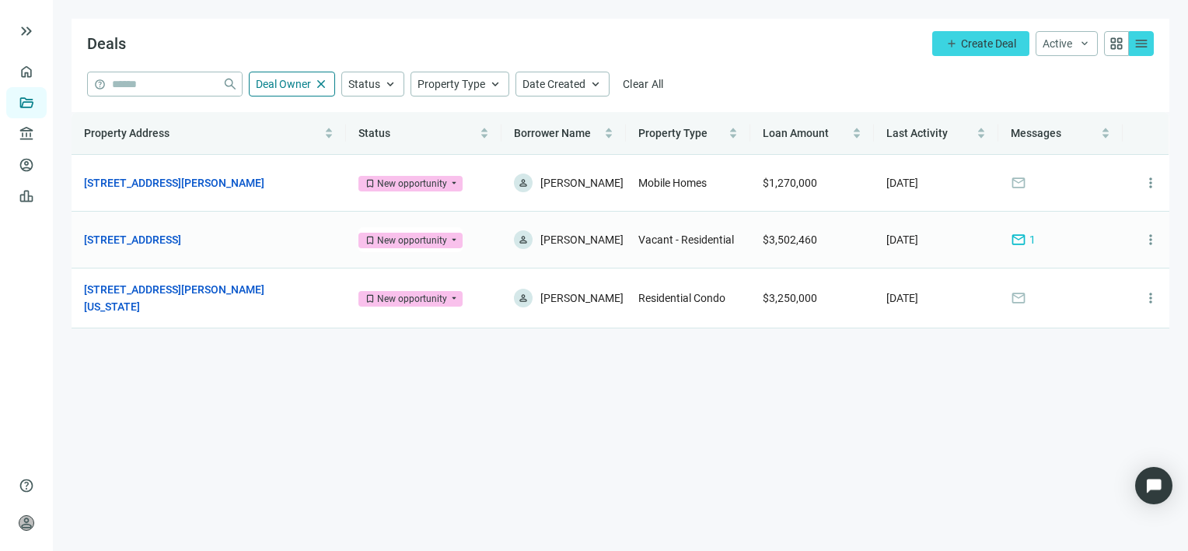
click at [1027, 240] on div "mail 1" at bounding box center [1023, 239] width 25 height 17
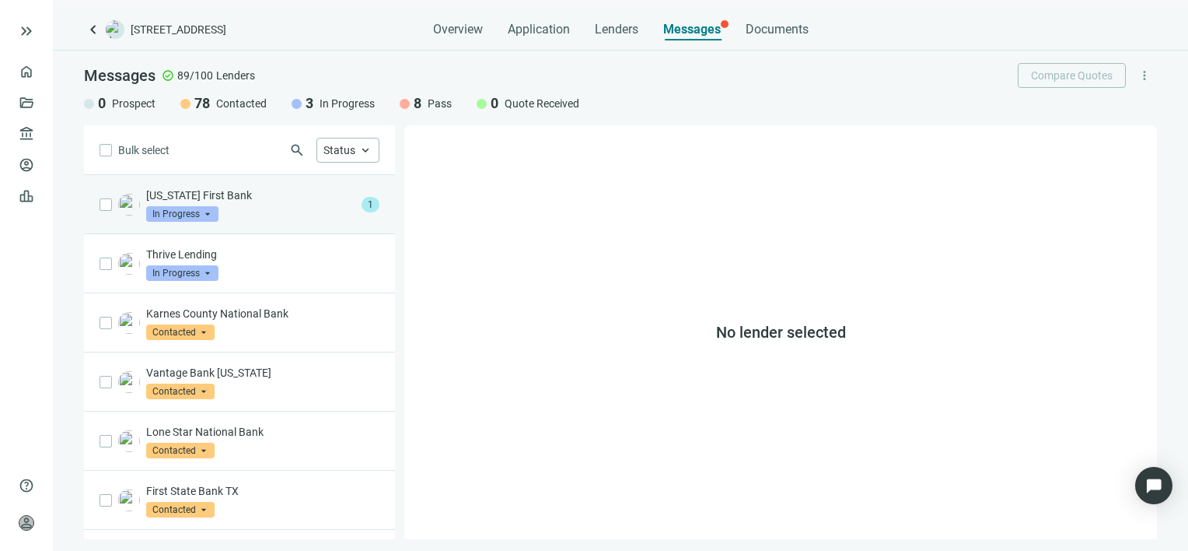
click at [214, 195] on p "[US_STATE] First Bank" at bounding box center [250, 195] width 209 height 16
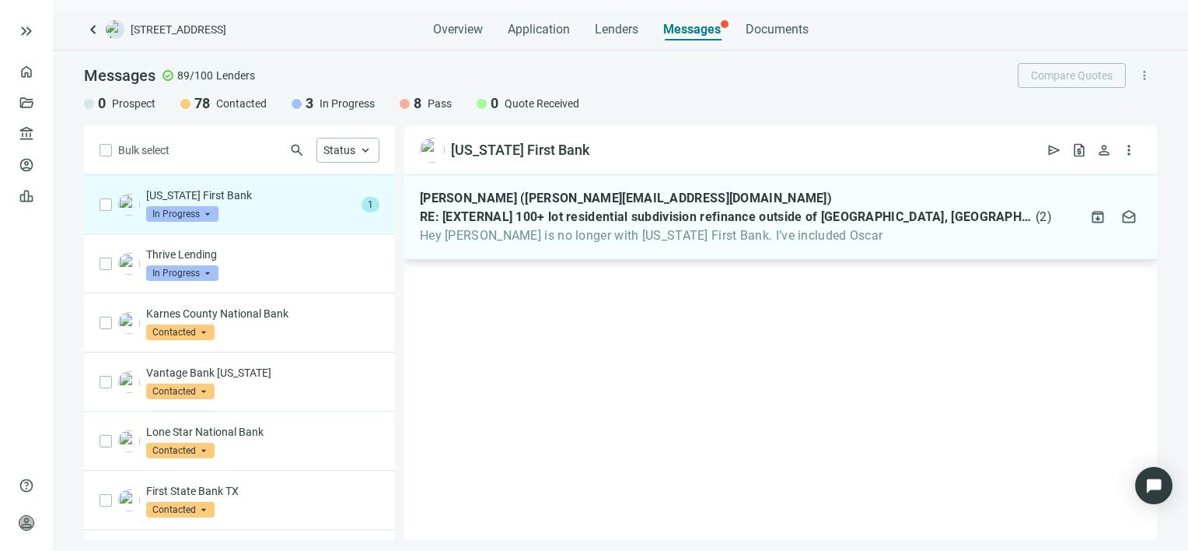
click at [557, 226] on div "[PERSON_NAME] ([PERSON_NAME][EMAIL_ADDRESS][DOMAIN_NAME]) RE: [EXTERNAL] 100+ l…" at bounding box center [736, 217] width 632 height 53
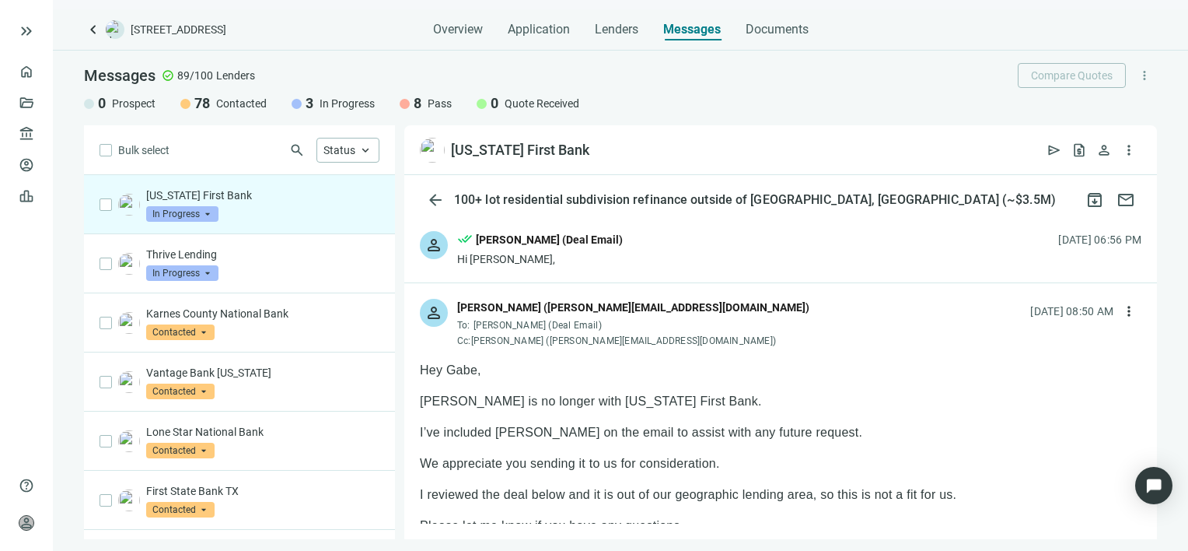
click at [705, 302] on div "[PERSON_NAME] ([PERSON_NAME][EMAIL_ADDRESS][DOMAIN_NAME])" at bounding box center [633, 307] width 352 height 17
click at [673, 306] on div "[PERSON_NAME] ([PERSON_NAME][EMAIL_ADDRESS][DOMAIN_NAME])" at bounding box center [633, 307] width 352 height 17
click at [1128, 149] on span "more_vert" at bounding box center [1129, 150] width 16 height 16
click at [1121, 309] on span "more_vert" at bounding box center [1129, 311] width 16 height 16
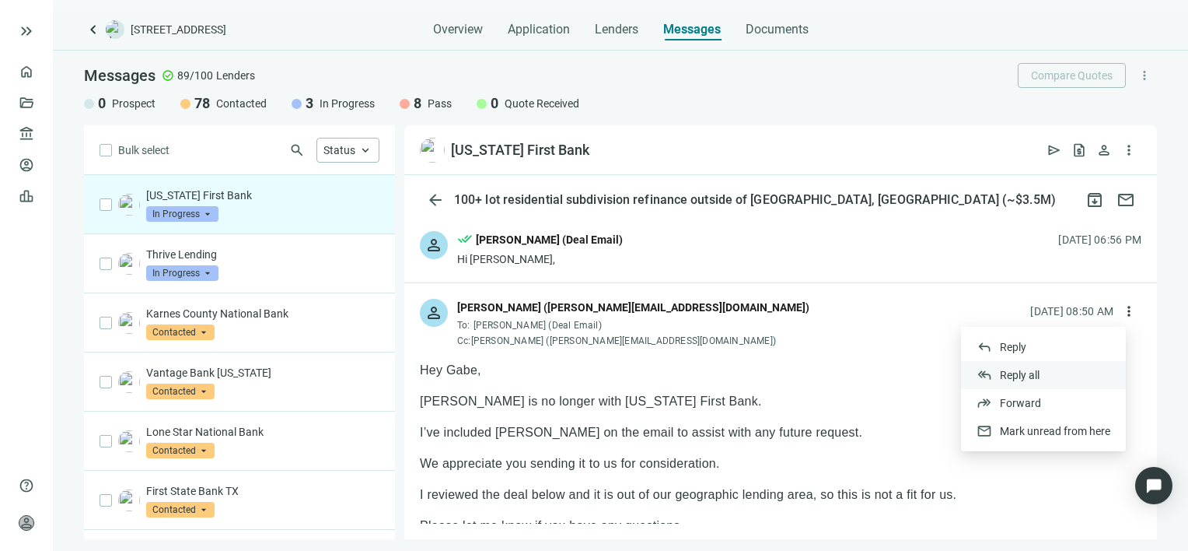
click at [1024, 372] on span "Reply all" at bounding box center [1020, 375] width 40 height 12
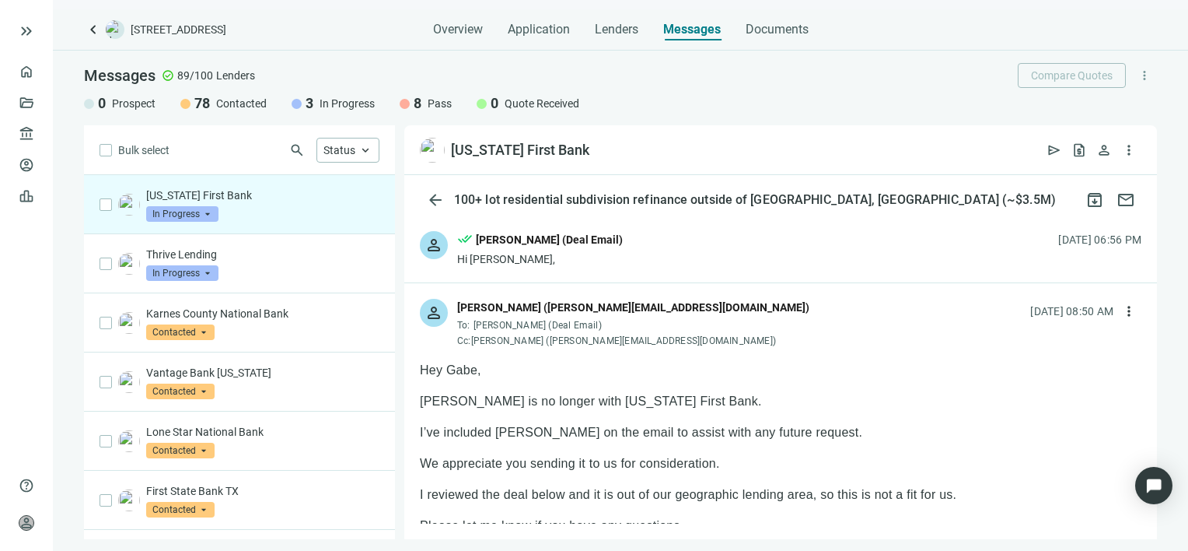
type textarea "**********"
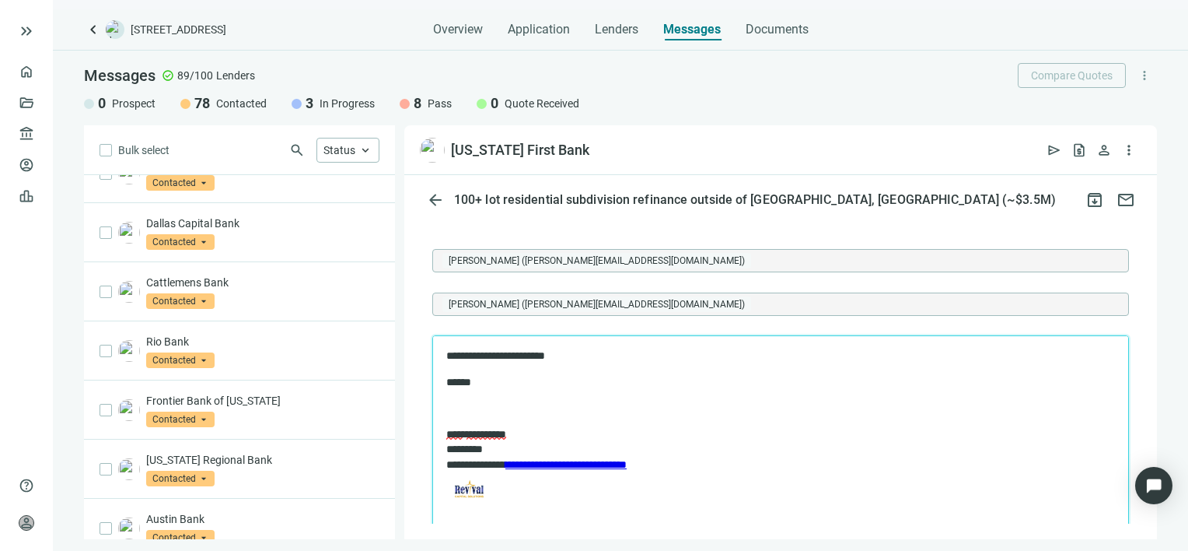
scroll to position [1662, 0]
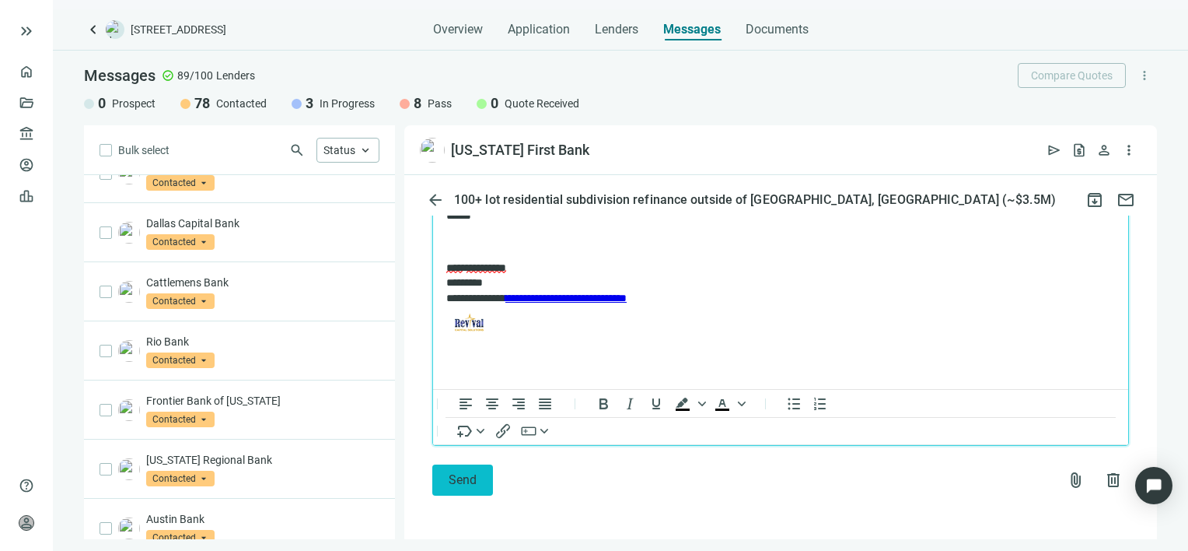
click at [470, 476] on span "Send" at bounding box center [463, 479] width 28 height 15
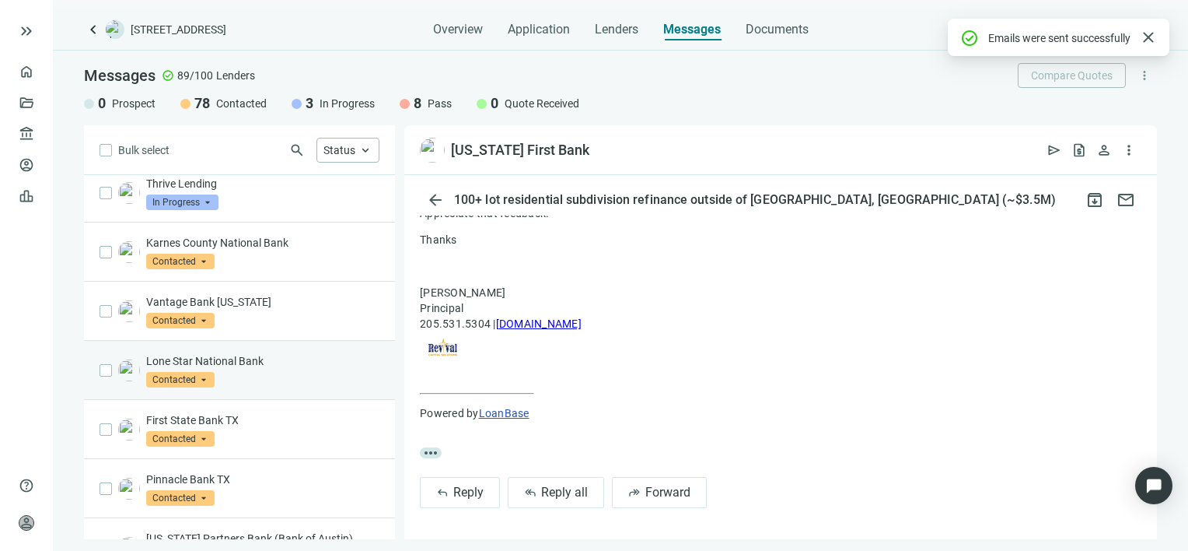
scroll to position [0, 0]
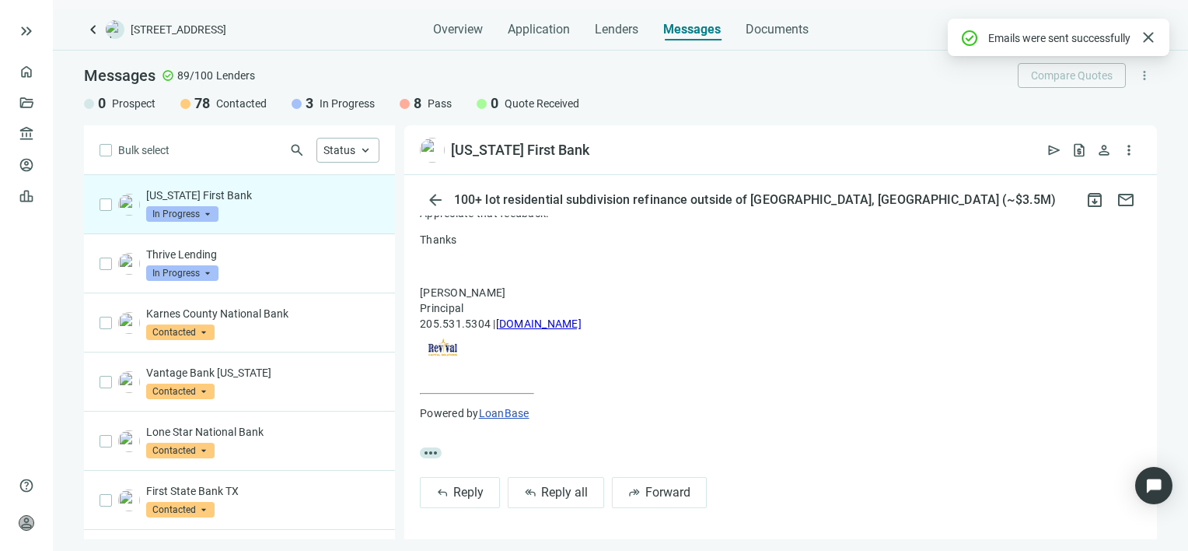
click at [205, 211] on span "In Progress" at bounding box center [182, 214] width 72 height 16
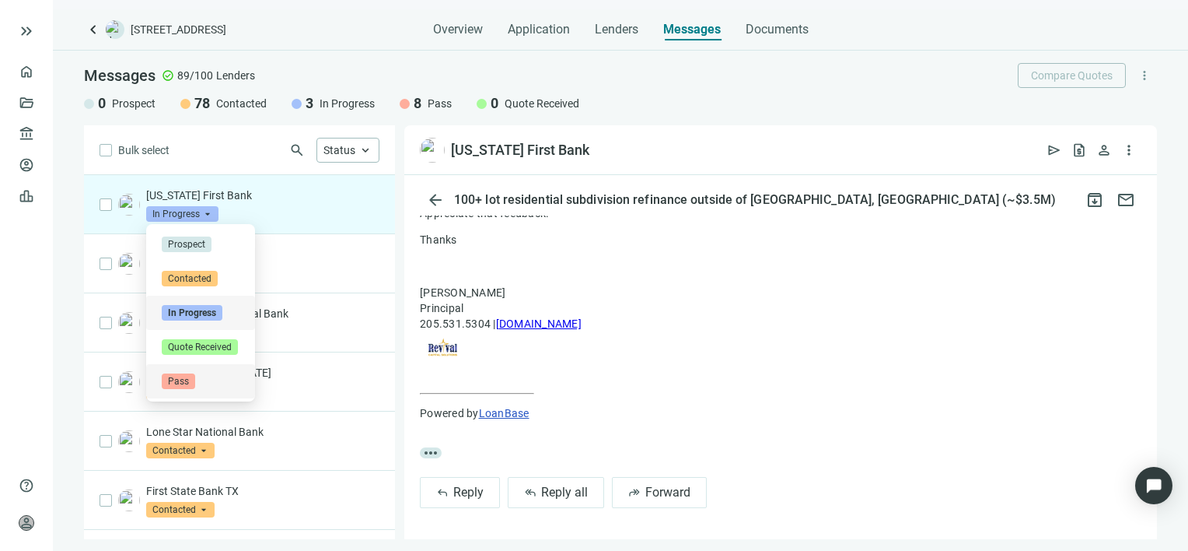
click at [181, 379] on span "Pass" at bounding box center [178, 381] width 33 height 16
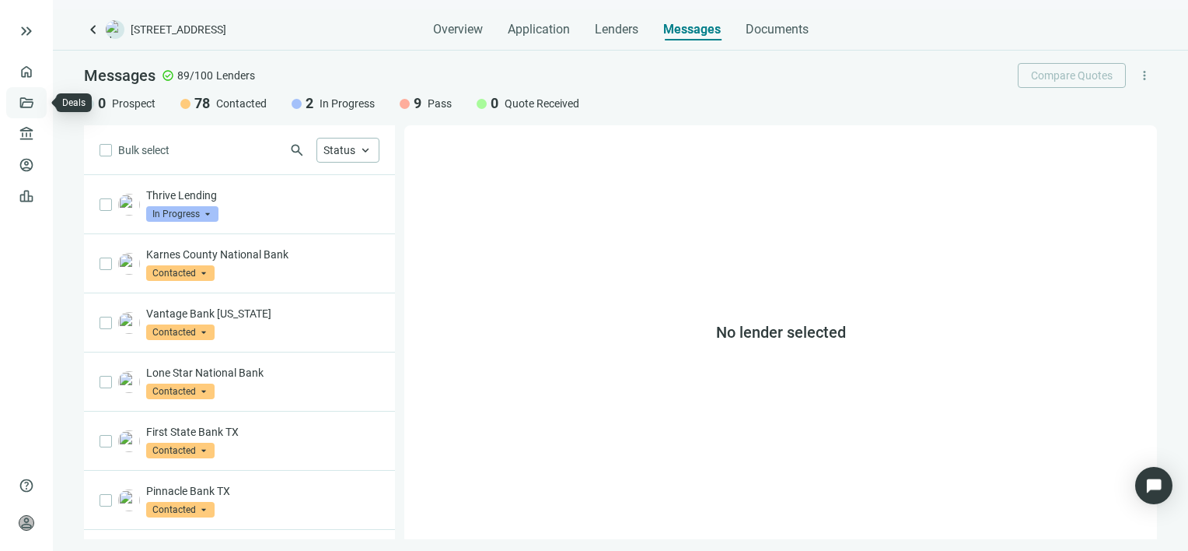
click at [39, 103] on link "Deals" at bounding box center [53, 102] width 28 height 12
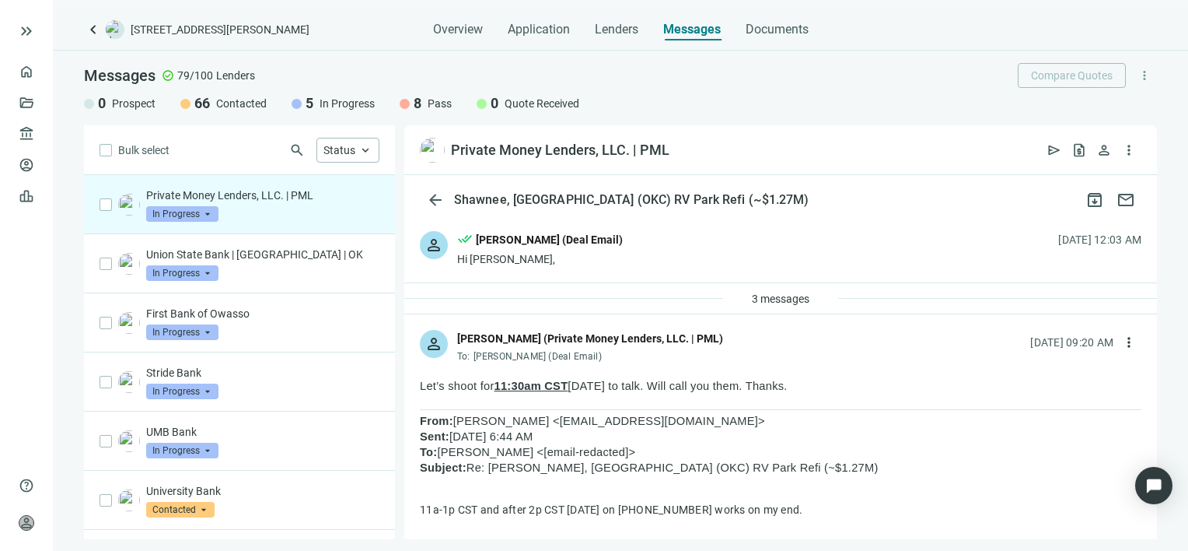
click at [1121, 340] on span "more_vert" at bounding box center [1129, 342] width 16 height 16
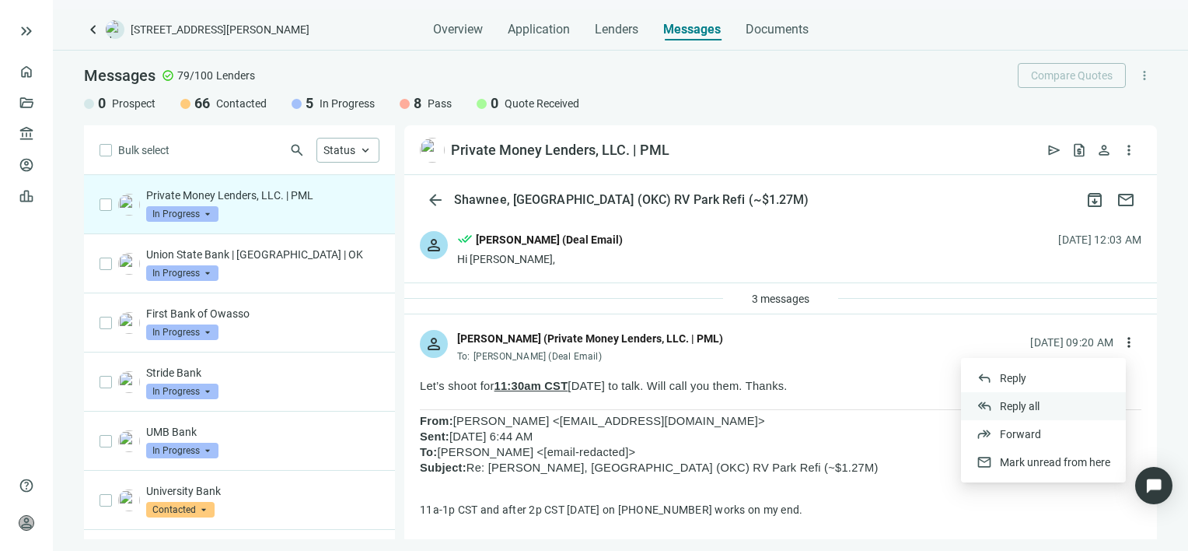
click at [1014, 404] on span "Reply all" at bounding box center [1020, 406] width 40 height 12
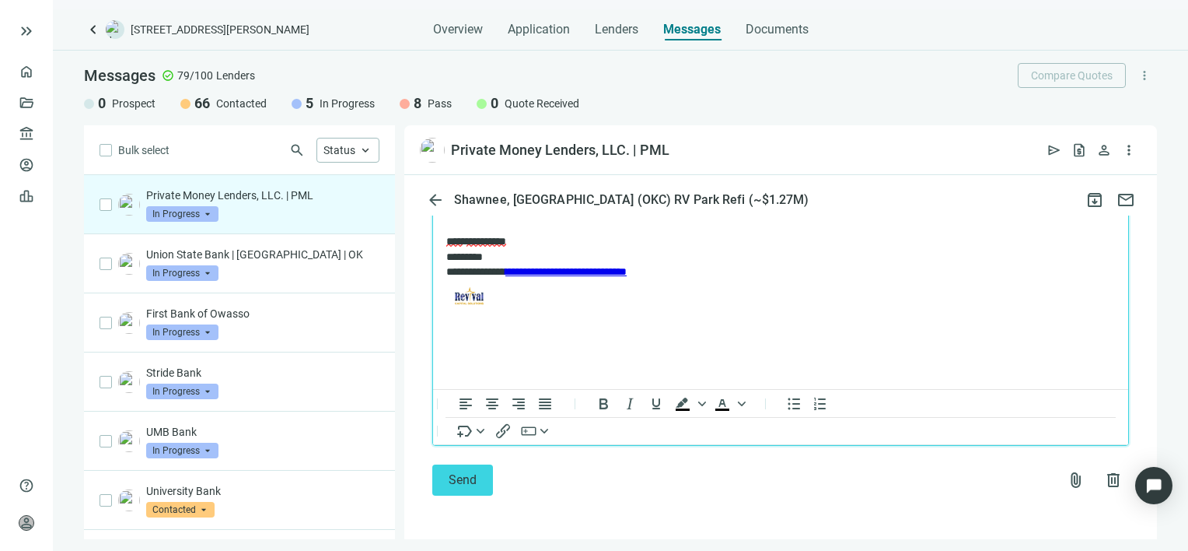
scroll to position [2013, 0]
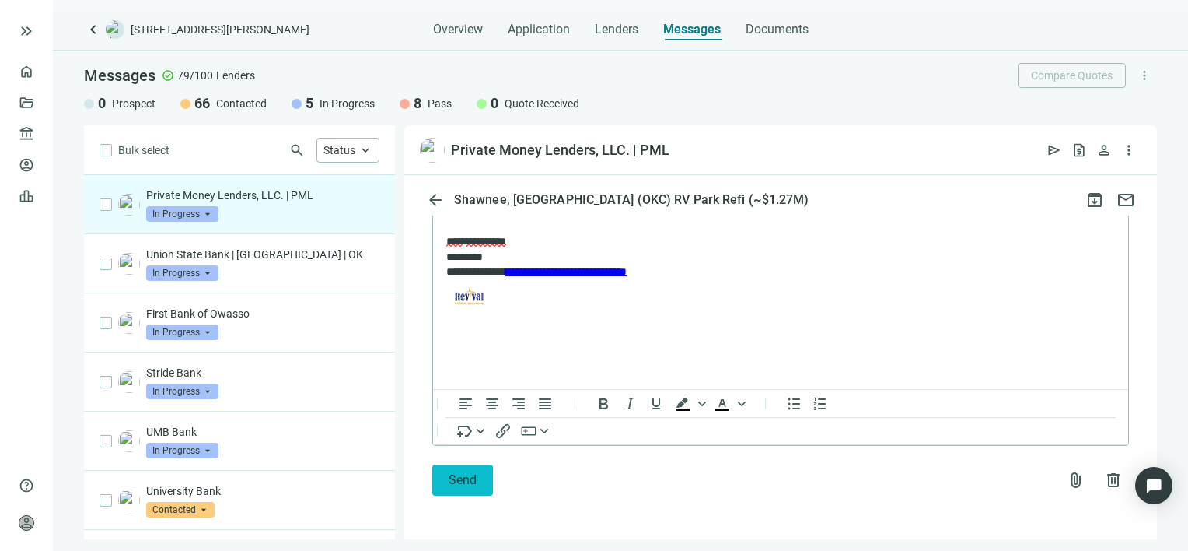
click at [453, 476] on span "Send" at bounding box center [463, 479] width 28 height 15
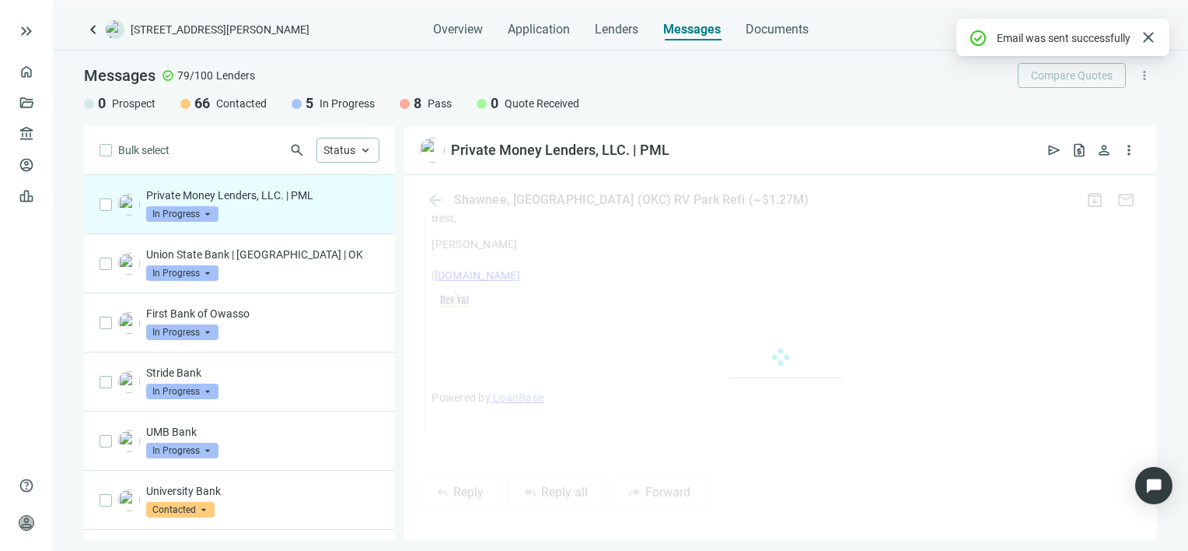
scroll to position [1962, 0]
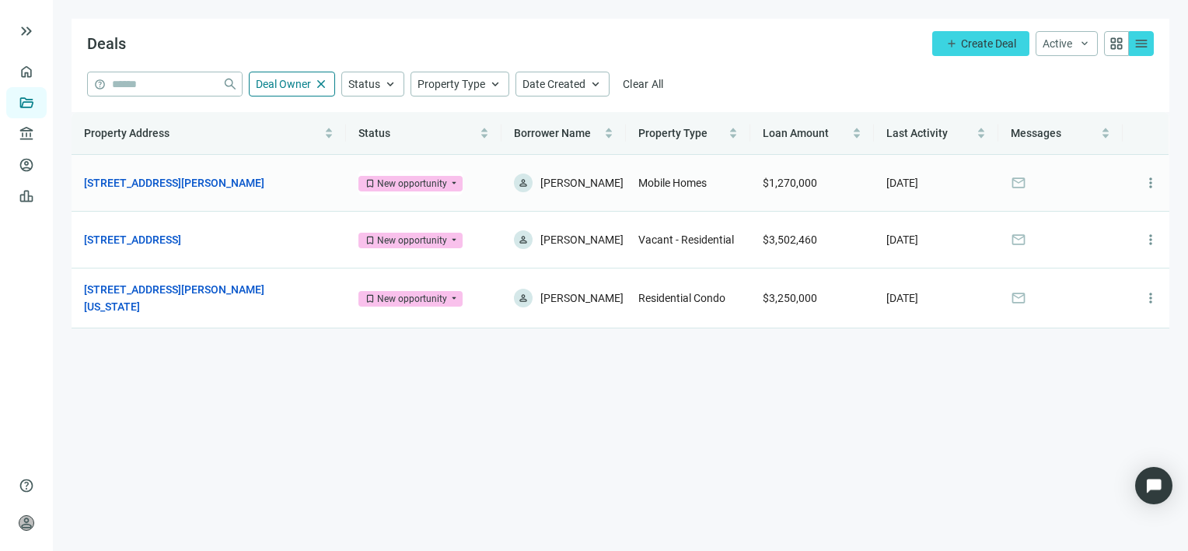
click at [451, 186] on span "bookmark New opportunity" at bounding box center [410, 184] width 104 height 16
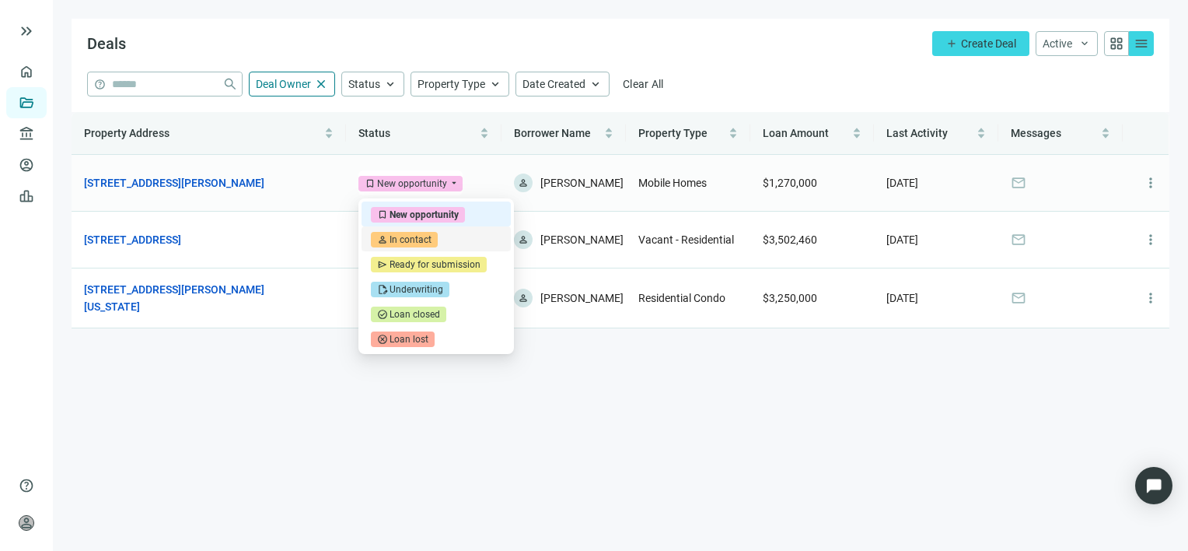
click at [416, 240] on div "In contact" at bounding box center [411, 240] width 42 height 16
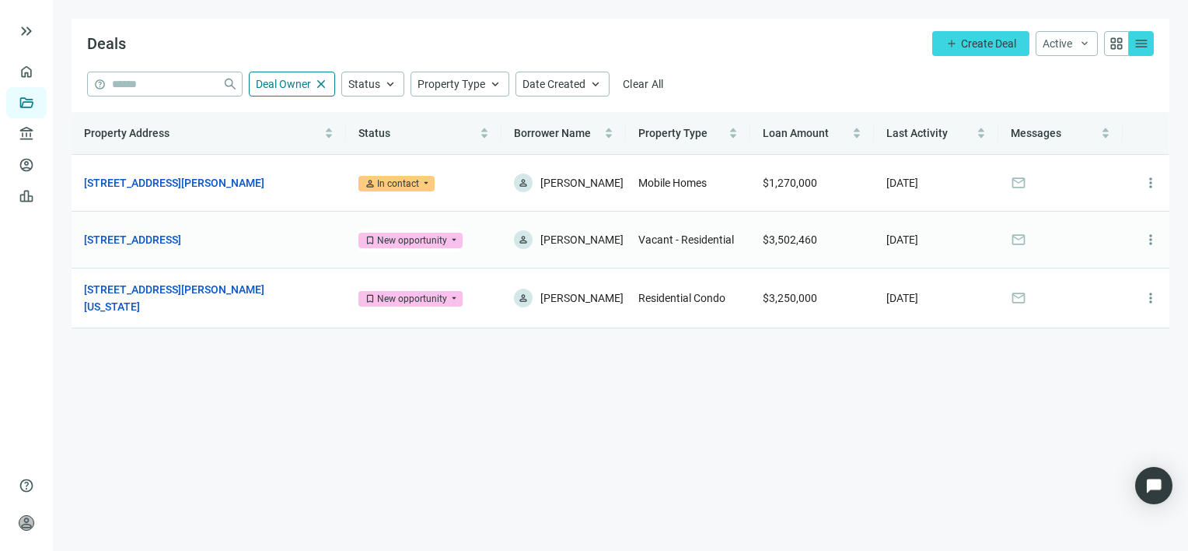
click at [453, 240] on span "bookmark New opportunity" at bounding box center [410, 241] width 104 height 16
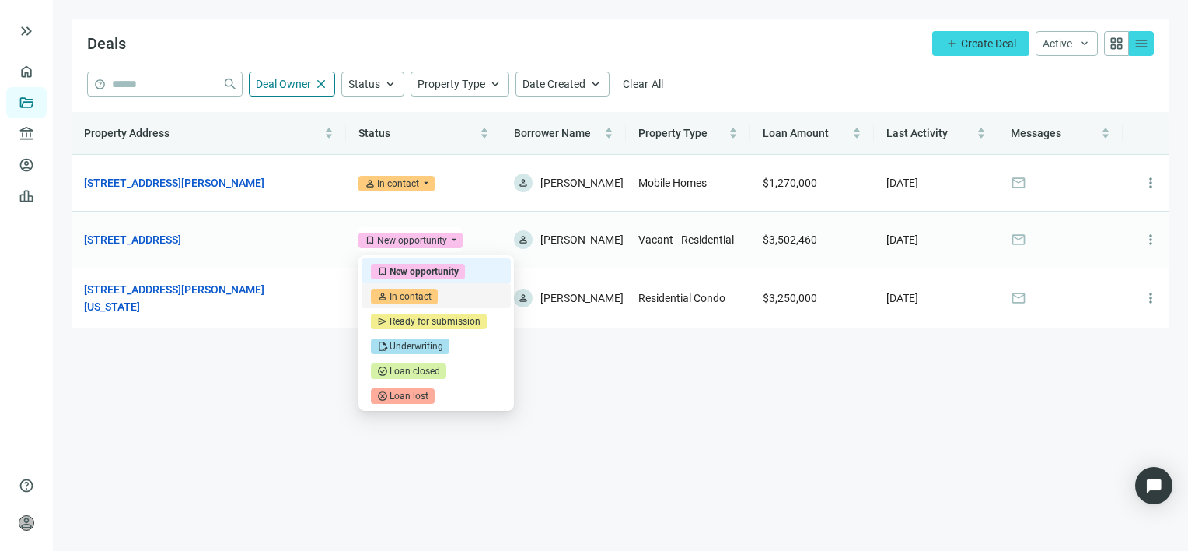
click at [415, 299] on div "In contact" at bounding box center [411, 297] width 42 height 16
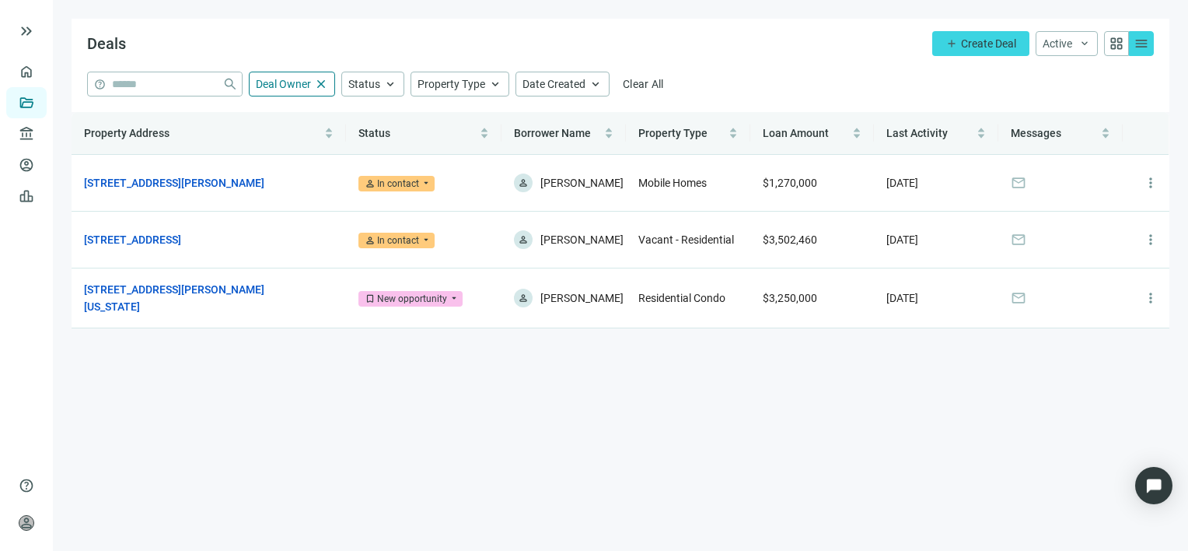
click at [561, 387] on main "Deals add Create Deal Active keyboard_arrow_down grid_view menu help close Deal…" at bounding box center [620, 275] width 1135 height 551
click at [423, 180] on span "person In contact" at bounding box center [396, 184] width 76 height 16
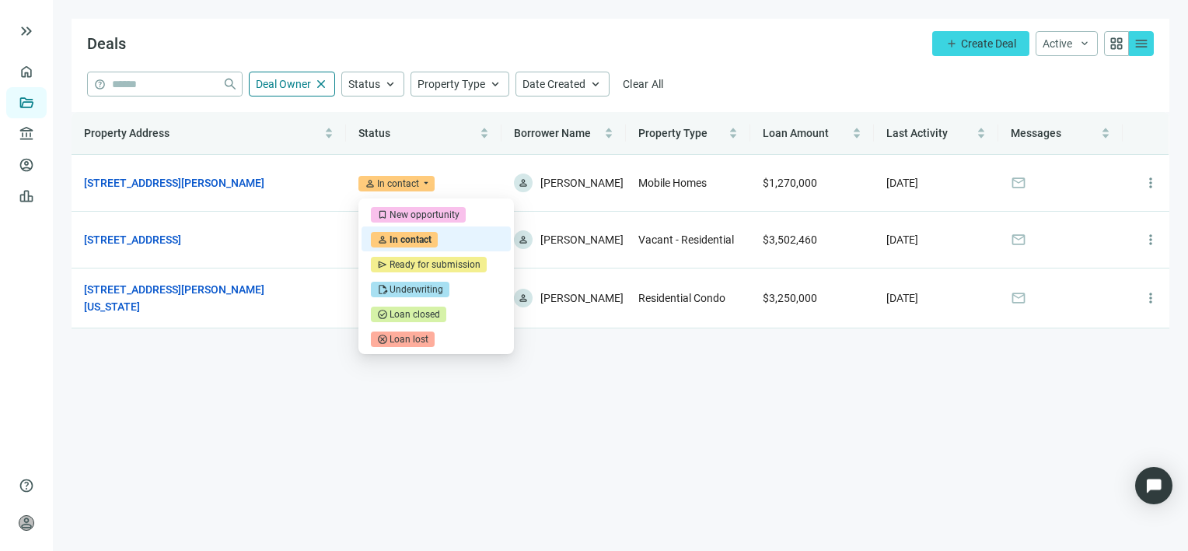
click at [708, 413] on main "Deals add Create Deal Active keyboard_arrow_down grid_view menu help close Deal…" at bounding box center [620, 275] width 1135 height 551
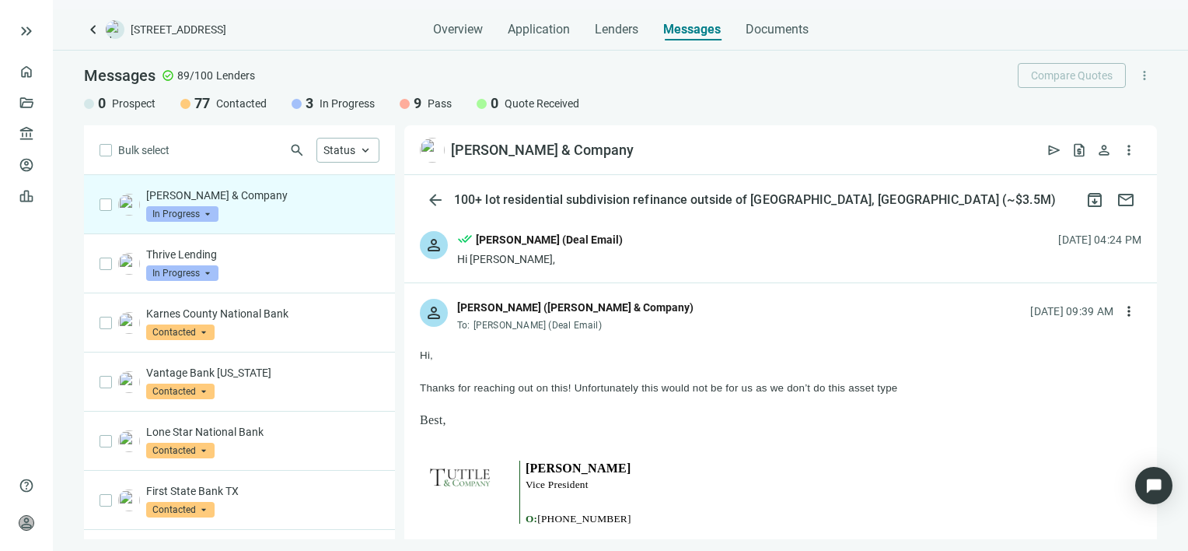
click at [206, 214] on span "In Progress" at bounding box center [182, 214] width 72 height 16
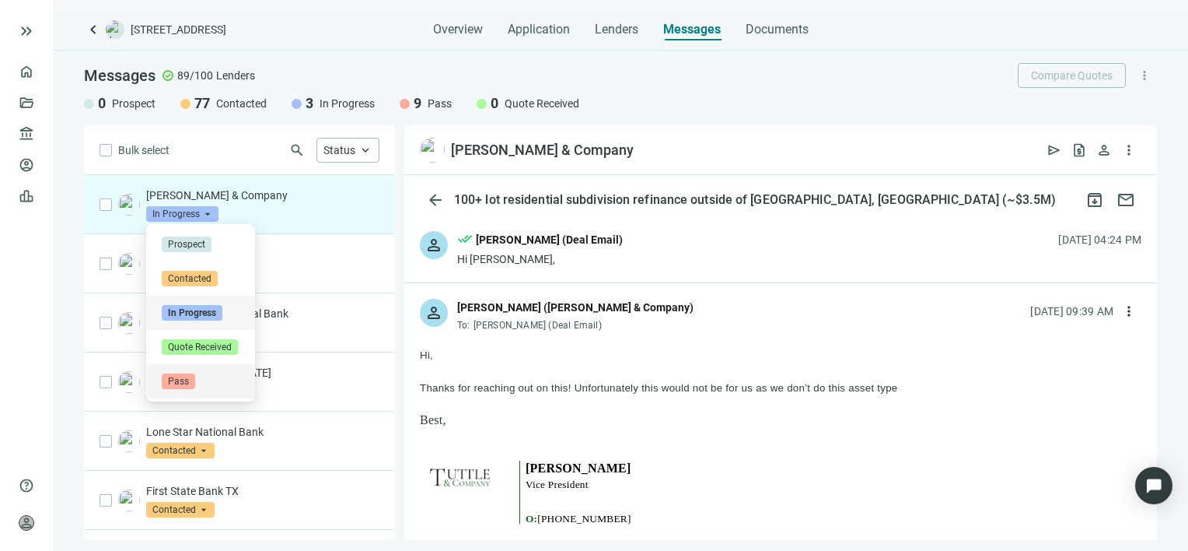
click at [184, 382] on span "Pass" at bounding box center [178, 381] width 33 height 16
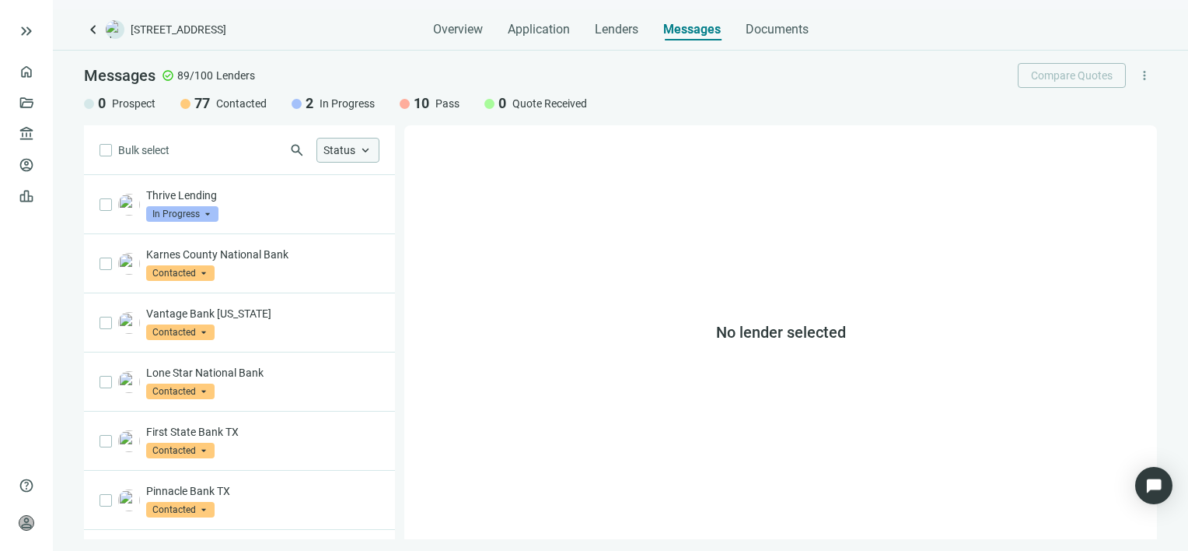
click at [364, 149] on span "keyboard_arrow_up" at bounding box center [365, 150] width 14 height 14
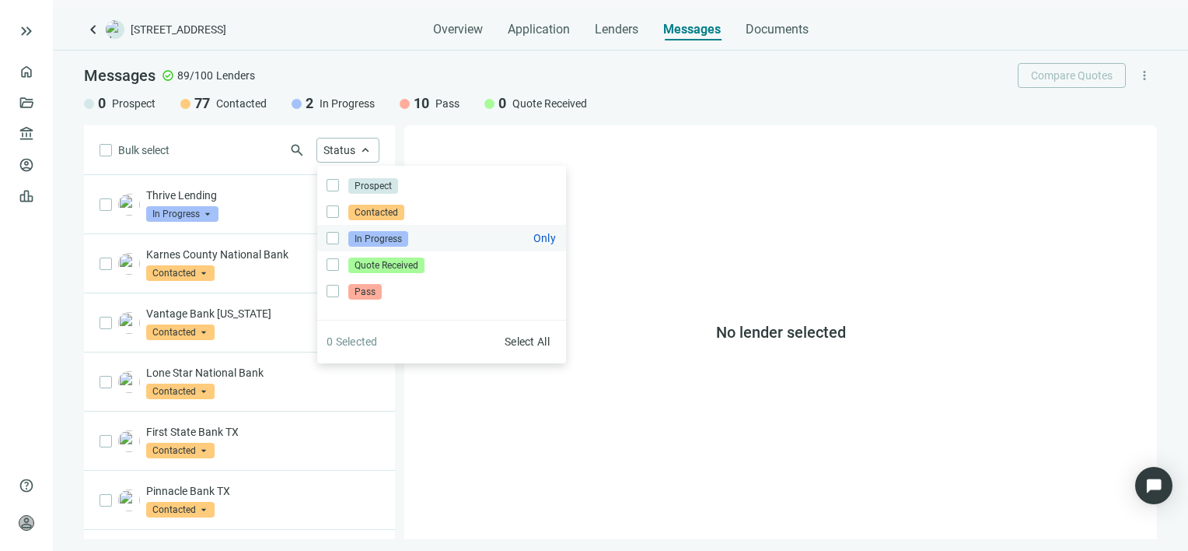
click at [374, 240] on span "In Progress" at bounding box center [378, 239] width 60 height 16
click at [442, 404] on div "No lender selected" at bounding box center [780, 332] width 753 height 414
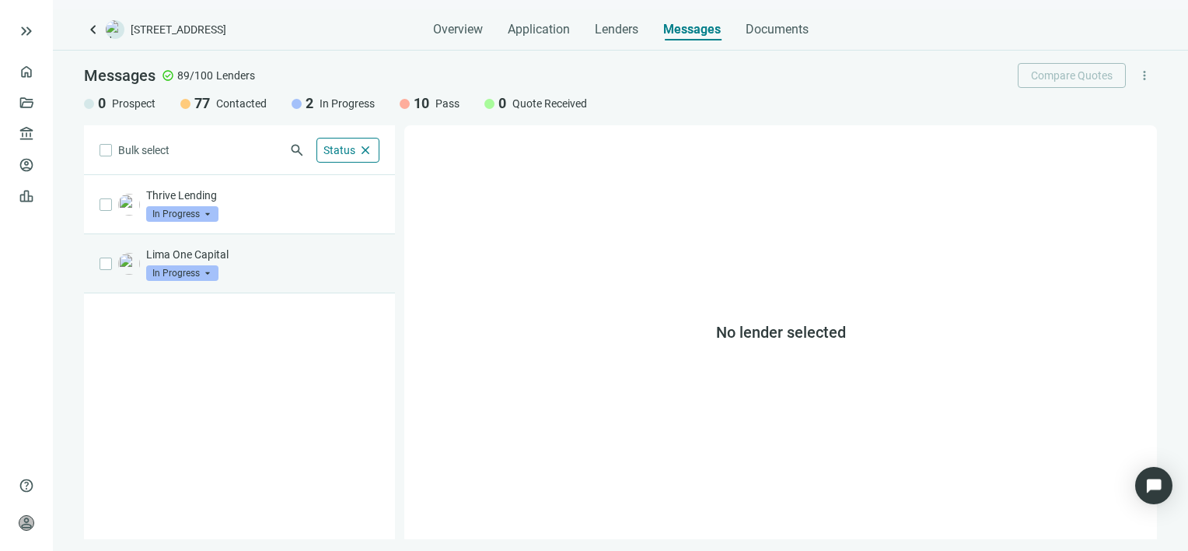
click at [271, 261] on div "Lima One Capital In Progress arrow_drop_down" at bounding box center [262, 264] width 233 height 34
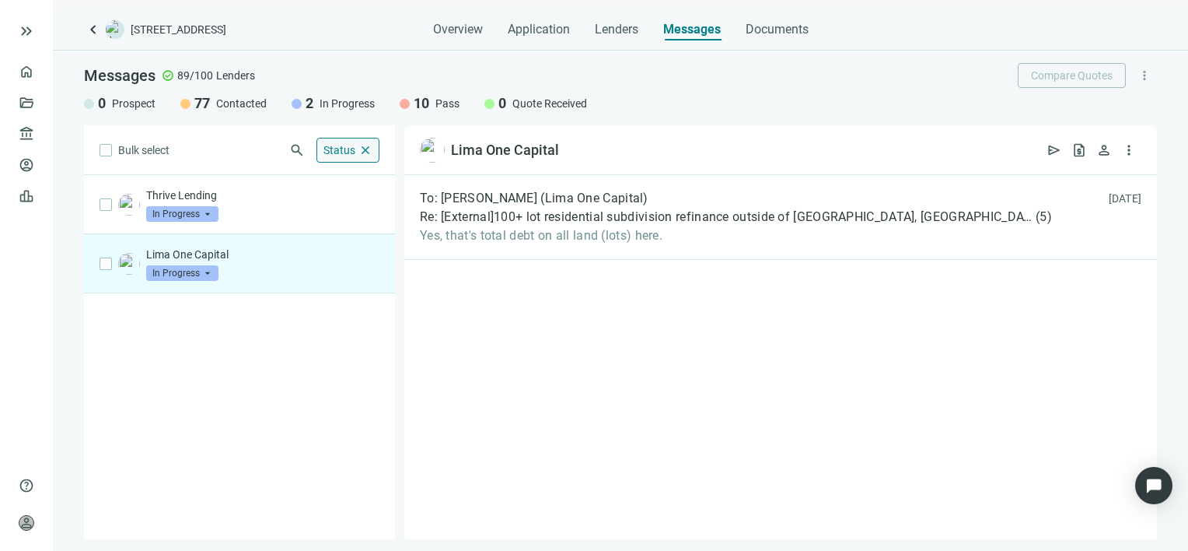
click at [369, 147] on span "close" at bounding box center [365, 150] width 14 height 14
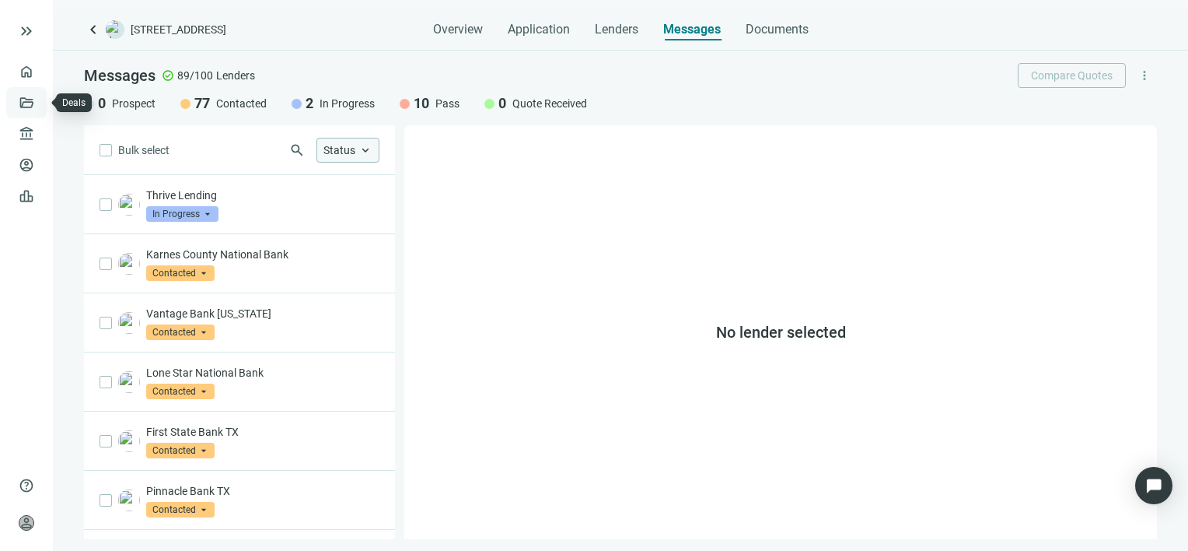
click at [39, 96] on link "Deals" at bounding box center [53, 102] width 28 height 12
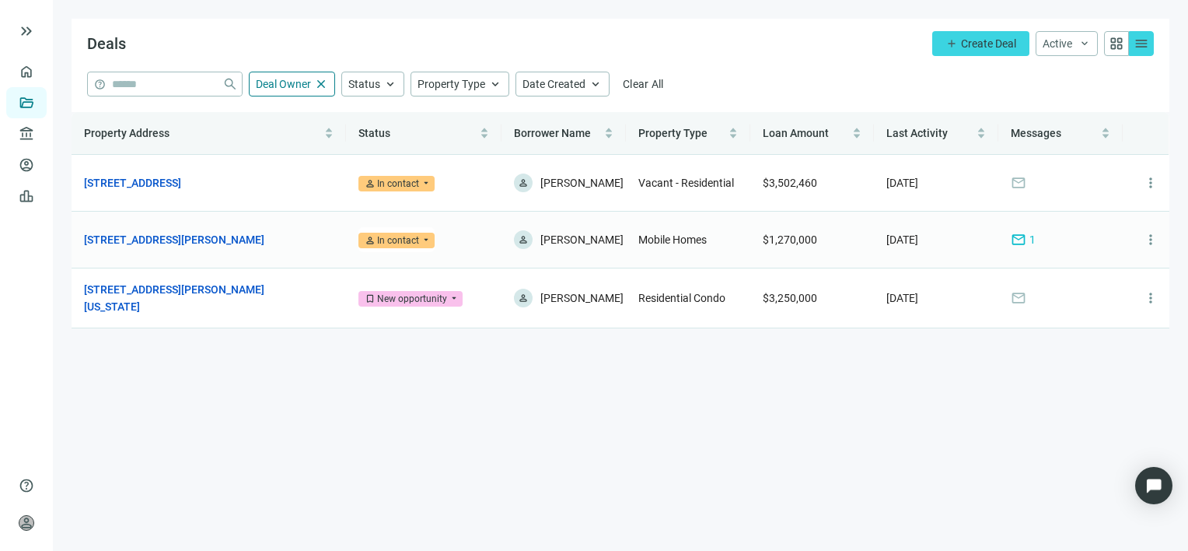
click at [1023, 233] on span "mail" at bounding box center [1019, 240] width 16 height 16
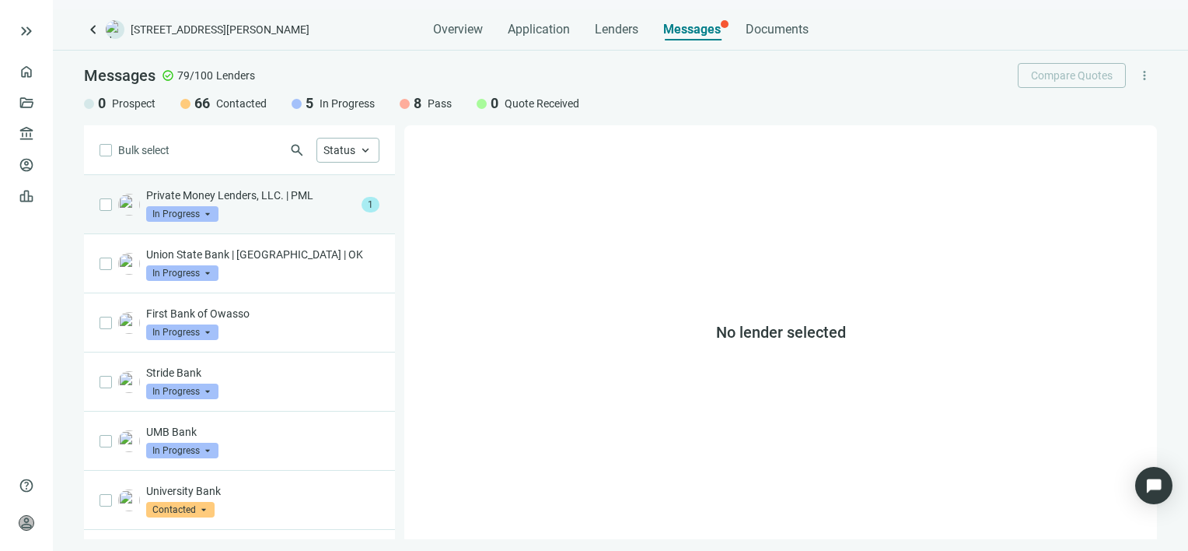
click at [234, 199] on p "Private Money Lenders, LLC. | PML" at bounding box center [250, 195] width 209 height 16
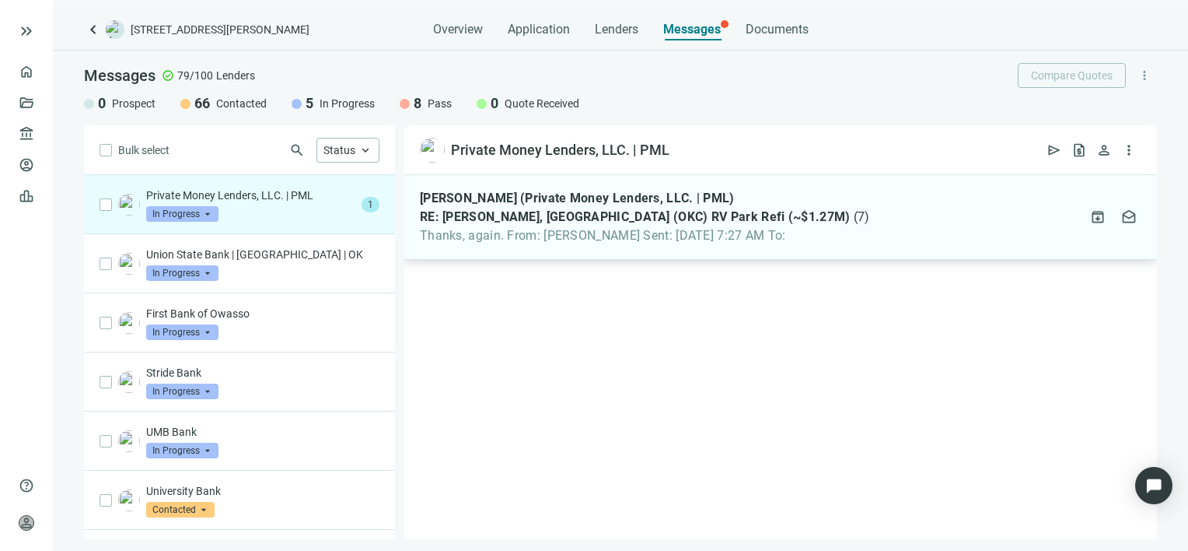
click at [780, 236] on span "Thanks, again. From: [PERSON_NAME] Sent: [DATE] 7:27 AM To:" at bounding box center [644, 236] width 449 height 16
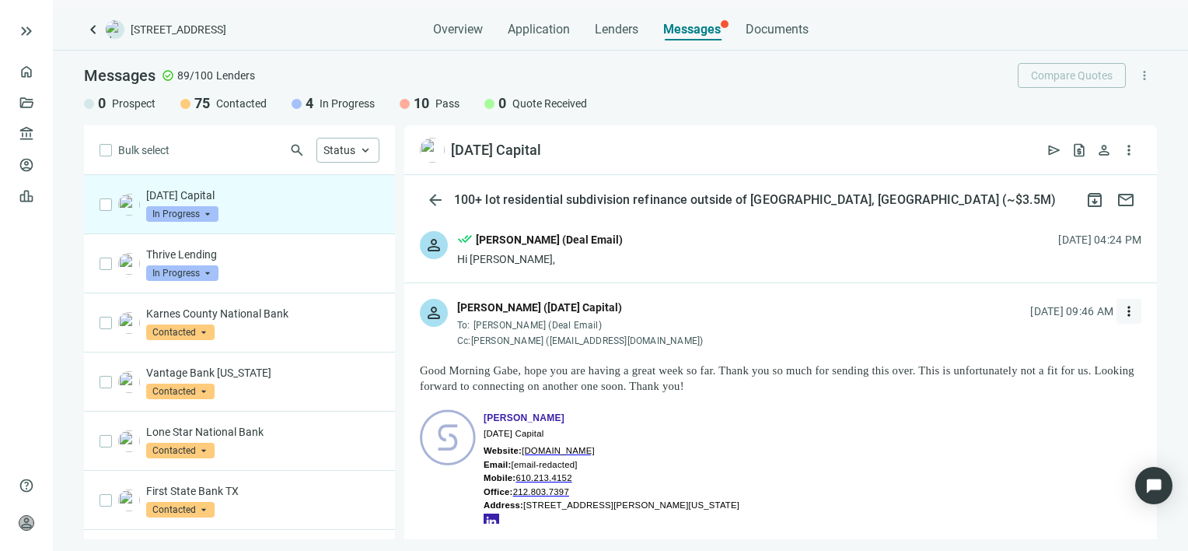
click at [1121, 313] on span "more_vert" at bounding box center [1129, 311] width 16 height 16
click at [1025, 375] on span "Reply all" at bounding box center [1020, 375] width 40 height 12
type textarea "**********"
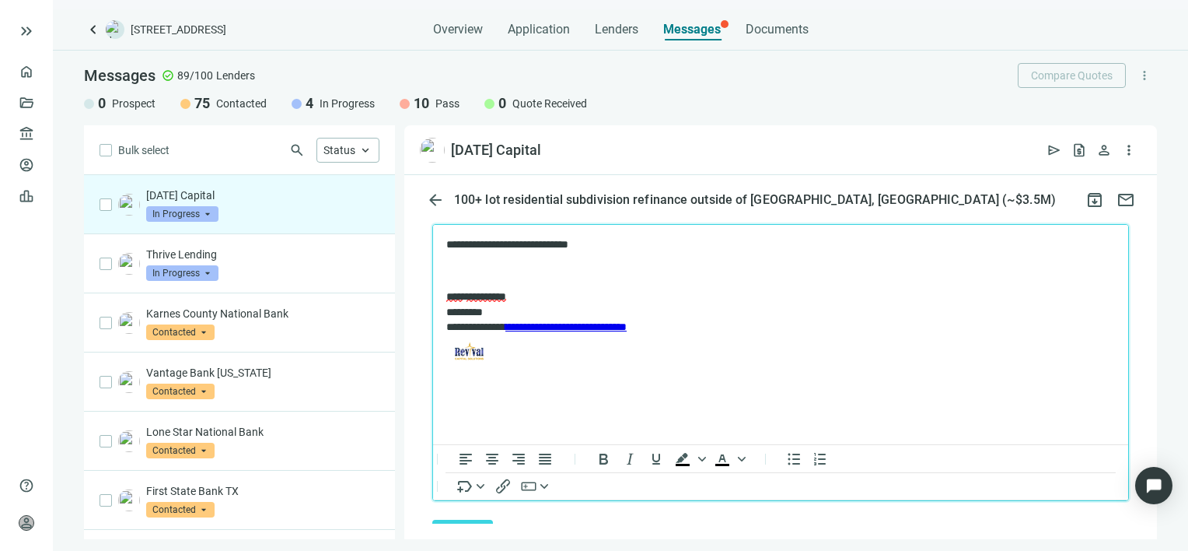
scroll to position [1726, 0]
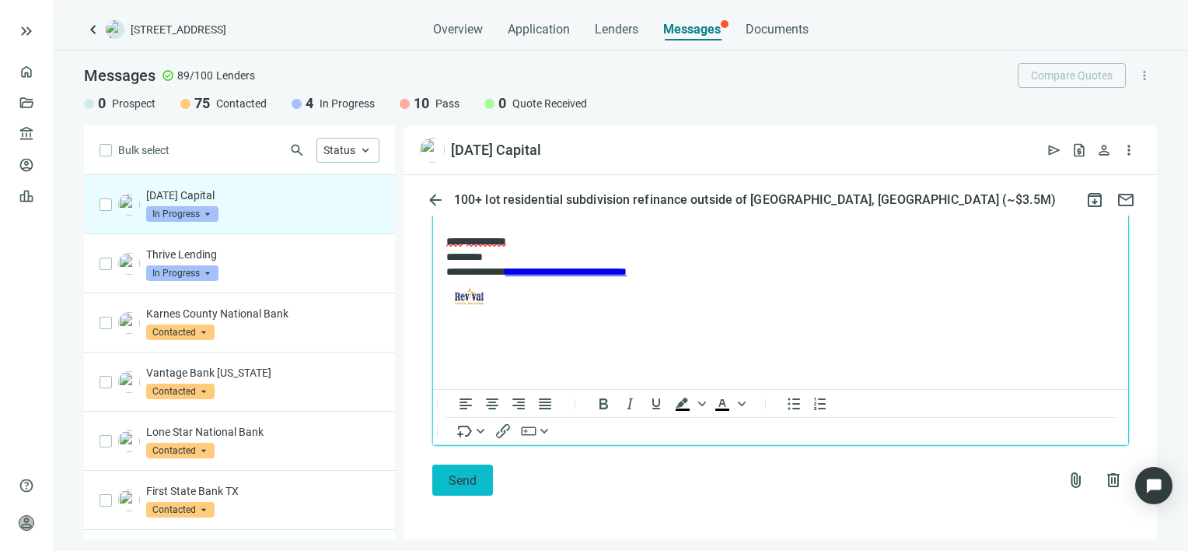
click at [448, 489] on button "Send" at bounding box center [462, 479] width 61 height 31
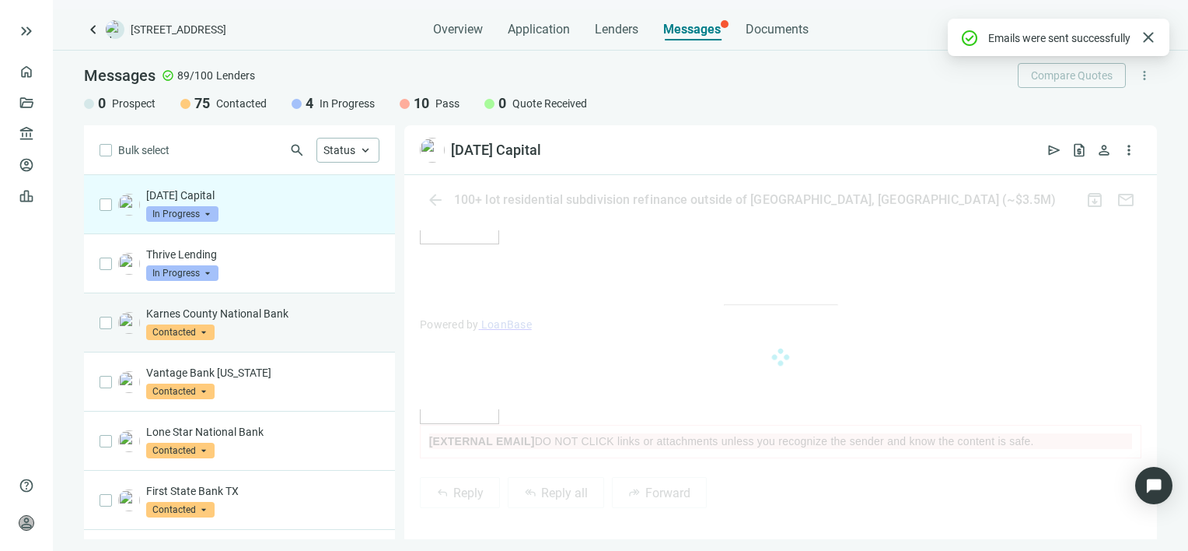
scroll to position [1647, 0]
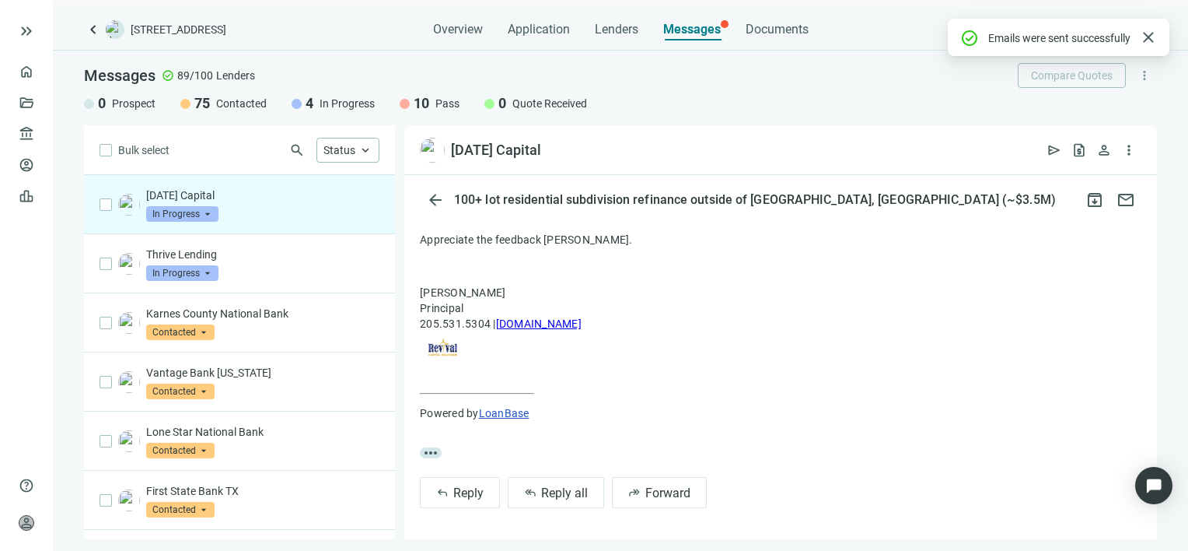
click at [209, 212] on span "In Progress" at bounding box center [182, 214] width 72 height 16
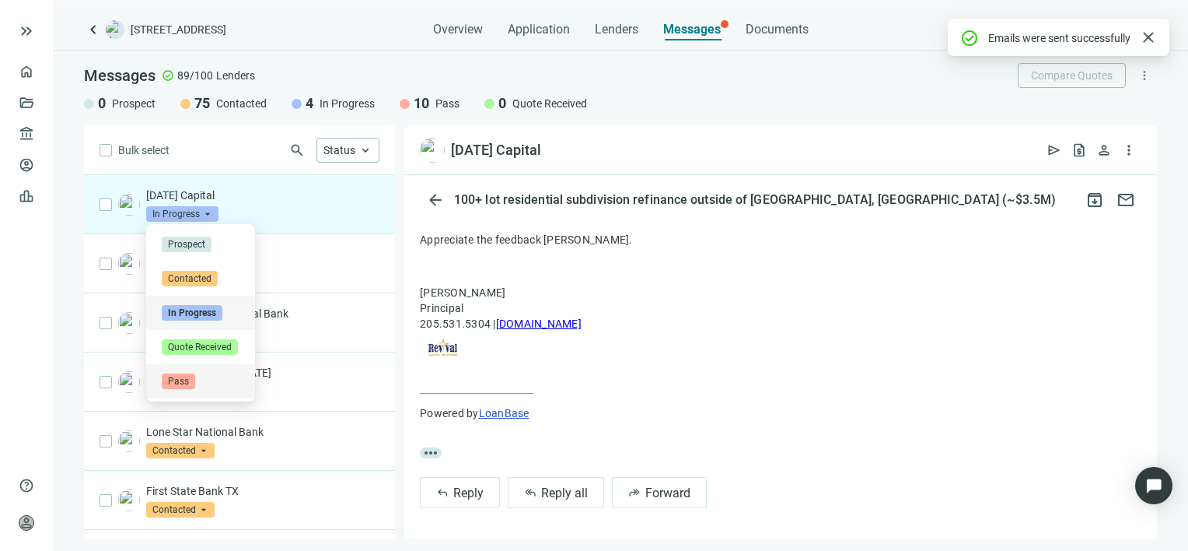
click at [181, 383] on span "Pass" at bounding box center [178, 381] width 33 height 16
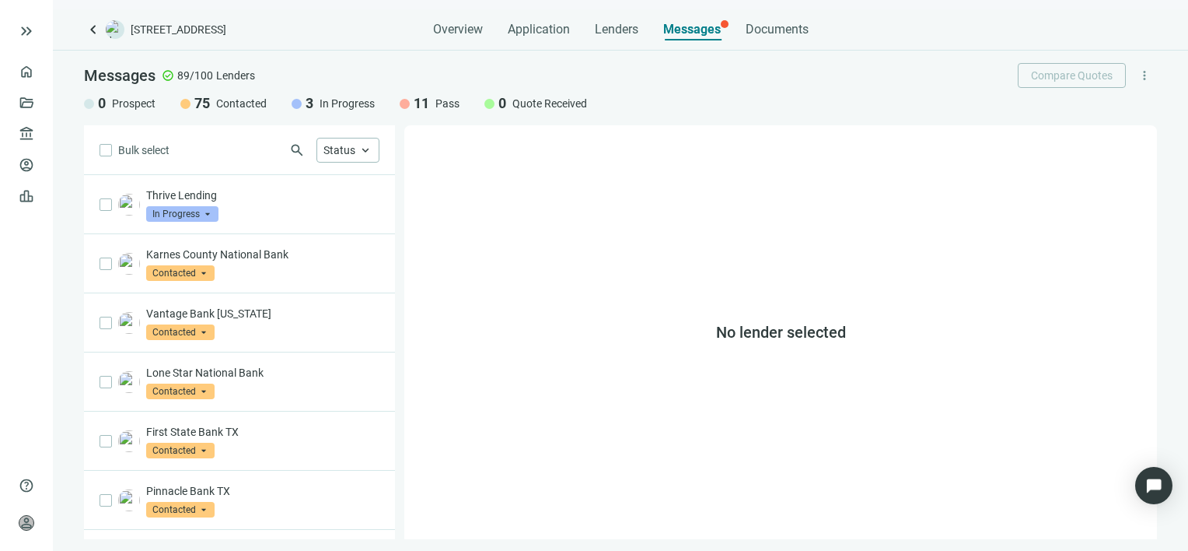
click at [696, 29] on span "Messages" at bounding box center [692, 29] width 58 height 15
click at [687, 28] on span "Messages" at bounding box center [692, 29] width 58 height 15
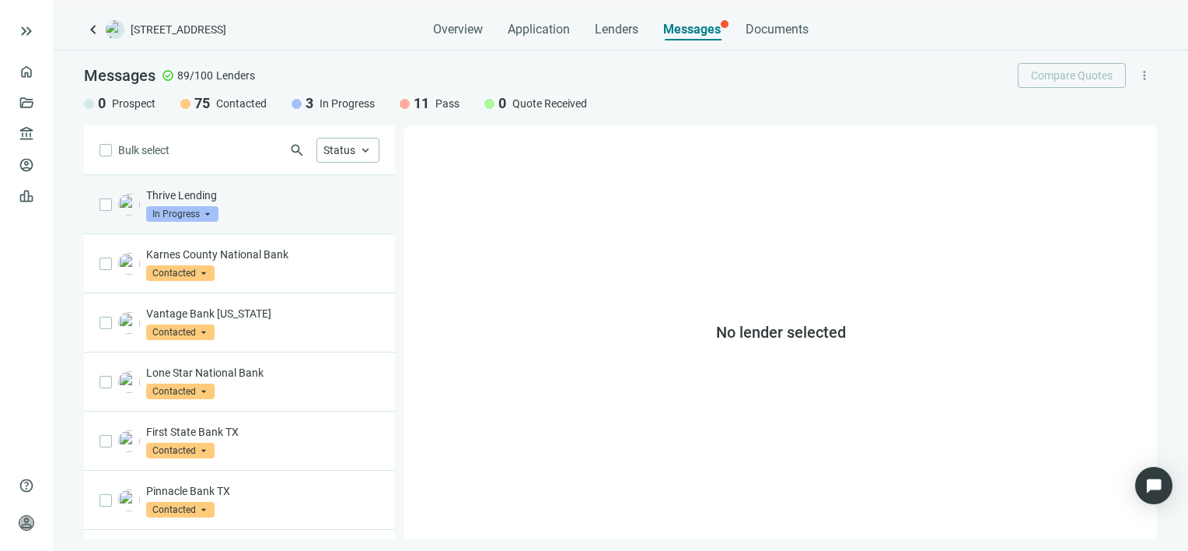
click at [297, 198] on p "Thrive Lending" at bounding box center [262, 195] width 233 height 16
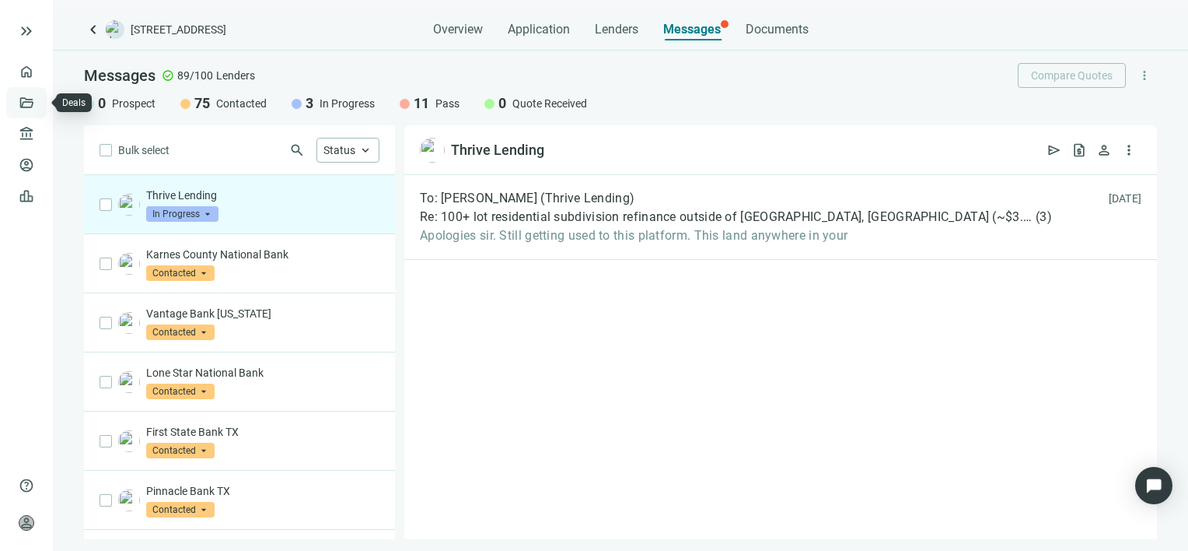
click at [39, 103] on link "Deals" at bounding box center [53, 102] width 28 height 12
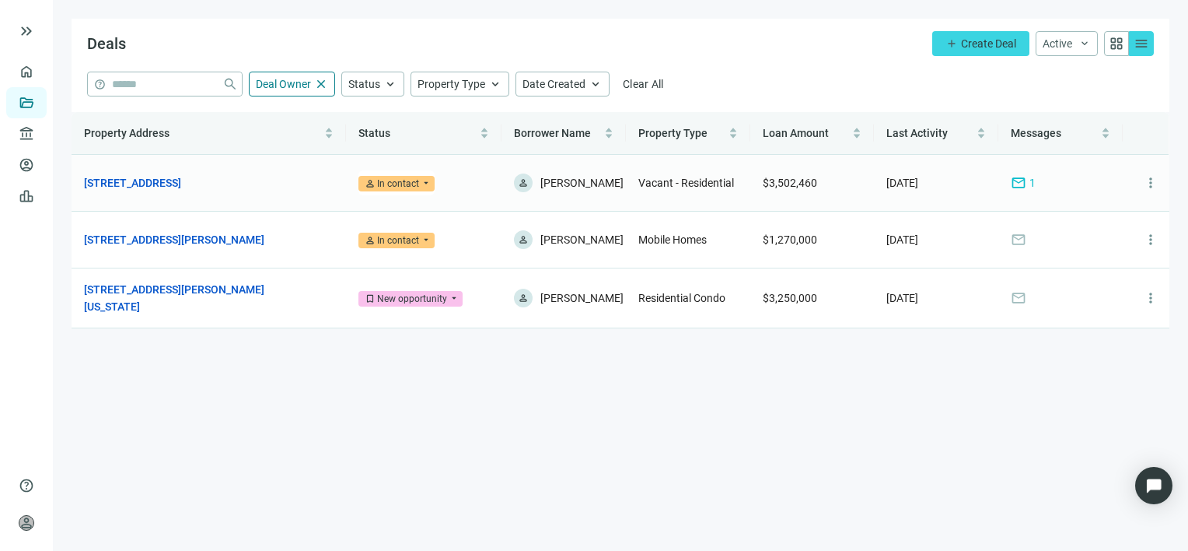
click at [1022, 181] on span "mail" at bounding box center [1019, 183] width 16 height 16
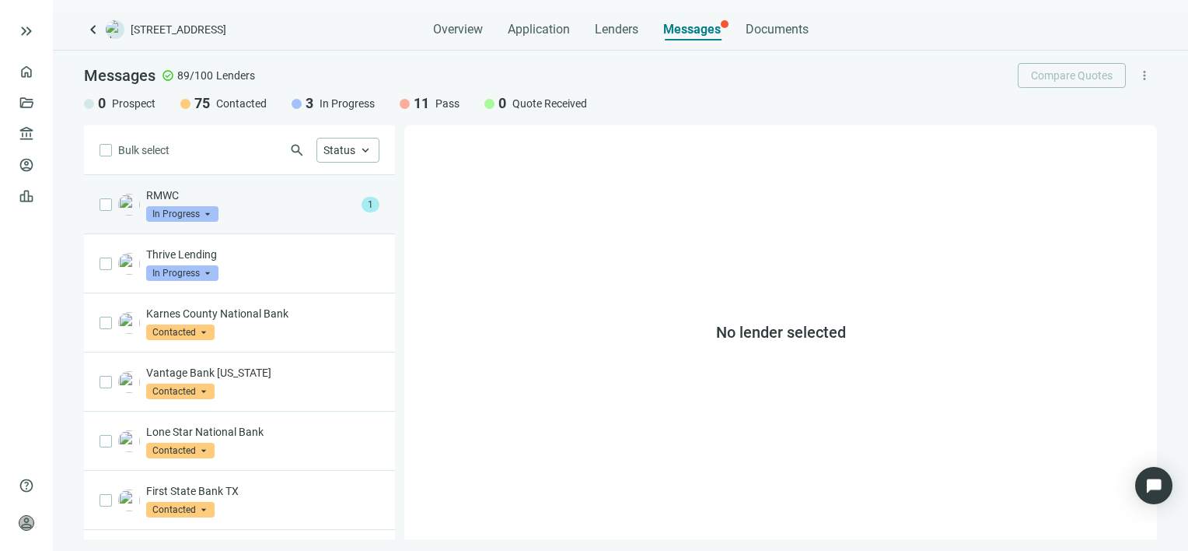
click at [243, 203] on div "RMWC In Progress arrow_drop_down" at bounding box center [250, 204] width 209 height 34
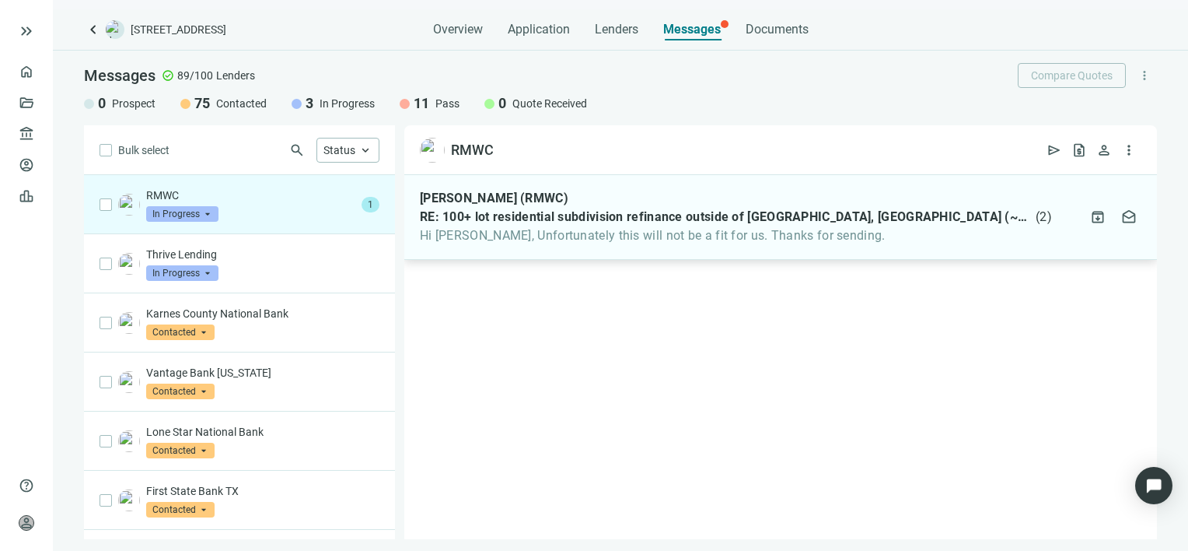
click at [478, 236] on span "Hi Gabe, Unfortunately this will not be a fit for us. Thanks for sending." at bounding box center [736, 236] width 632 height 16
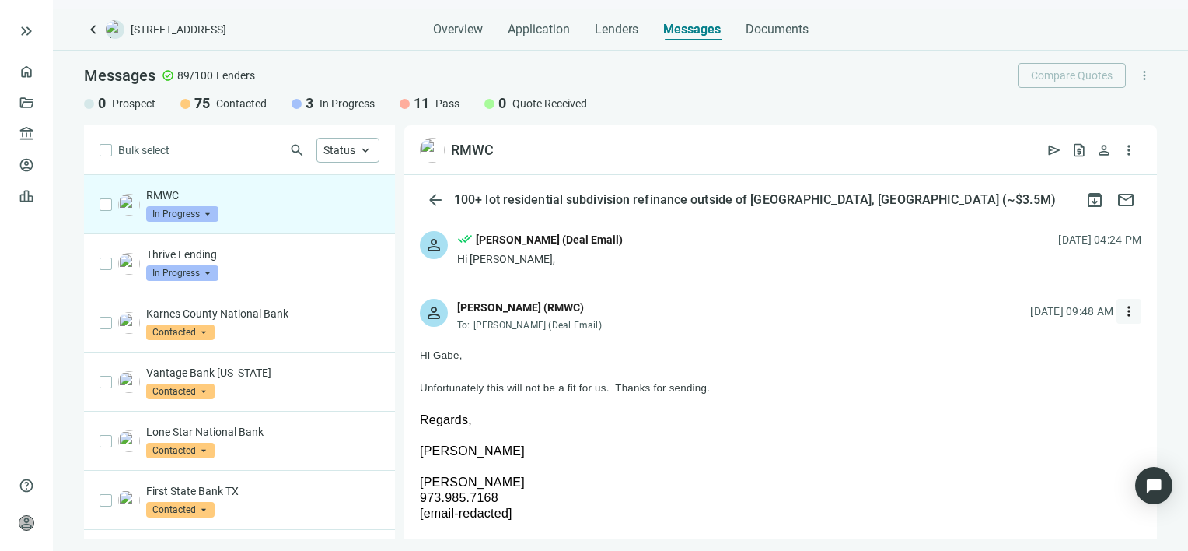
click at [1121, 312] on span "more_vert" at bounding box center [1129, 311] width 16 height 16
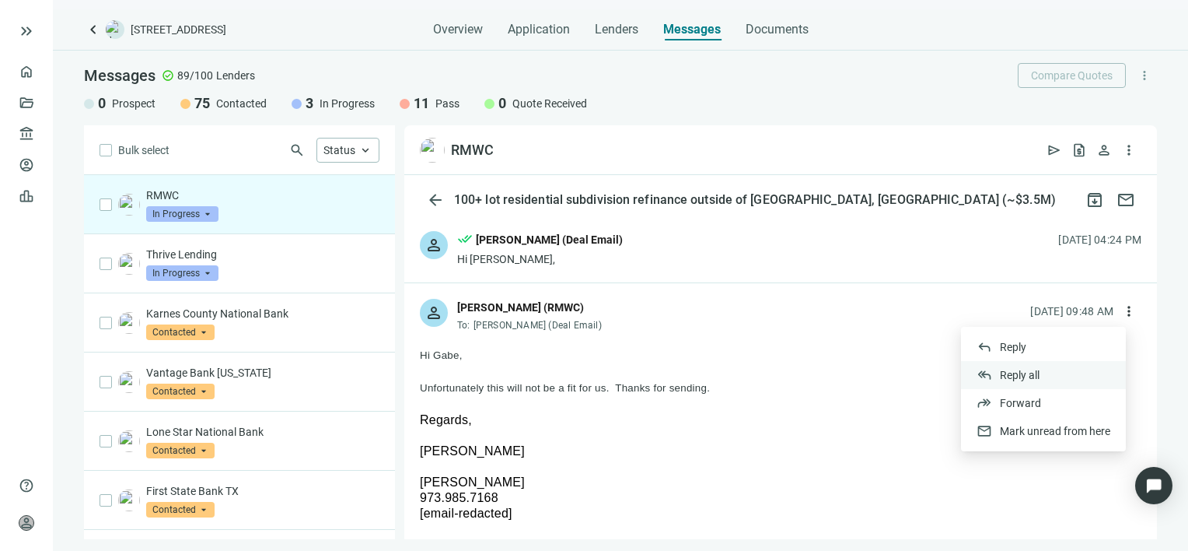
click at [1026, 372] on span "Reply all" at bounding box center [1020, 375] width 40 height 12
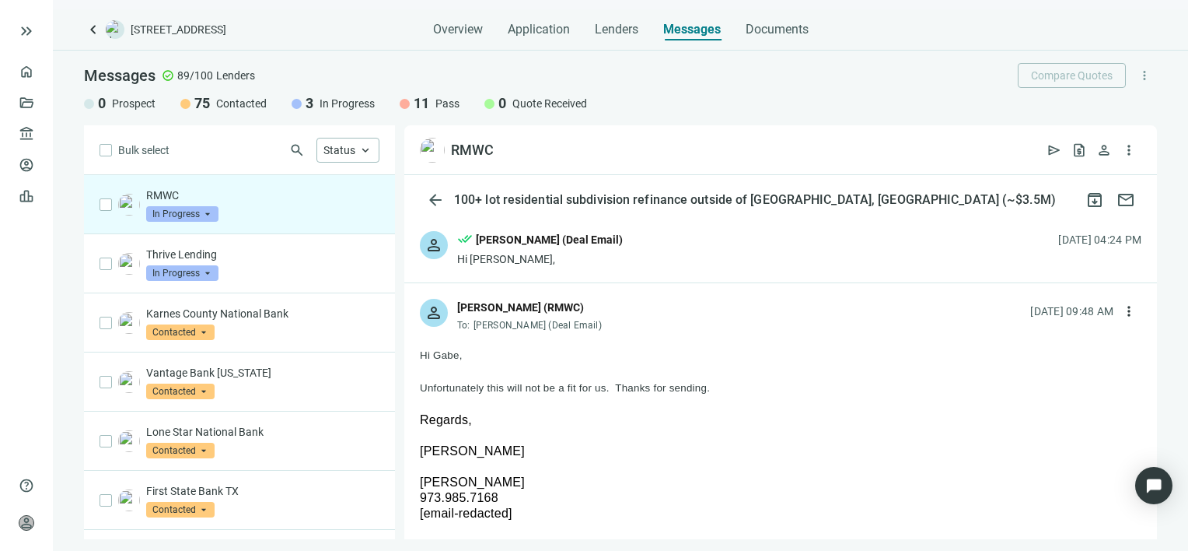
scroll to position [1400, 0]
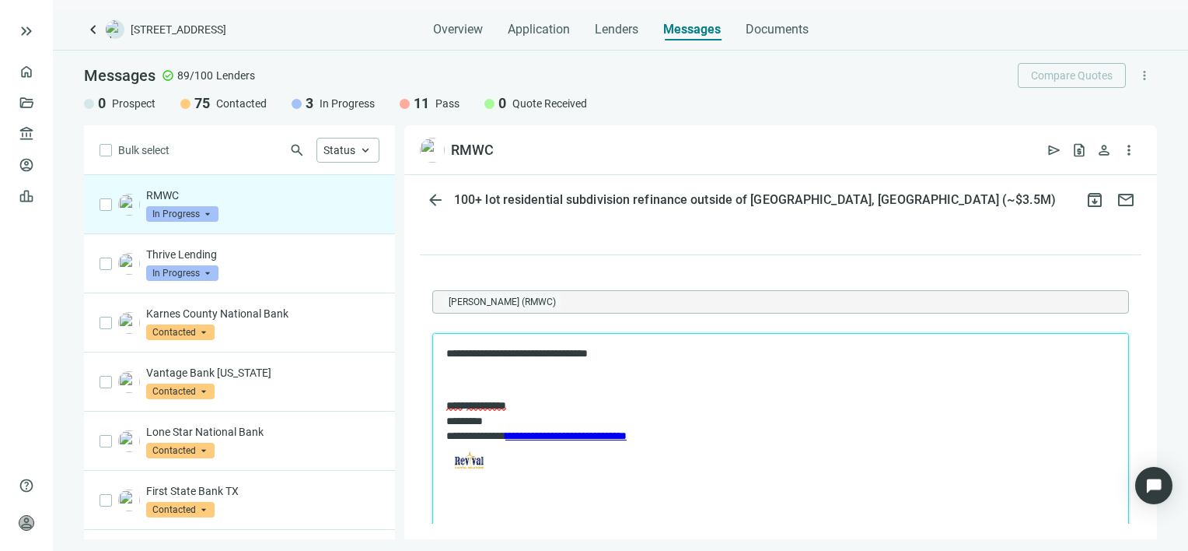
click at [212, 214] on span "In Progress" at bounding box center [182, 214] width 72 height 16
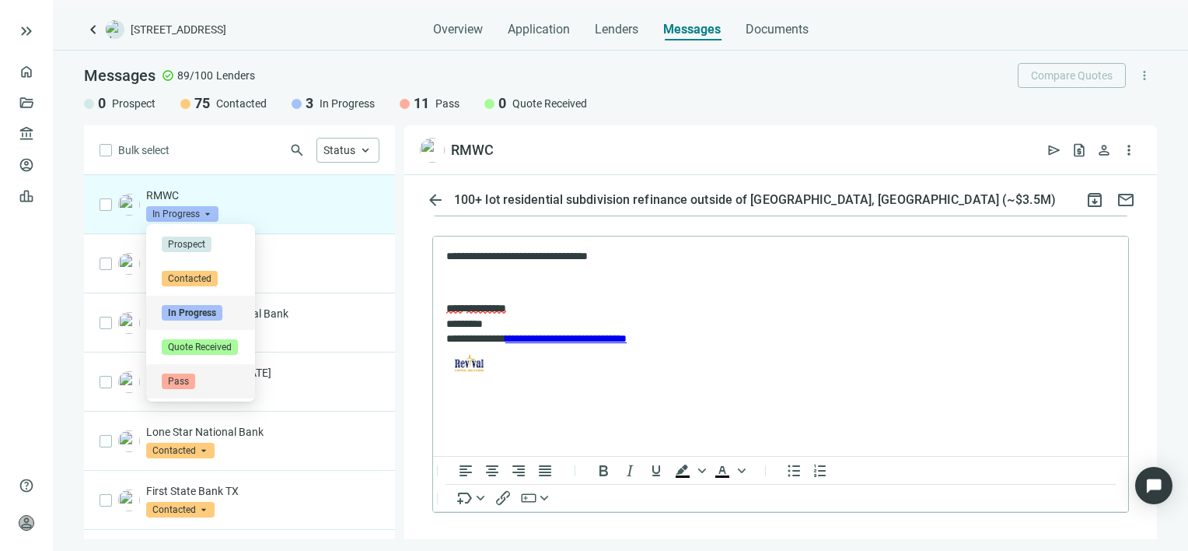
scroll to position [1580, 0]
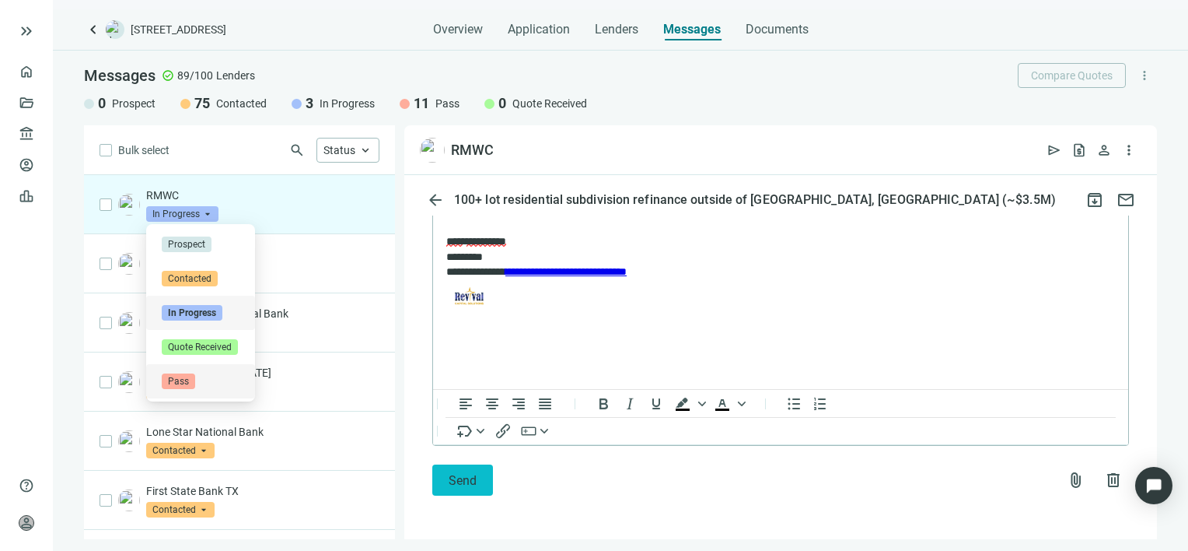
click at [457, 483] on span "Send" at bounding box center [463, 480] width 28 height 15
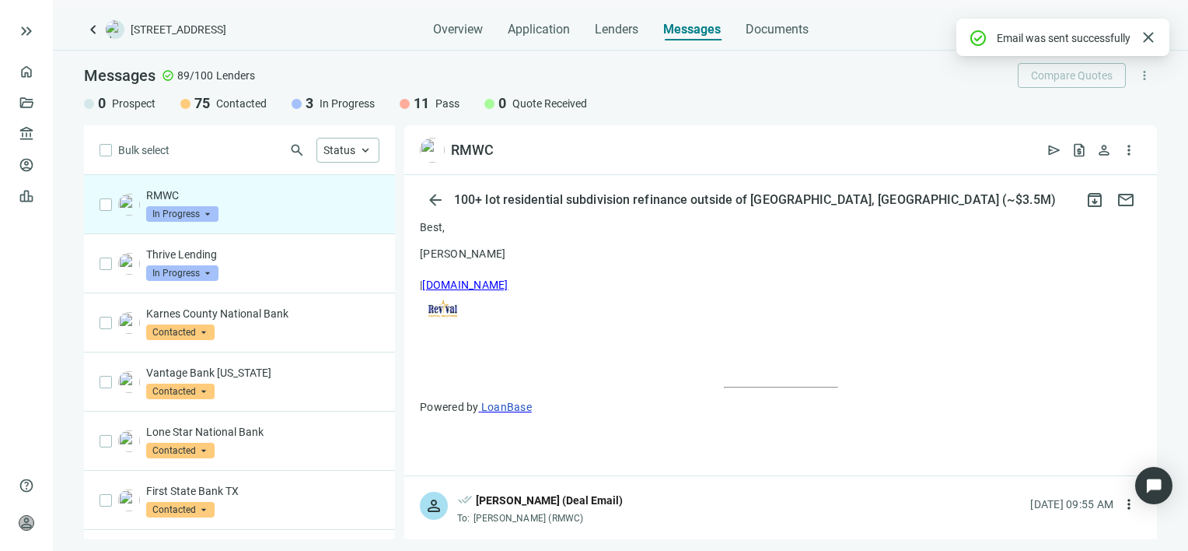
scroll to position [1530, 0]
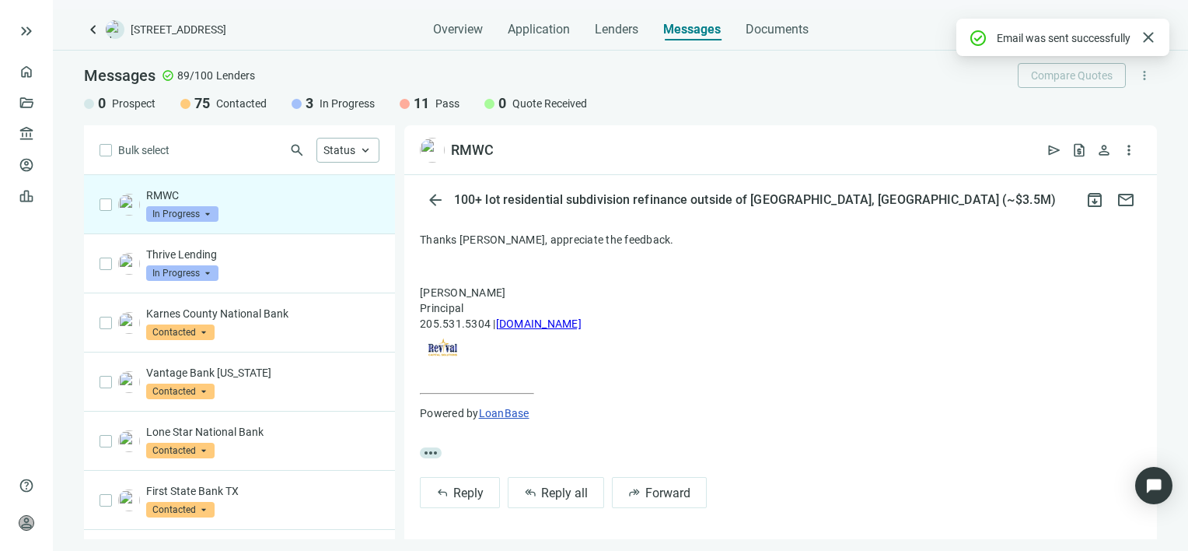
click at [208, 212] on span "In Progress" at bounding box center [182, 214] width 72 height 16
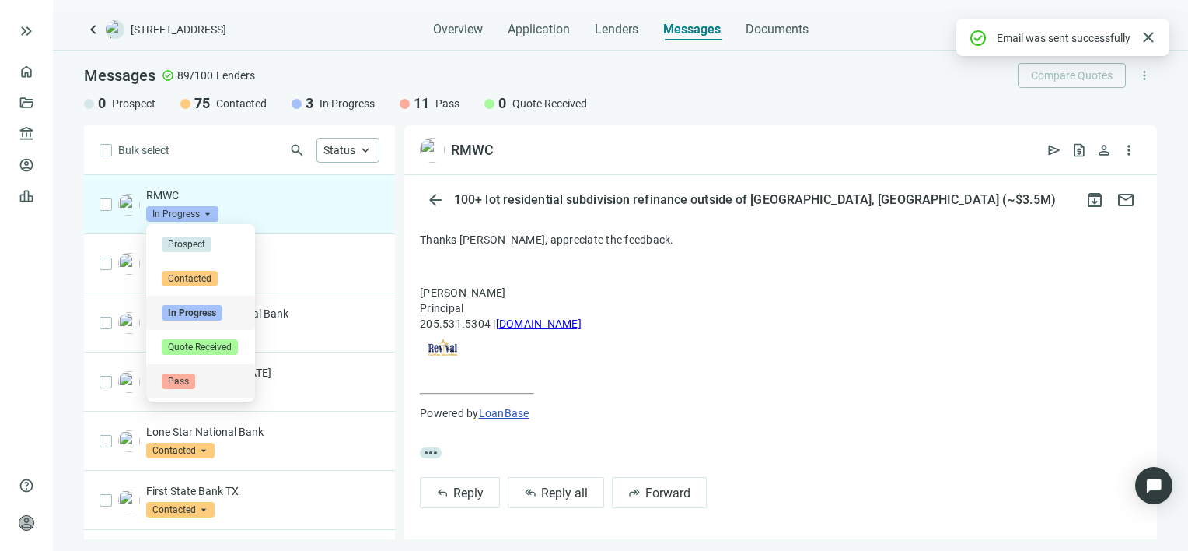
click at [184, 379] on span "Pass" at bounding box center [178, 381] width 33 height 16
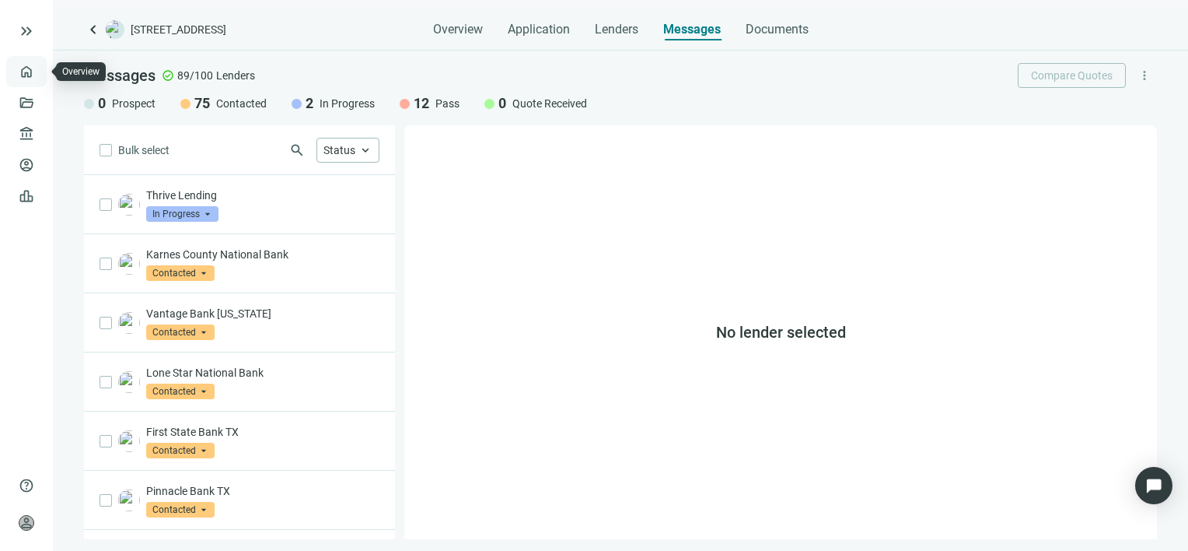
click at [39, 65] on link "Overview" at bounding box center [62, 71] width 46 height 12
